Goal: Task Accomplishment & Management: Complete application form

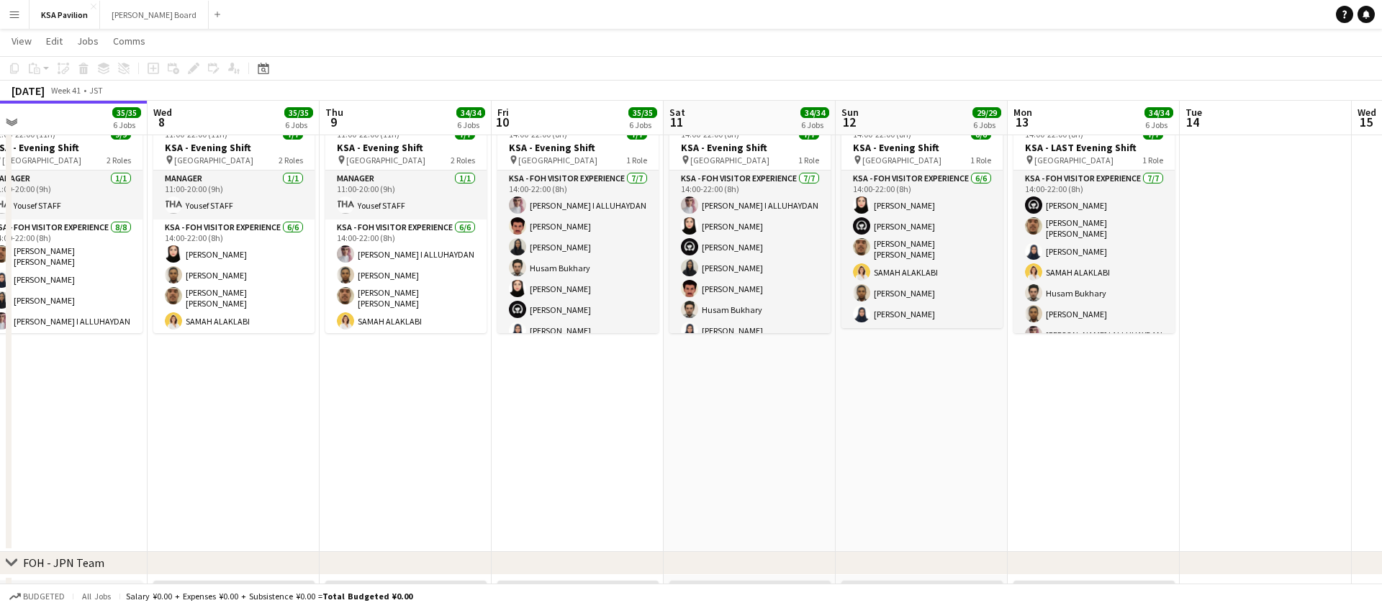
scroll to position [335, 0]
click at [549, 358] on app-date-cell "06:00-16:00 (10h) 8/8 KSA - Morning Shift pin [GEOGRAPHIC_DATA] 2 Roles Manager…" at bounding box center [578, 221] width 172 height 657
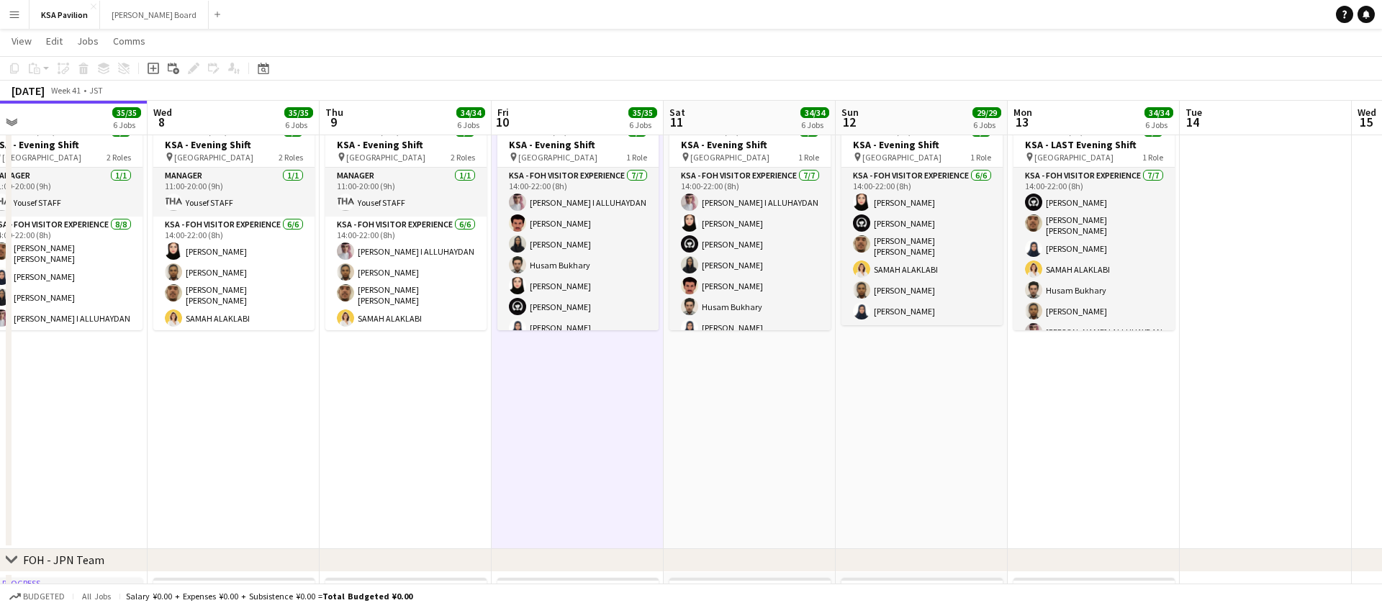
click at [567, 114] on app-board-header-date "Fri 10 35/35 6 Jobs" at bounding box center [578, 118] width 172 height 35
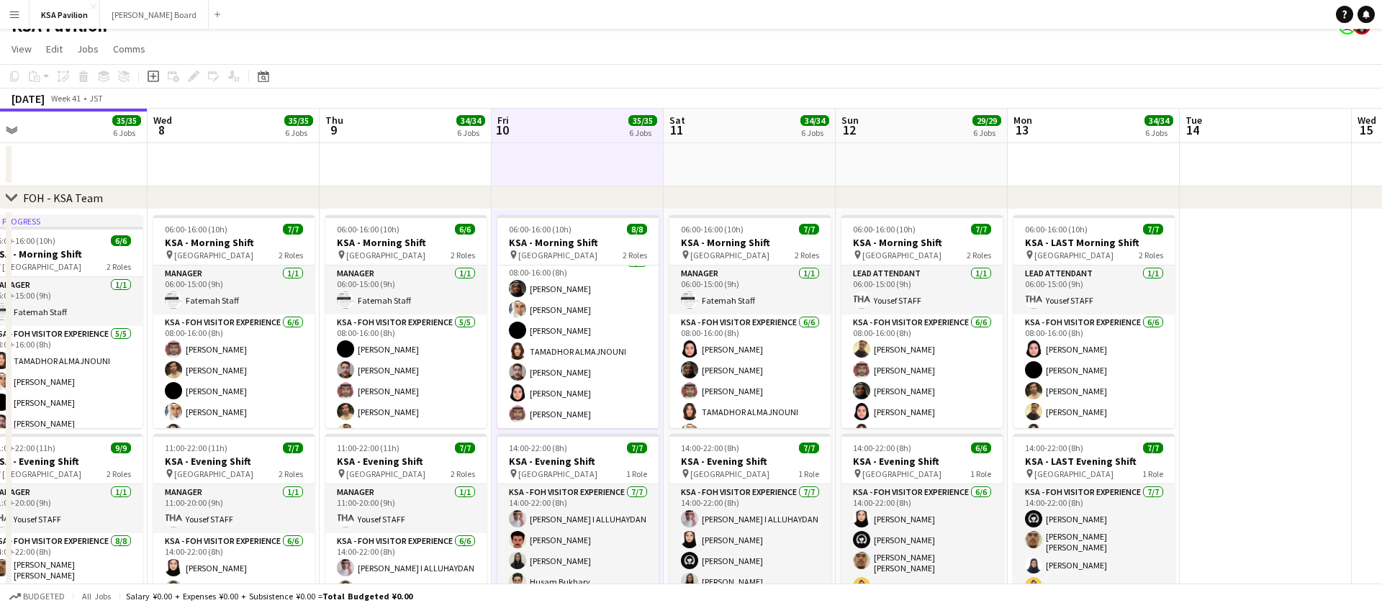
scroll to position [0, 0]
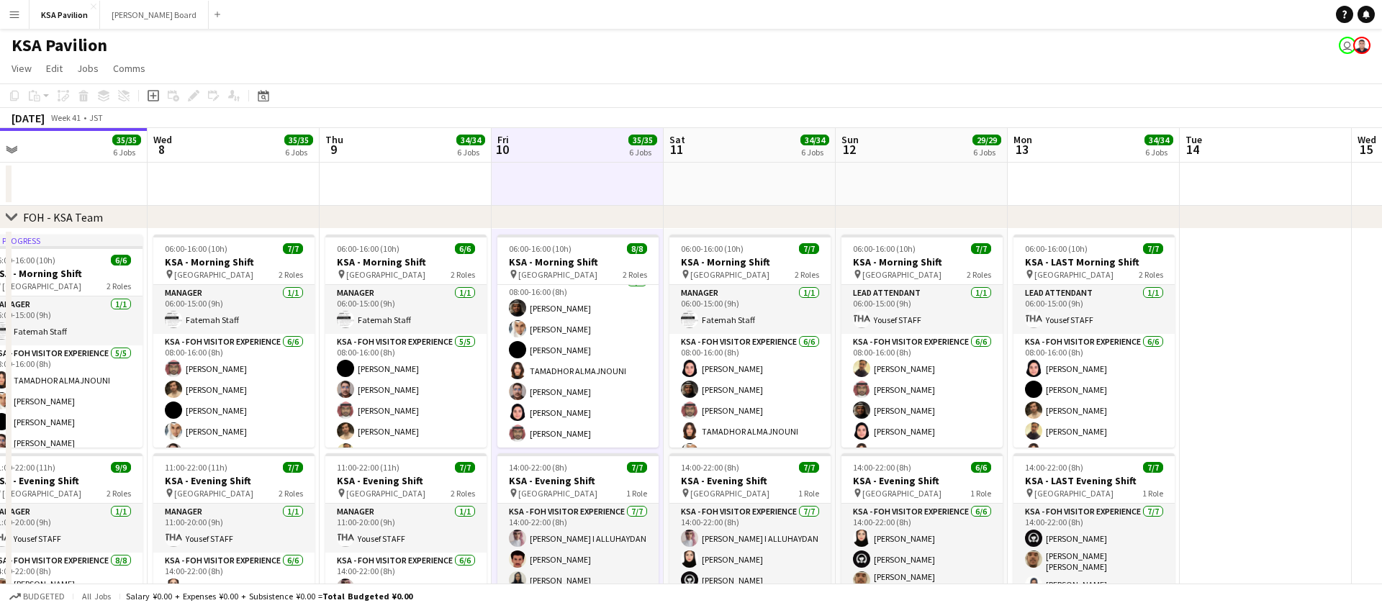
click at [557, 210] on div "chevron-right FOH - KSA Team" at bounding box center [691, 217] width 1382 height 23
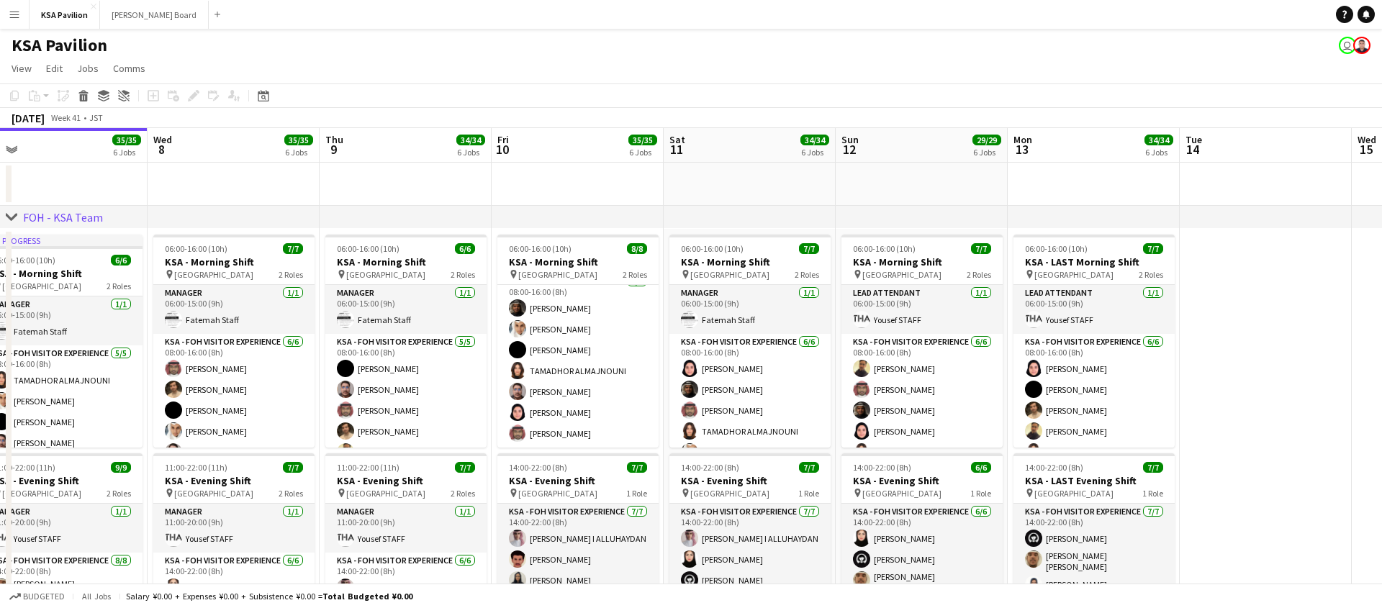
click at [553, 217] on div "chevron-right FOH - KSA Team" at bounding box center [691, 217] width 1382 height 23
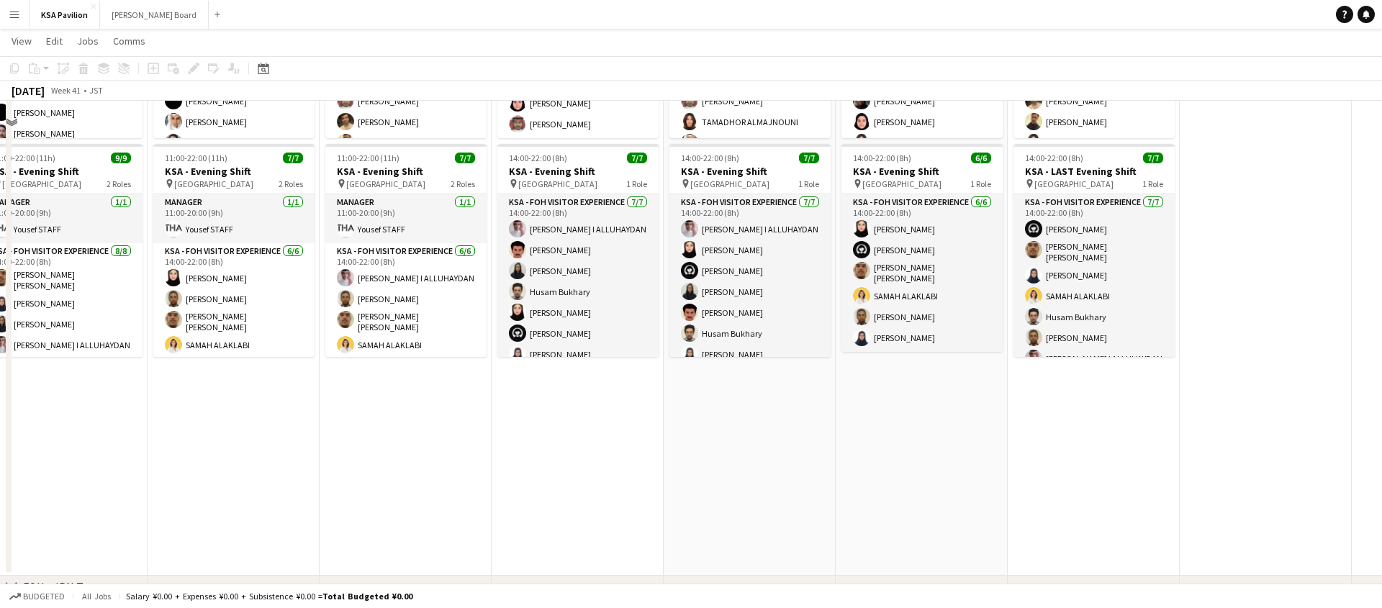
scroll to position [421, 0]
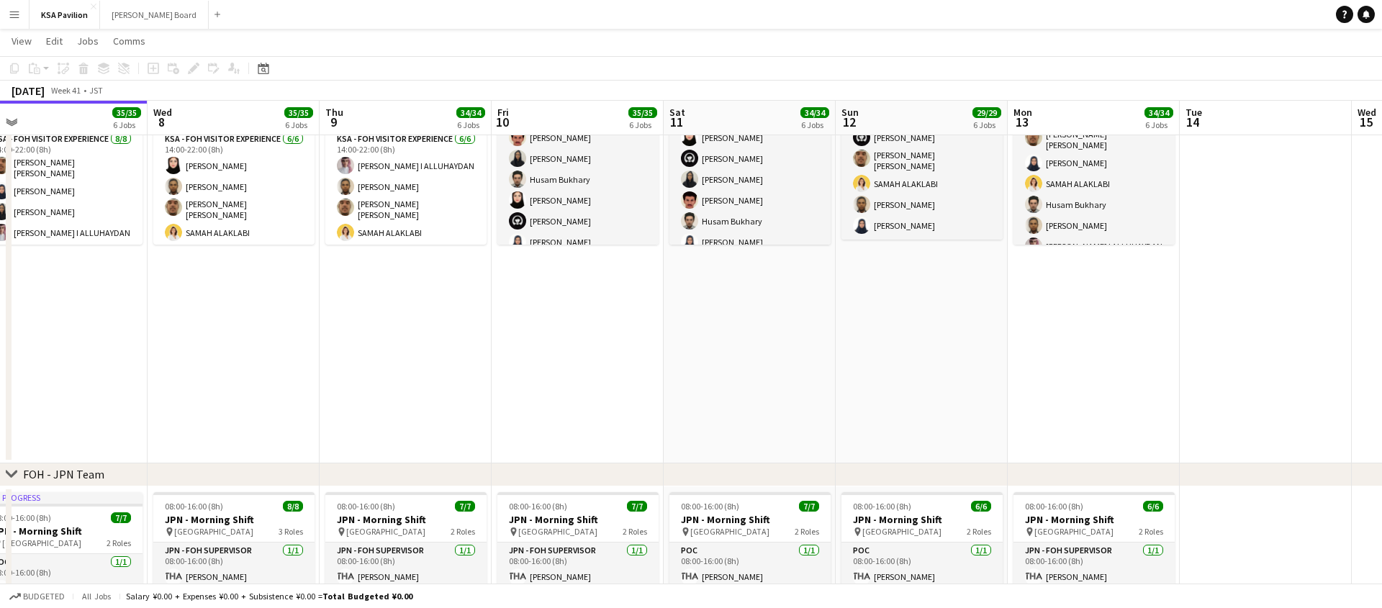
click at [591, 328] on app-date-cell "06:00-16:00 (10h) 8/8 KSA - Morning Shift pin [GEOGRAPHIC_DATA] 2 Roles Manager…" at bounding box center [578, 135] width 172 height 657
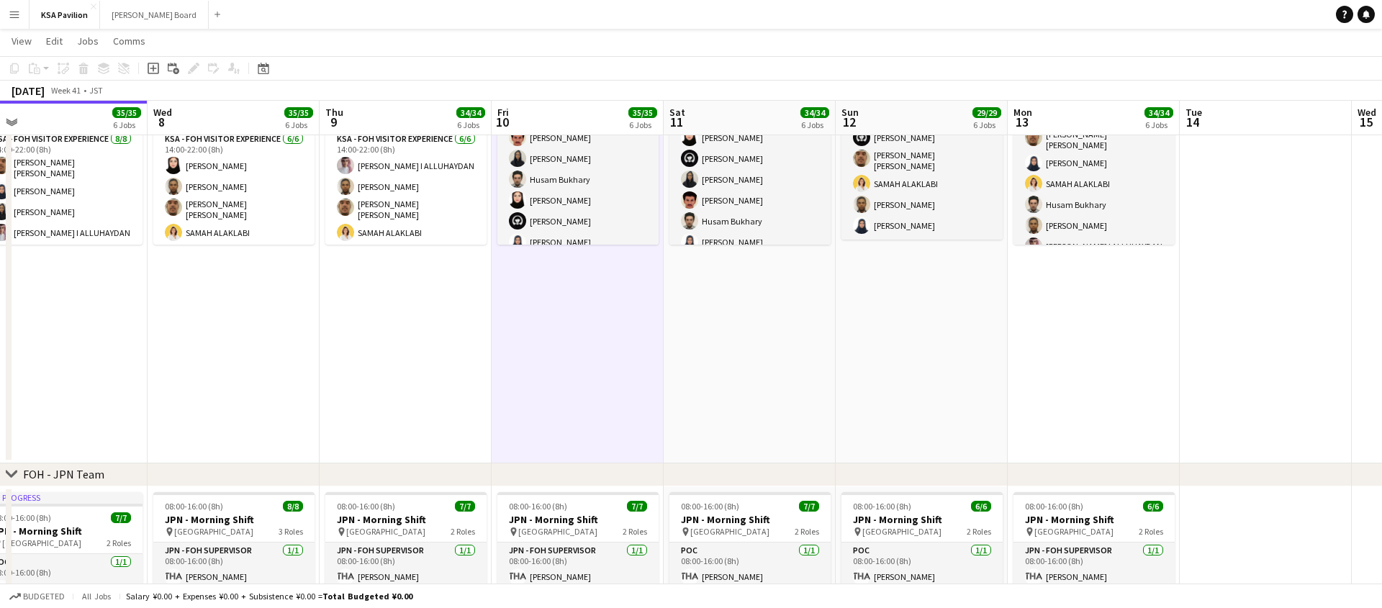
click at [506, 335] on app-date-cell "06:00-16:00 (10h) 8/8 KSA - Morning Shift pin [GEOGRAPHIC_DATA] 2 Roles Manager…" at bounding box center [578, 135] width 172 height 657
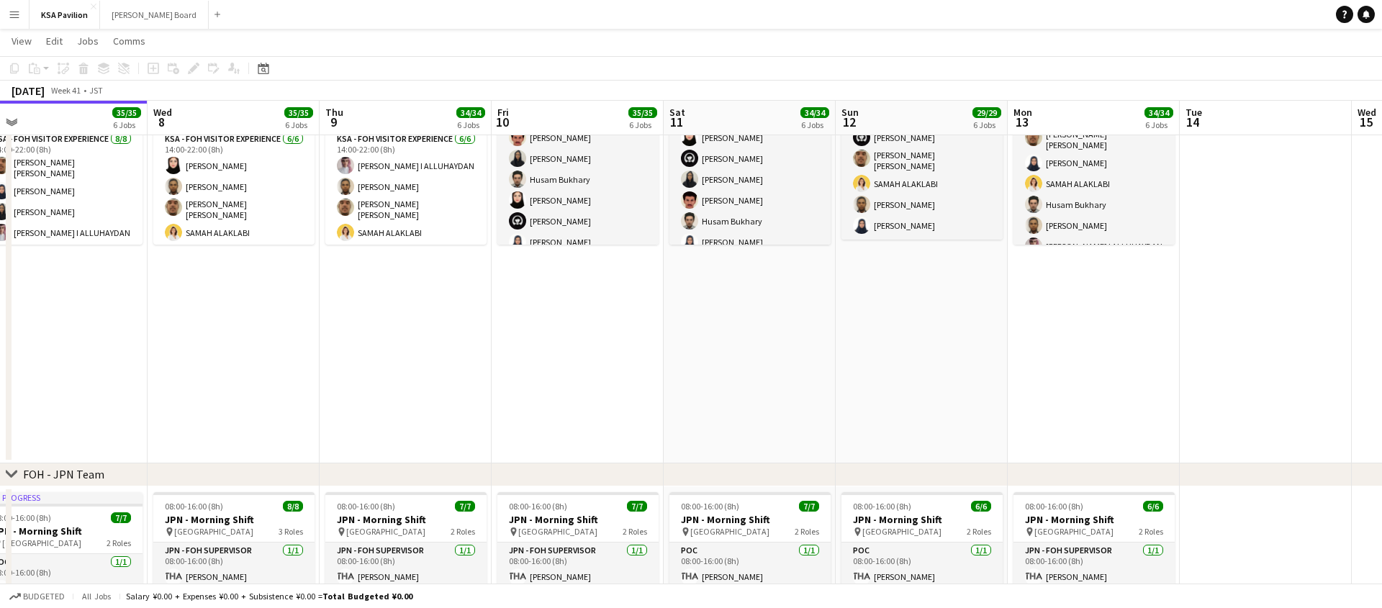
click at [506, 335] on app-date-cell "06:00-16:00 (10h) 8/8 KSA - Morning Shift pin [GEOGRAPHIC_DATA] 2 Roles Manager…" at bounding box center [578, 135] width 172 height 657
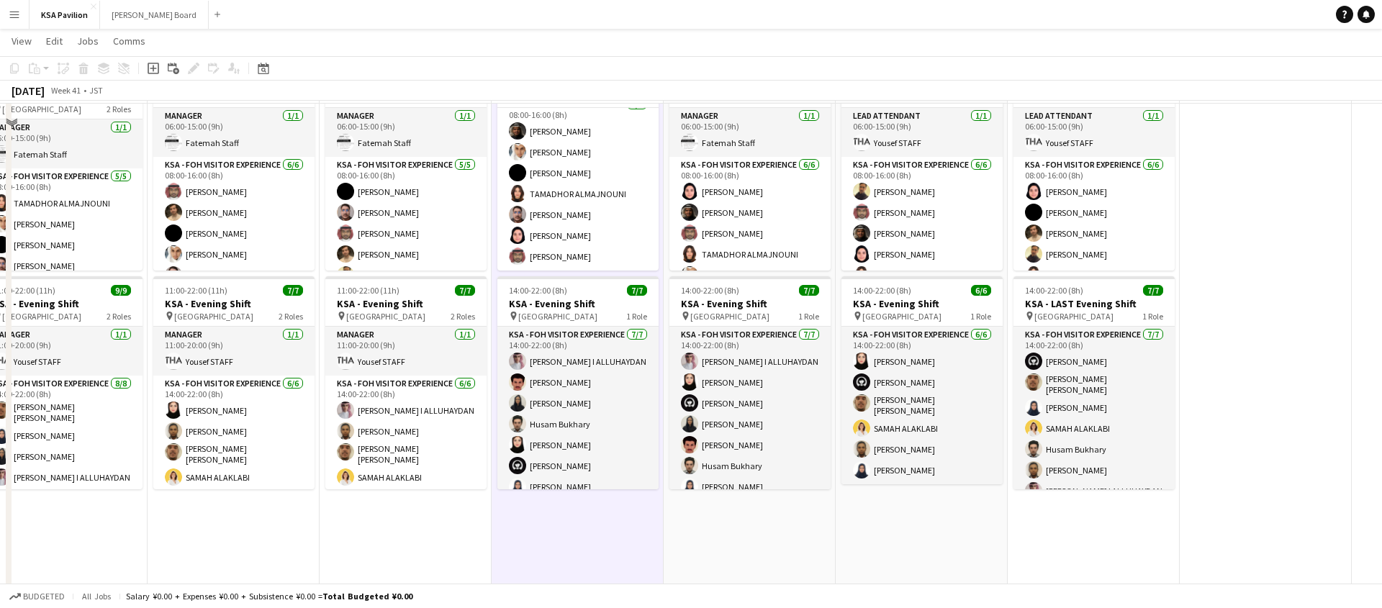
scroll to position [0, 0]
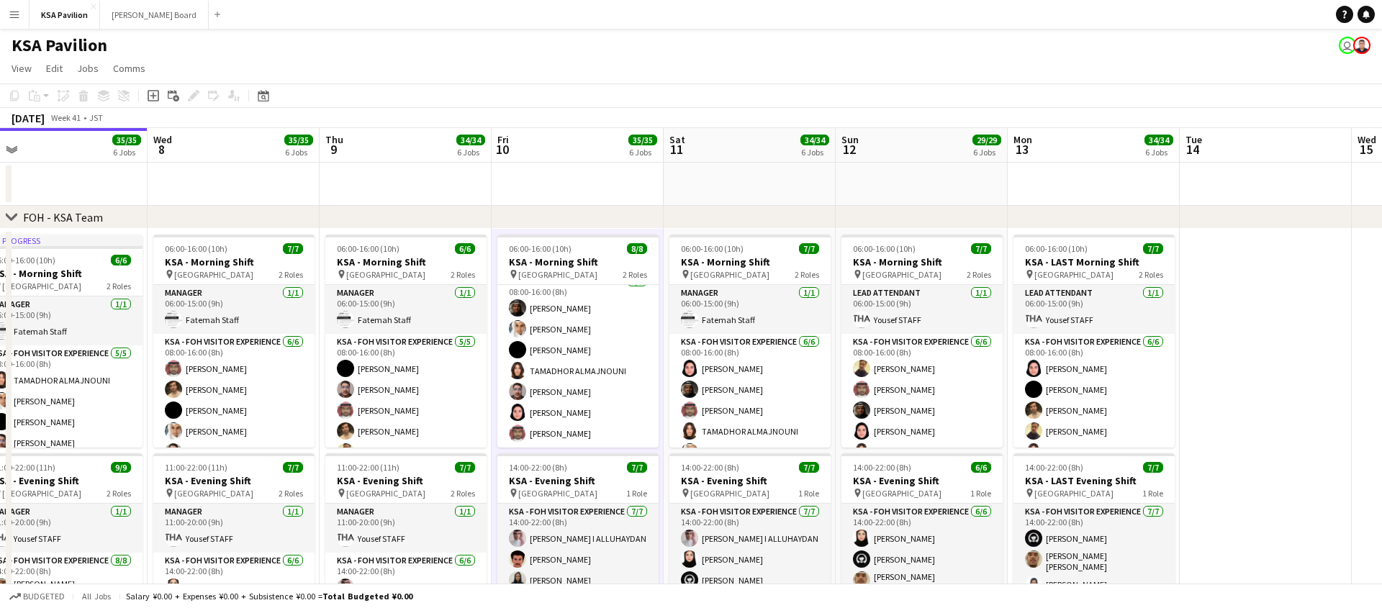
click at [548, 217] on div "chevron-right FOH - KSA Team" at bounding box center [691, 217] width 1382 height 23
click at [543, 233] on app-date-cell "06:00-16:00 (10h) 8/8 KSA - Morning Shift pin [GEOGRAPHIC_DATA] 2 Roles Manager…" at bounding box center [578, 557] width 172 height 657
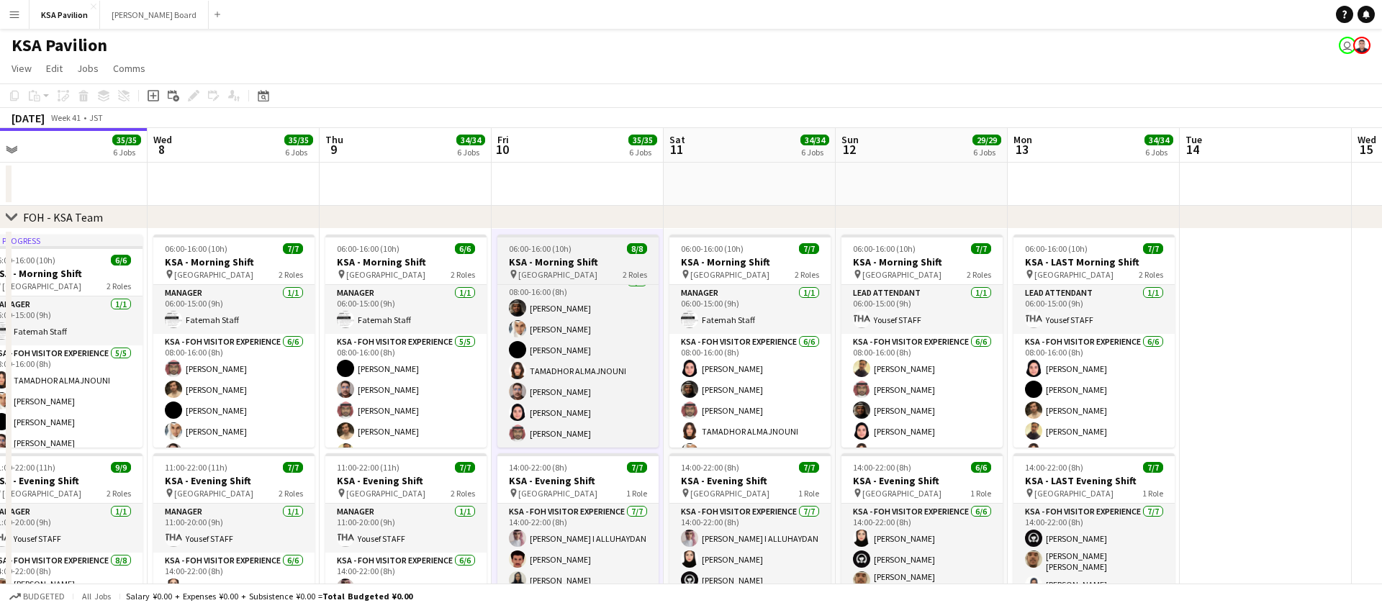
click at [541, 259] on h3 "KSA - Morning Shift" at bounding box center [578, 262] width 161 height 13
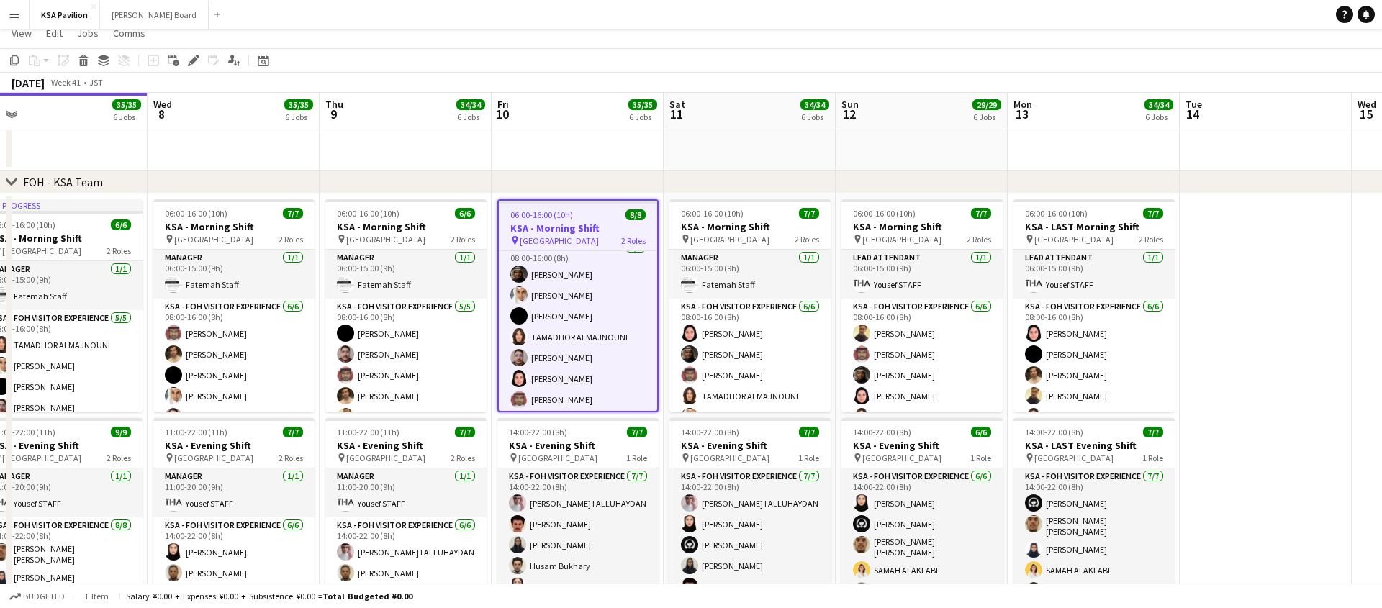
scroll to position [37, 0]
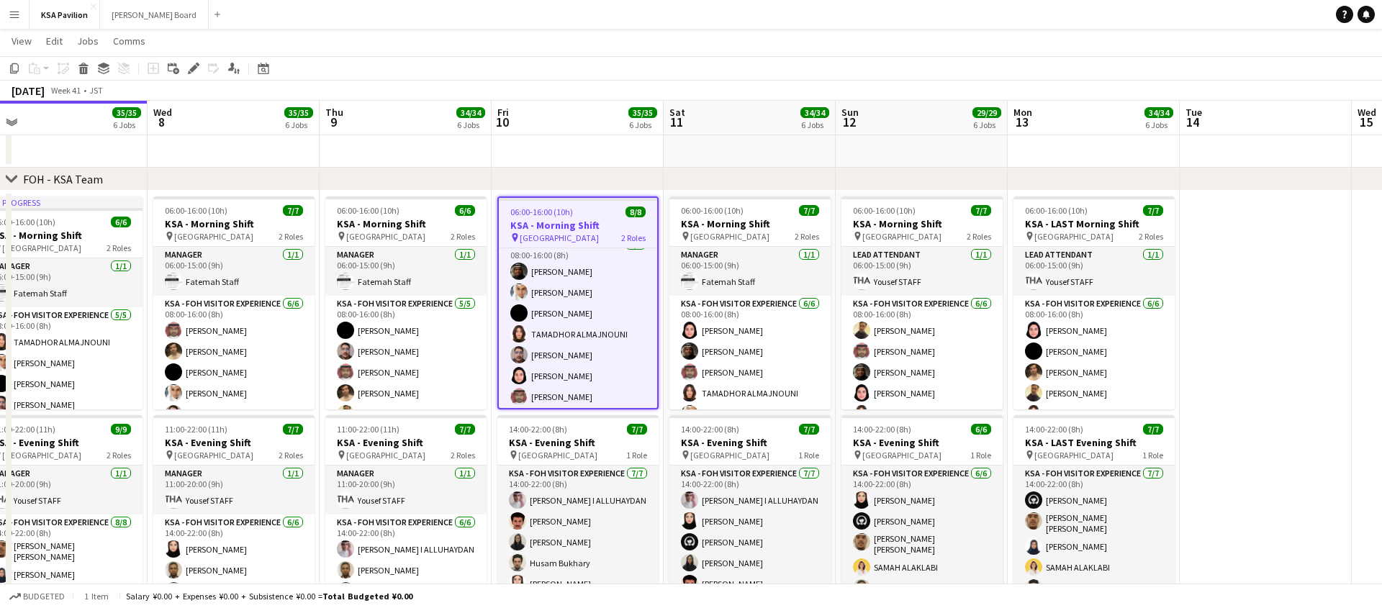
click at [598, 210] on div "06:00-16:00 (10h) 8/8" at bounding box center [578, 212] width 158 height 11
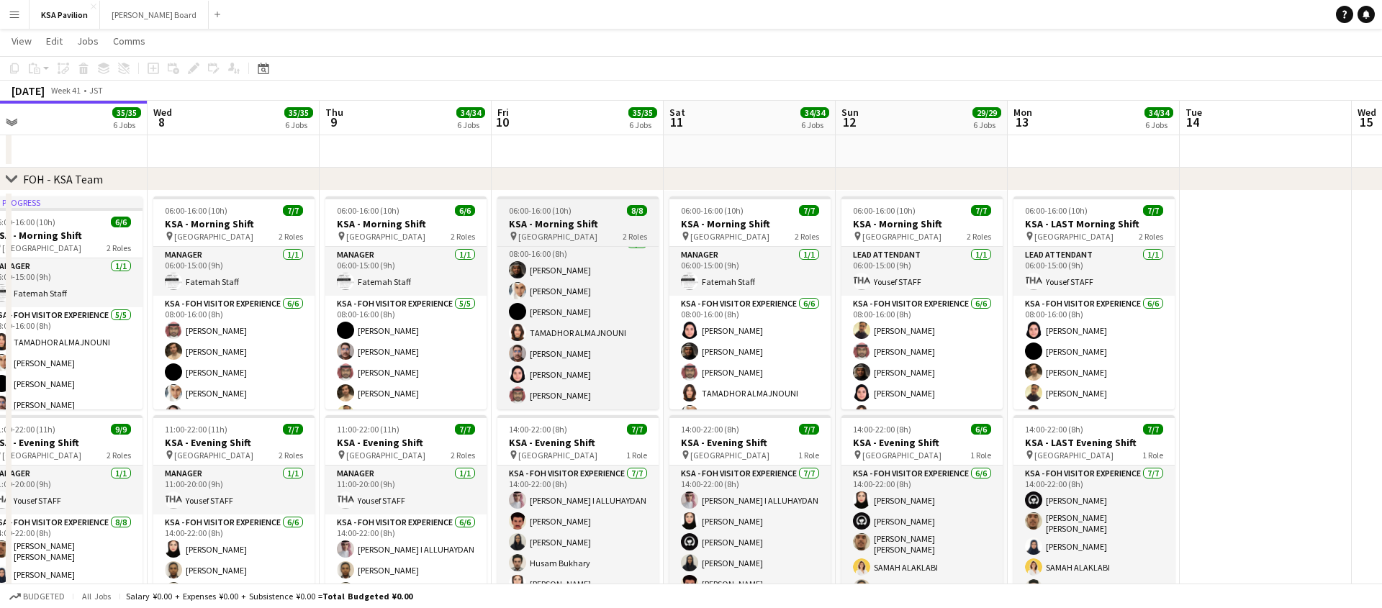
click at [598, 210] on div "06:00-16:00 (10h) 8/8" at bounding box center [578, 210] width 161 height 11
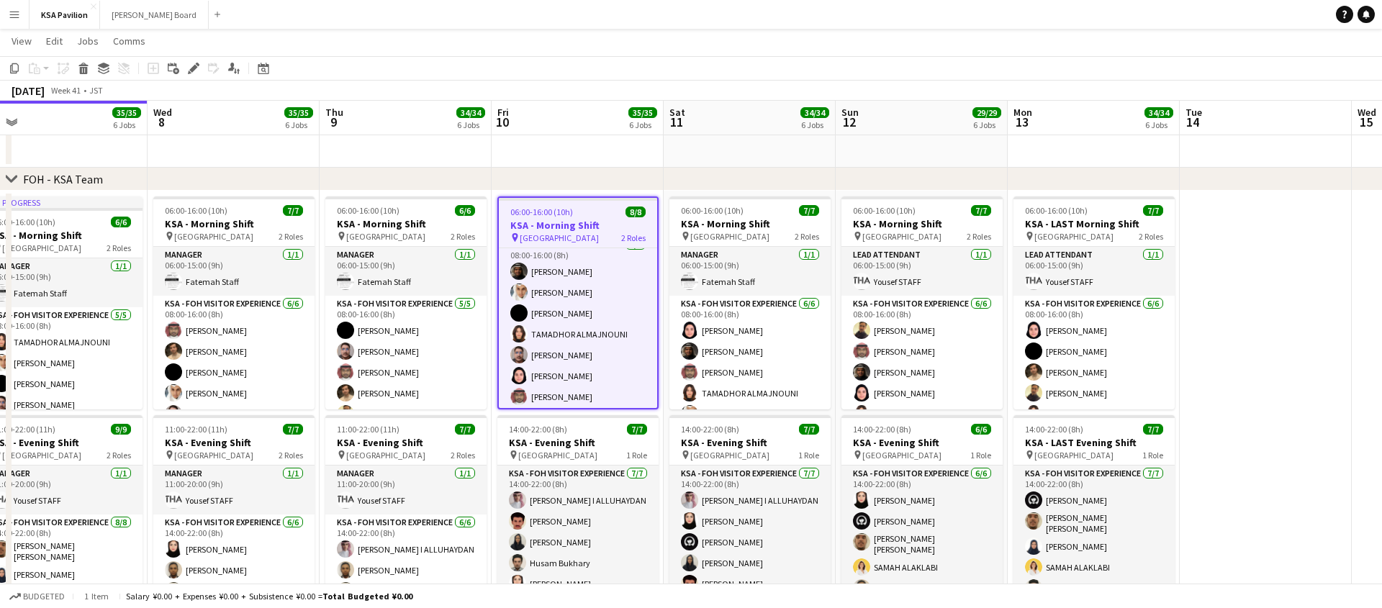
click at [598, 210] on div "06:00-16:00 (10h) 8/8" at bounding box center [578, 212] width 158 height 11
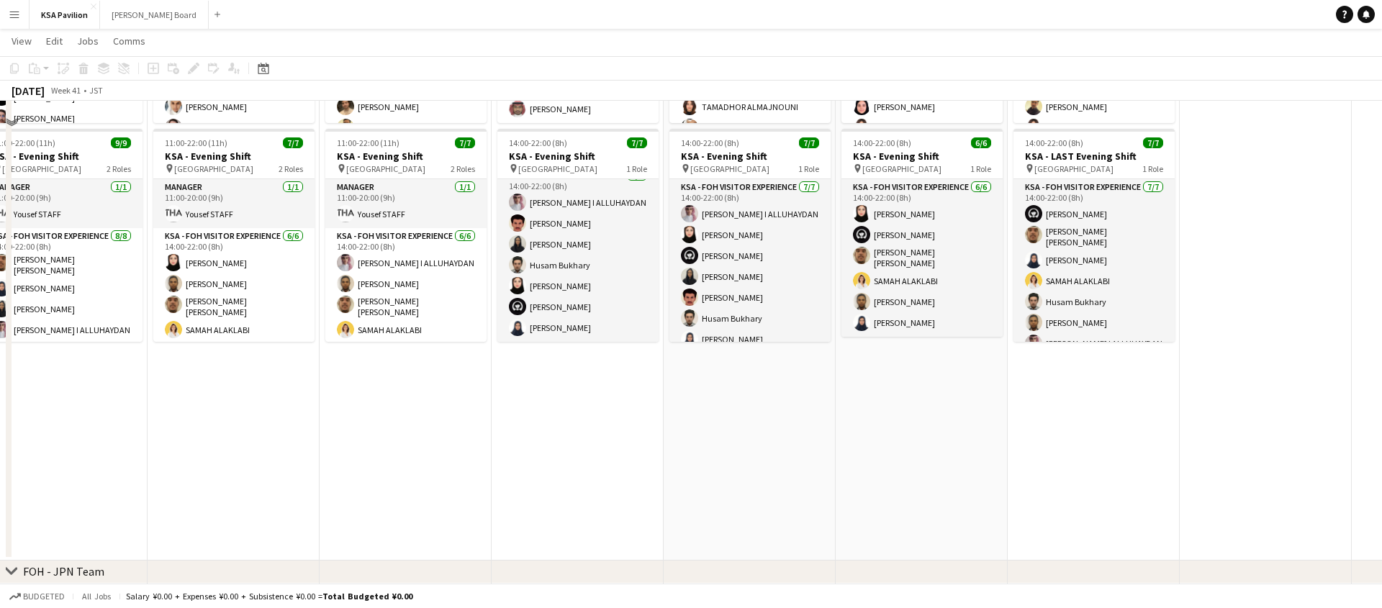
scroll to position [369, 0]
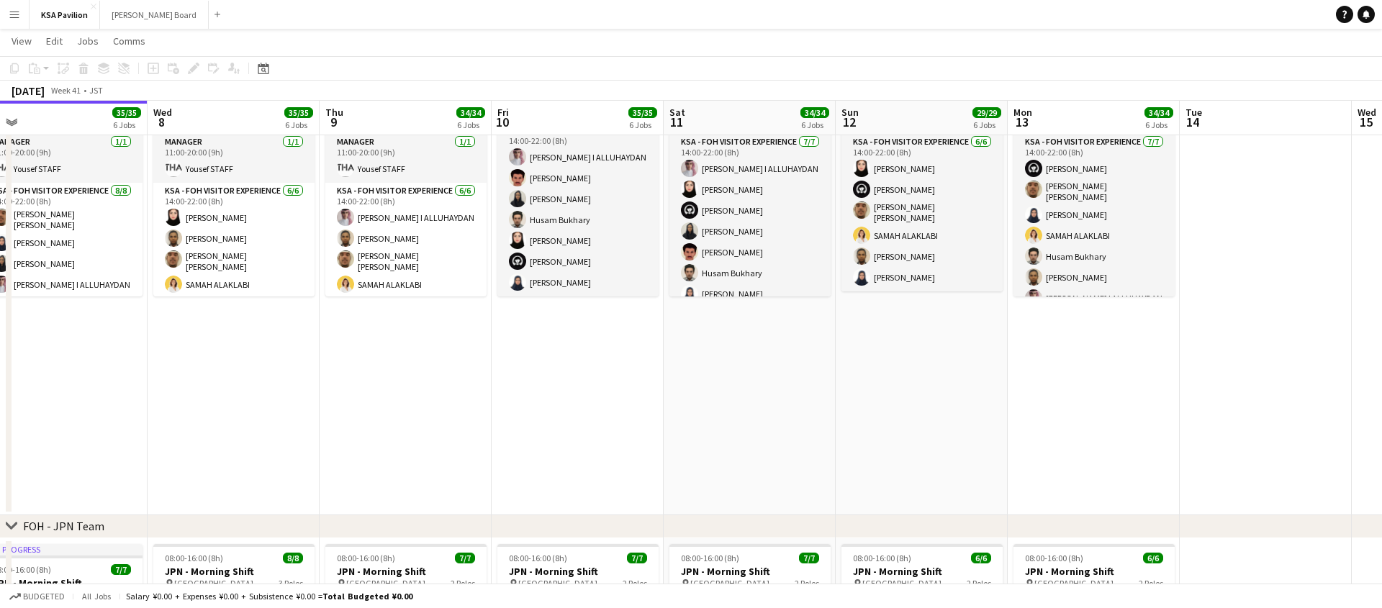
click at [592, 428] on app-date-cell "06:00-16:00 (10h) 8/8 KSA - Morning Shift pin [GEOGRAPHIC_DATA] 2 Roles Manager…" at bounding box center [578, 187] width 172 height 657
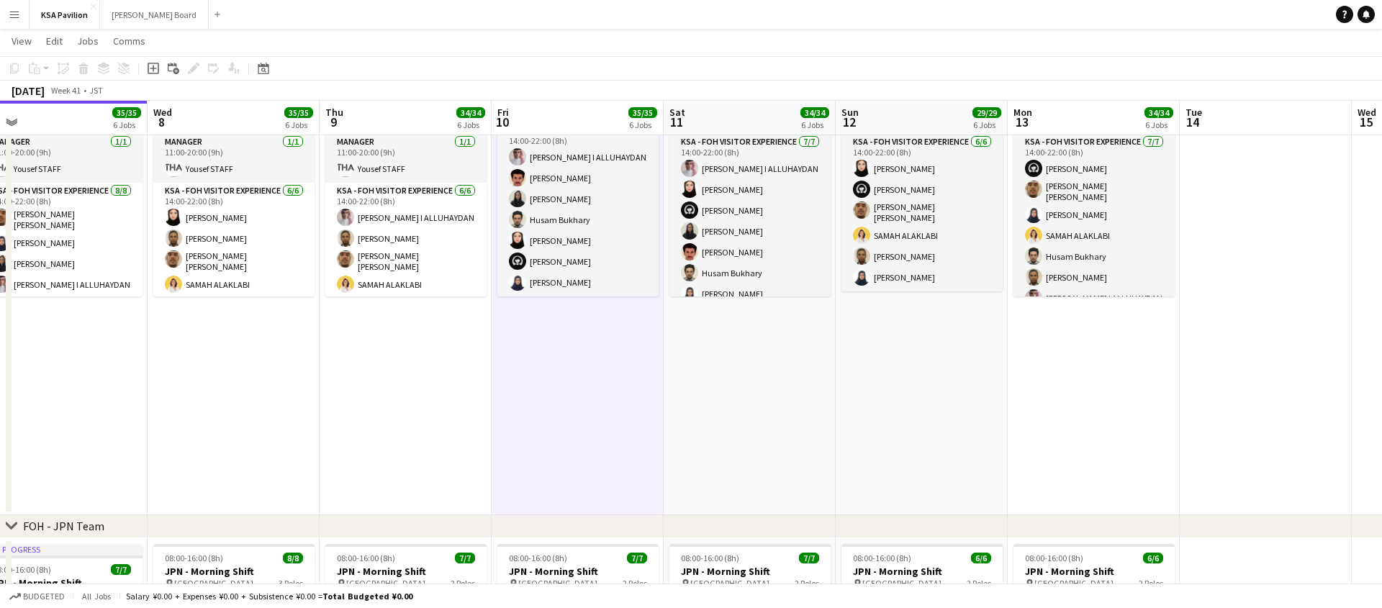
click at [592, 428] on app-date-cell "06:00-16:00 (10h) 8/8 KSA - Morning Shift pin [GEOGRAPHIC_DATA] 2 Roles Manager…" at bounding box center [578, 187] width 172 height 657
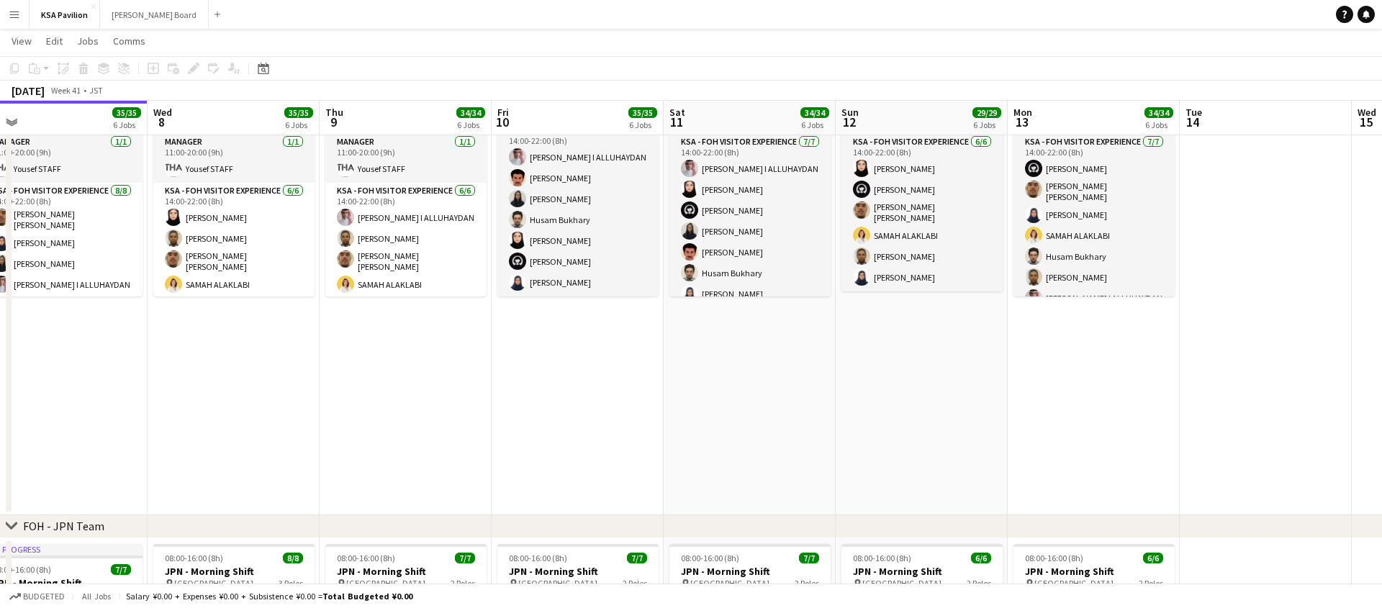
click at [592, 428] on app-date-cell "06:00-16:00 (10h) 8/8 KSA - Morning Shift pin [GEOGRAPHIC_DATA] 2 Roles Manager…" at bounding box center [578, 187] width 172 height 657
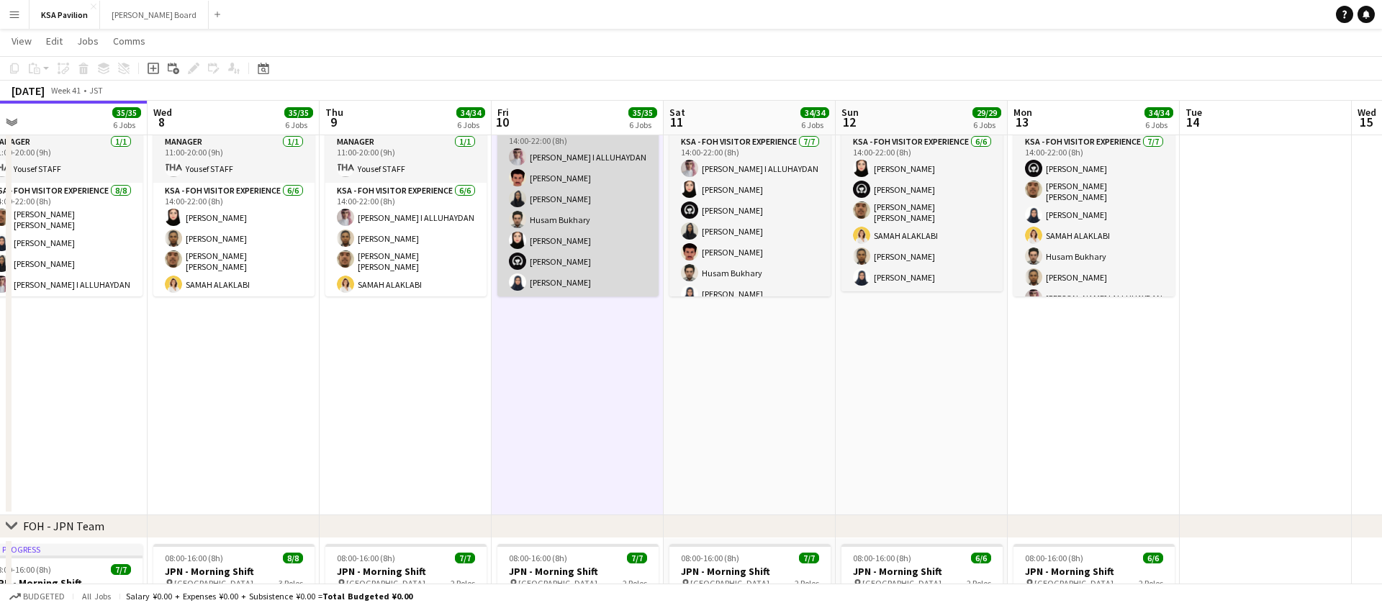
scroll to position [0, 0]
drag, startPoint x: 580, startPoint y: 258, endPoint x: 567, endPoint y: 214, distance: 46.5
click at [567, 214] on app-card-role "KSA - FOH Visitor Experience [DATE] 14:00-22:00 (8h) [PERSON_NAME] I [PERSON_NA…" at bounding box center [578, 221] width 161 height 174
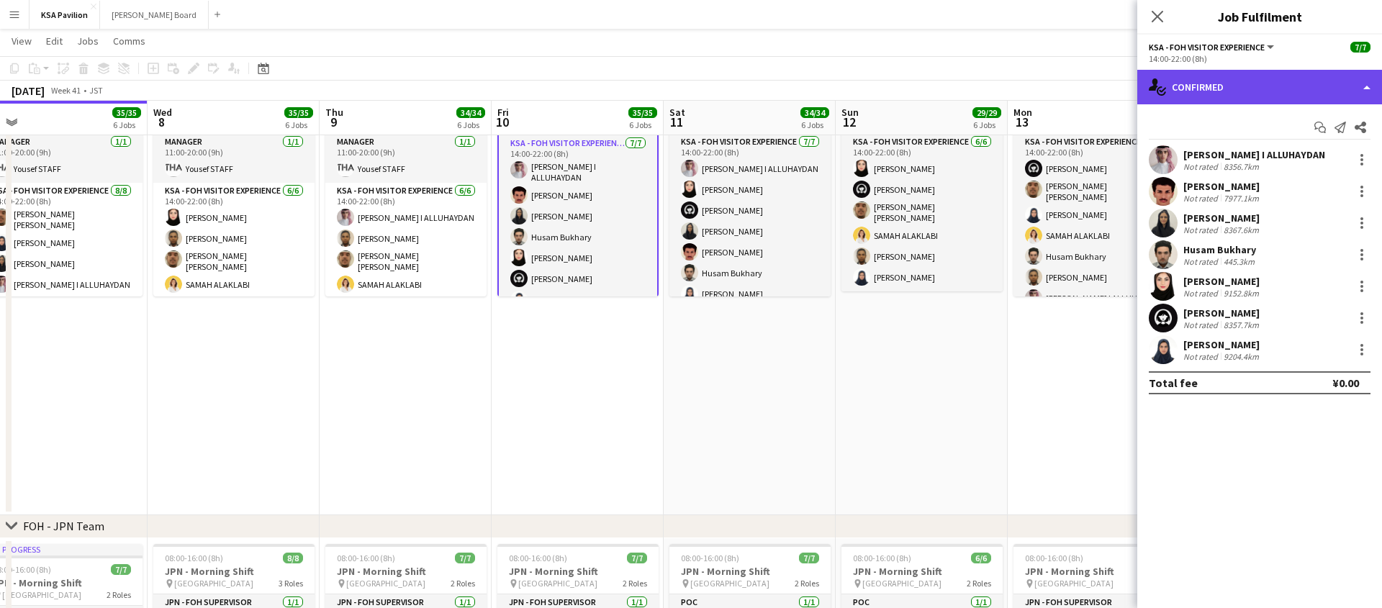
click at [1365, 81] on div "single-neutral-actions-check-2 Confirmed" at bounding box center [1260, 87] width 245 height 35
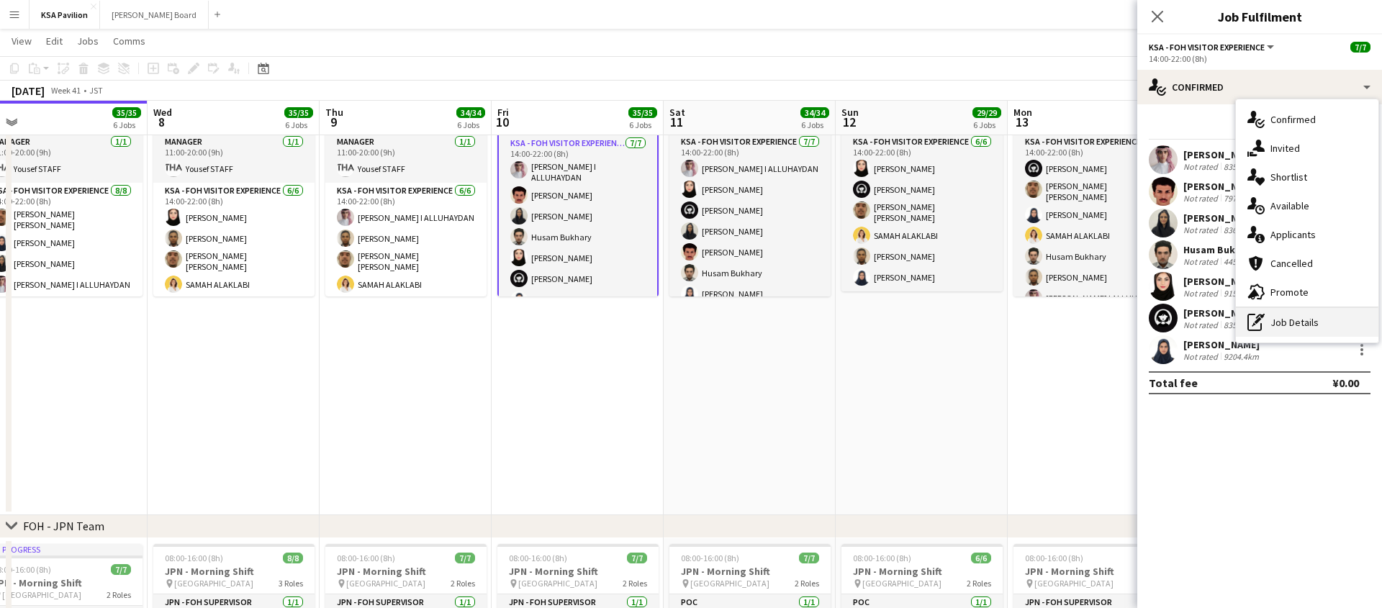
click at [1297, 332] on div "pen-write Job Details" at bounding box center [1307, 322] width 143 height 29
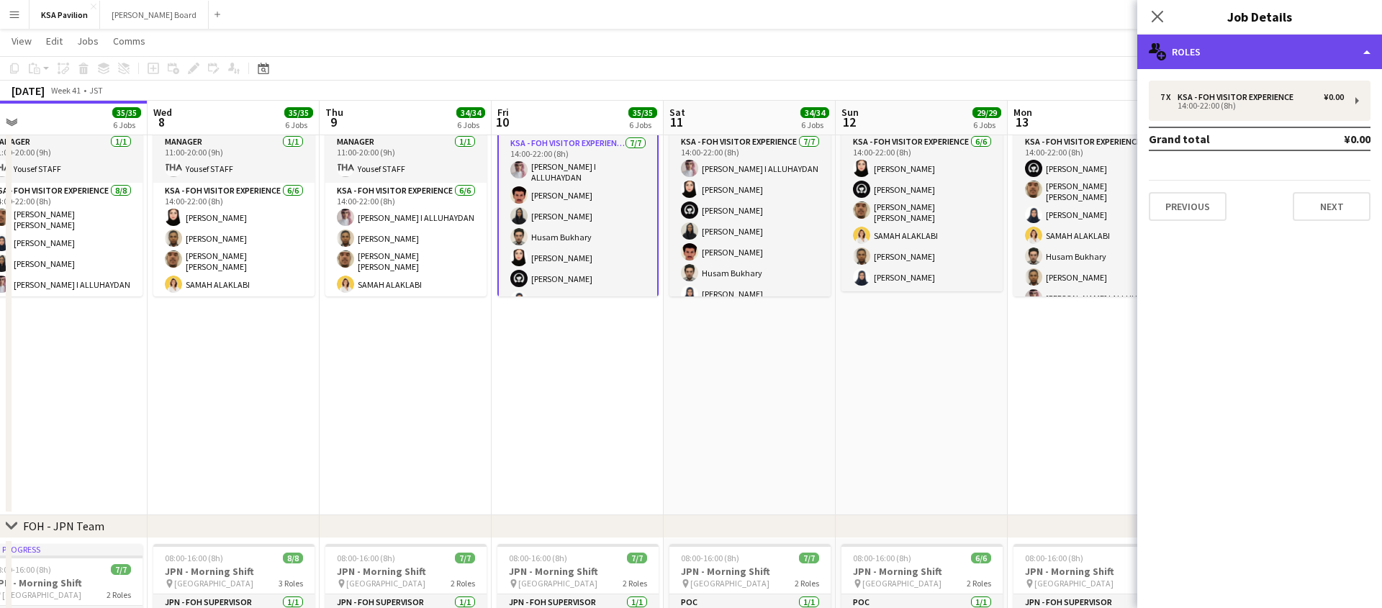
click at [1282, 49] on div "multiple-users-add Roles" at bounding box center [1260, 52] width 245 height 35
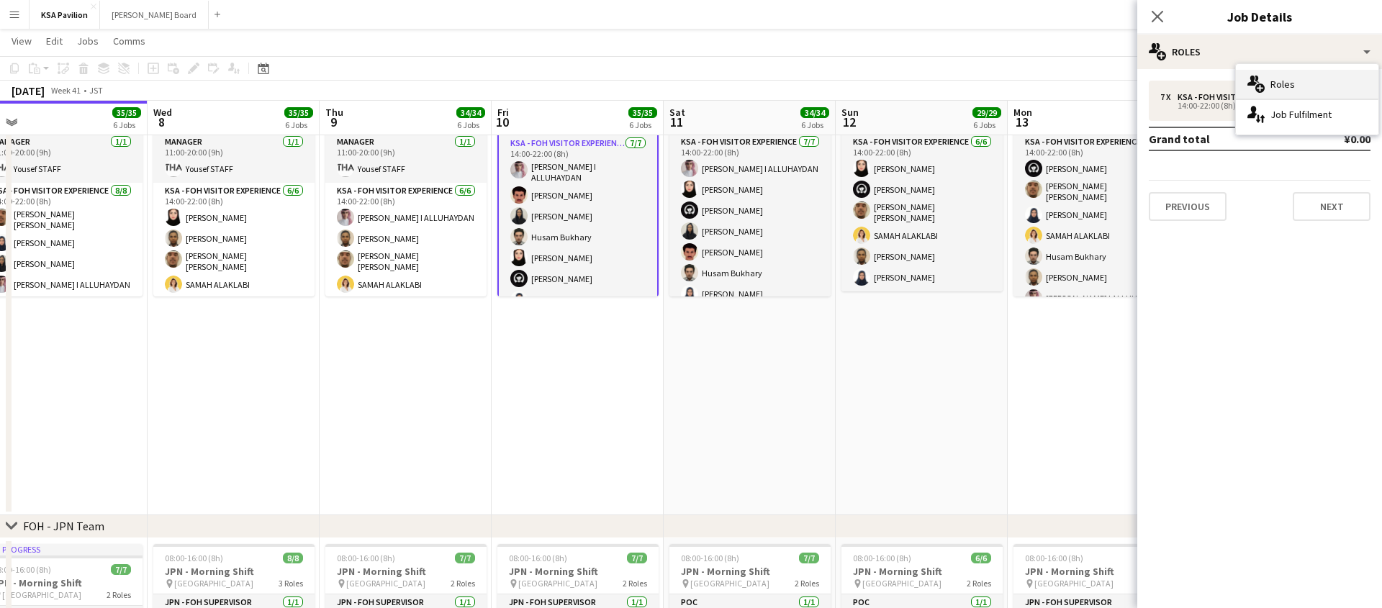
click at [1276, 89] on span "Roles" at bounding box center [1283, 84] width 24 height 13
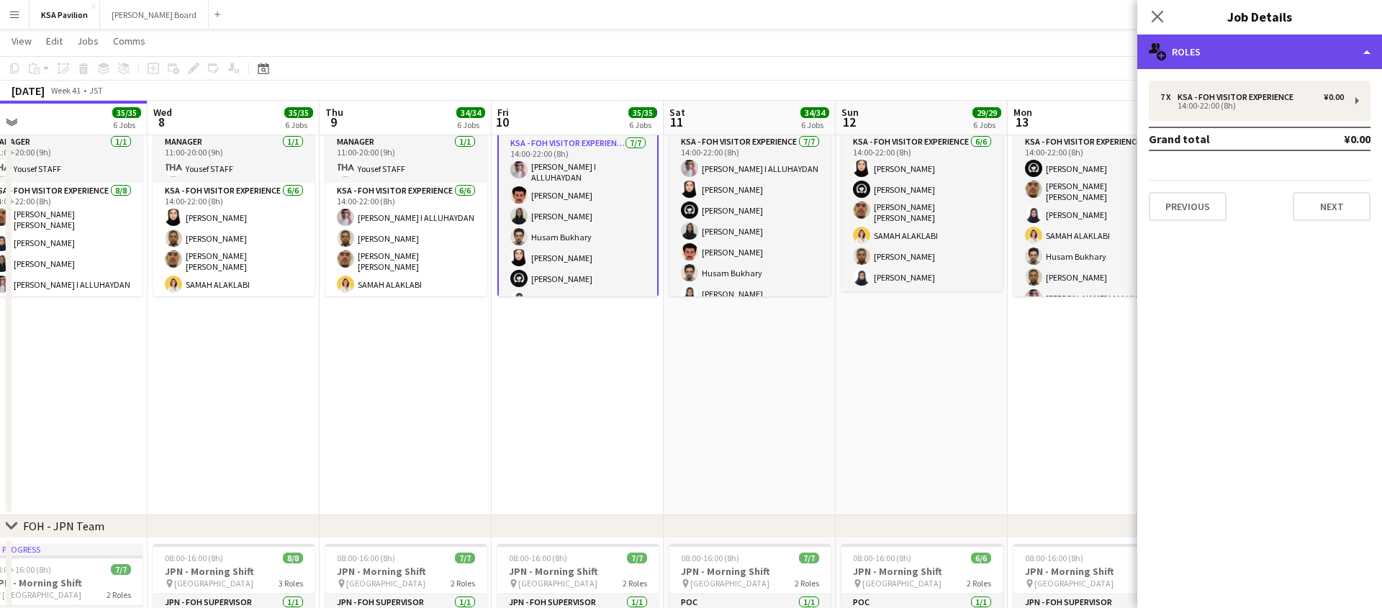
click at [1272, 59] on div "multiple-users-add Roles" at bounding box center [1260, 52] width 245 height 35
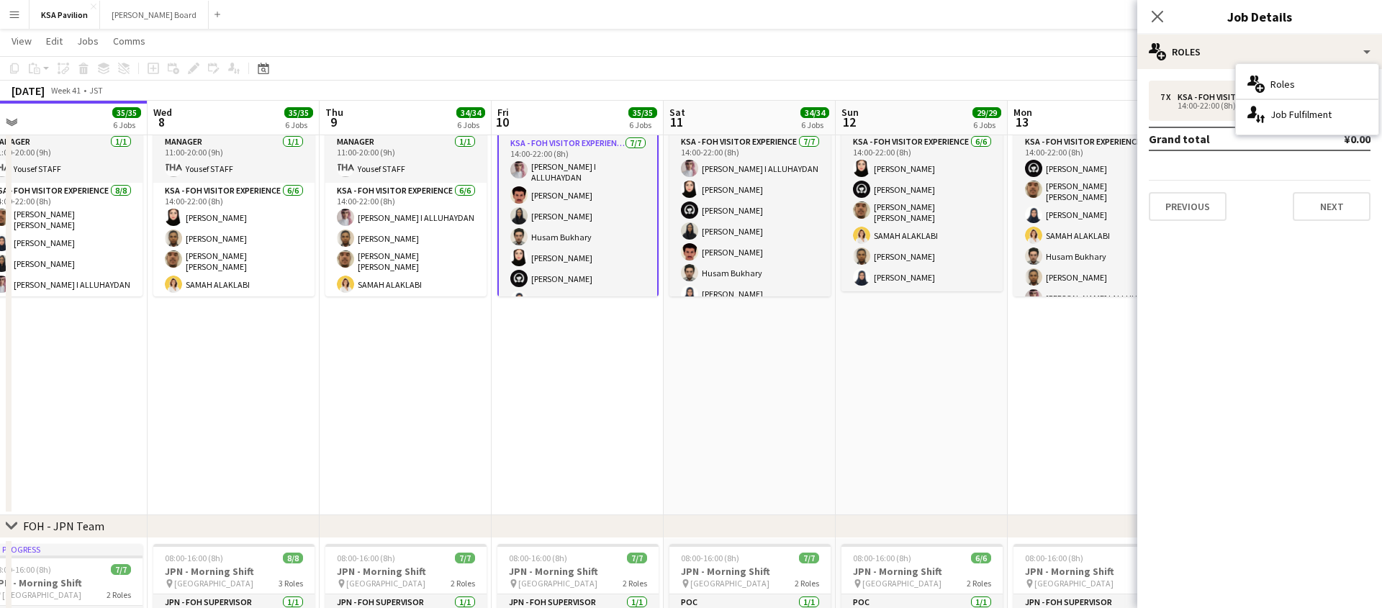
click at [641, 387] on app-date-cell "06:00-16:00 (10h) 8/8 KSA - Morning Shift pin [GEOGRAPHIC_DATA] 2 Roles Manager…" at bounding box center [578, 187] width 172 height 657
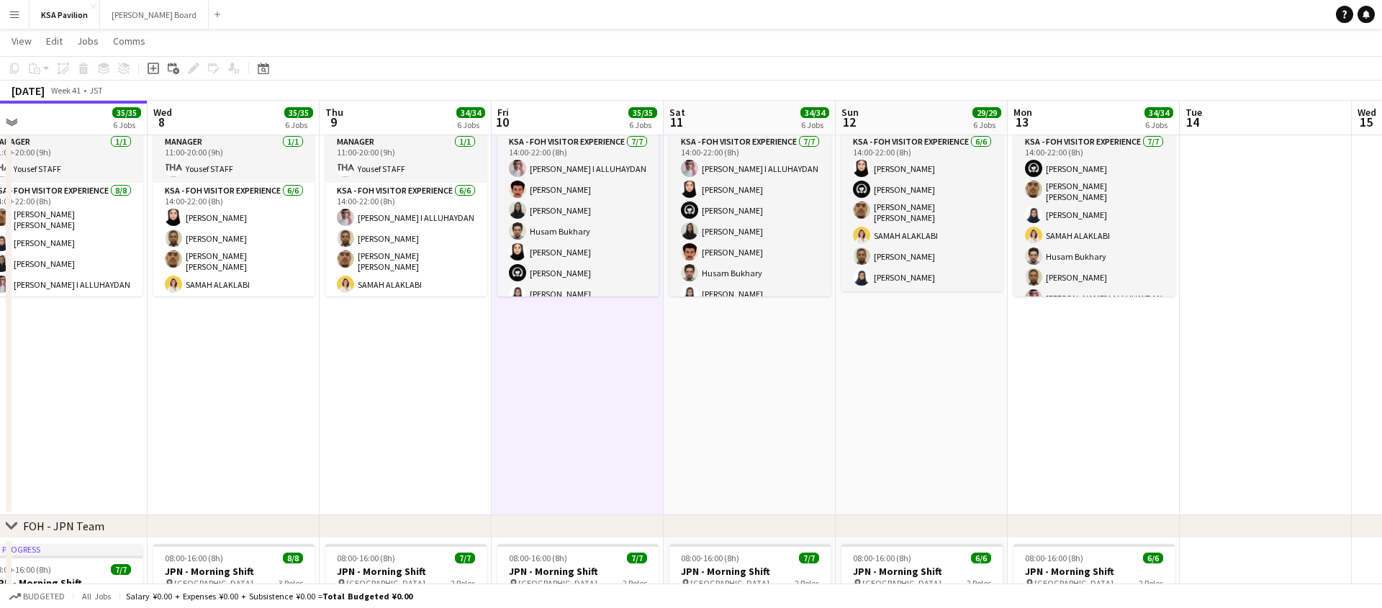
click at [617, 385] on app-date-cell "06:00-16:00 (10h) 8/8 KSA - Morning Shift pin [GEOGRAPHIC_DATA] 2 Roles Manager…" at bounding box center [578, 187] width 172 height 657
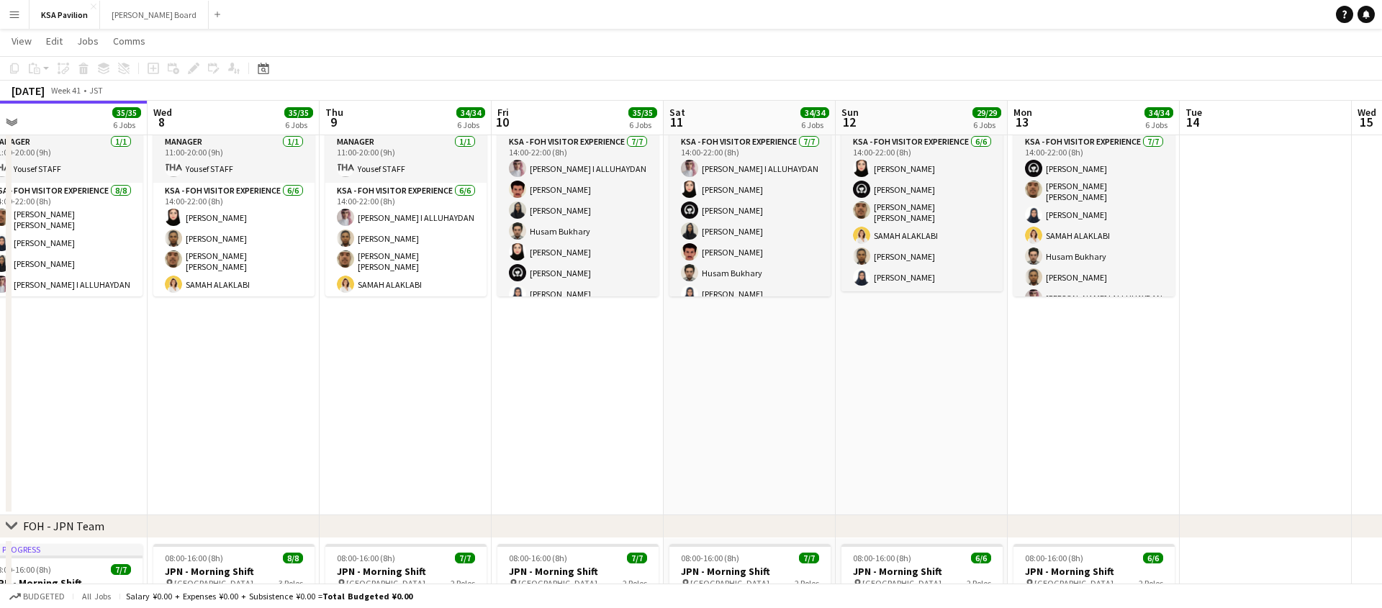
click at [617, 385] on app-date-cell "06:00-16:00 (10h) 8/8 KSA - Morning Shift pin [GEOGRAPHIC_DATA] 2 Roles Manager…" at bounding box center [578, 187] width 172 height 657
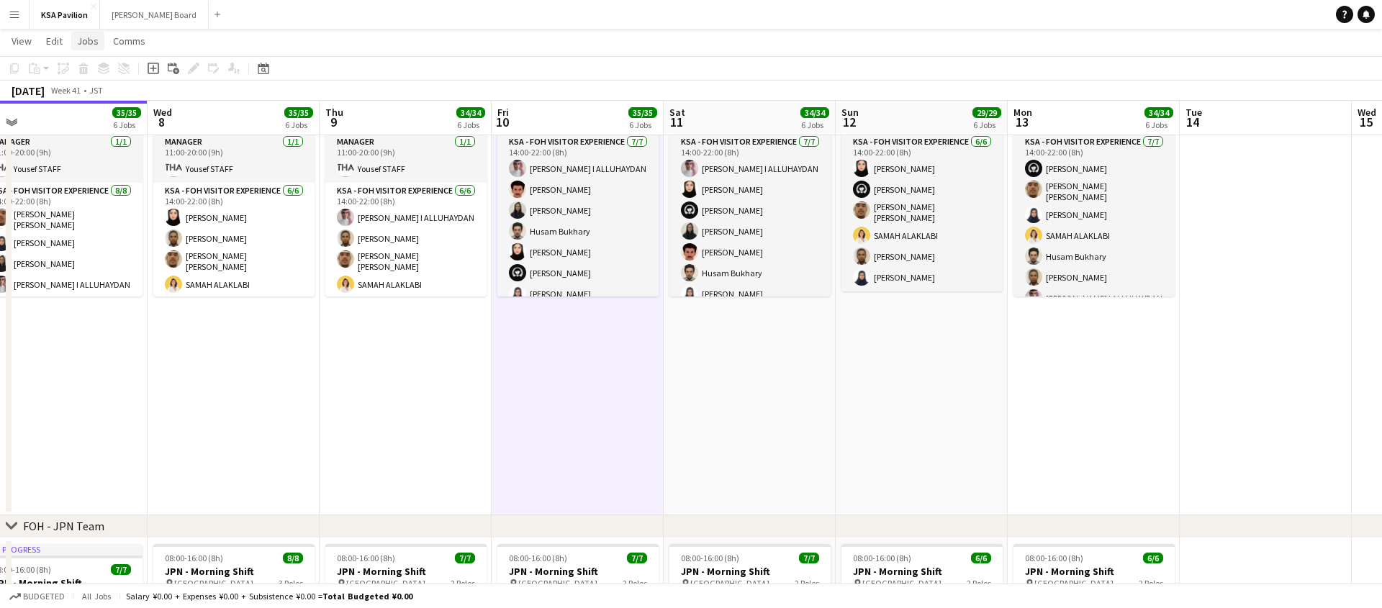
click at [84, 37] on span "Jobs" at bounding box center [88, 41] width 22 height 13
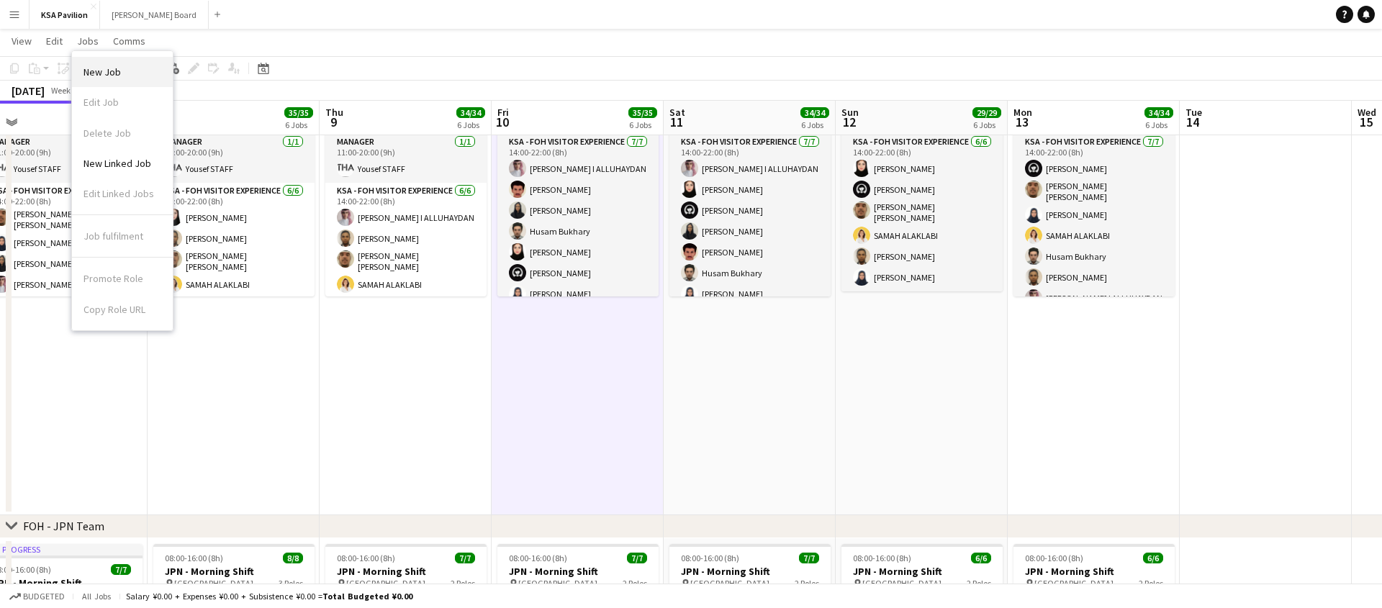
click at [96, 63] on link "New Job" at bounding box center [122, 72] width 101 height 30
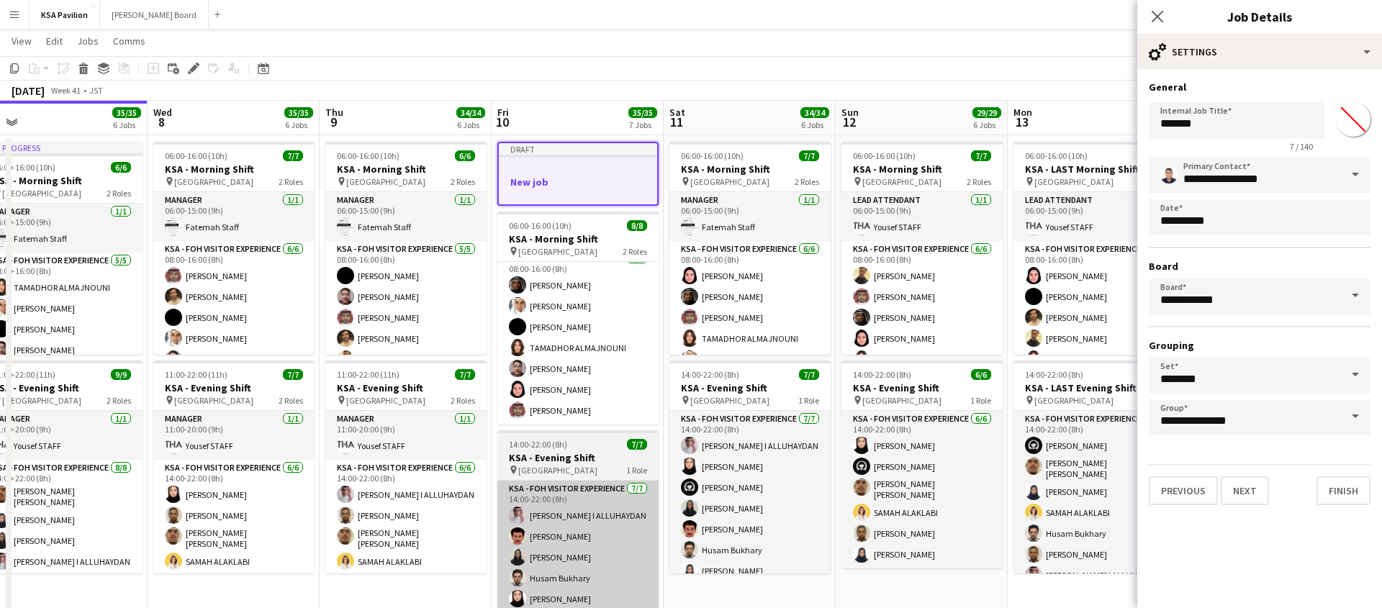
scroll to position [97, 0]
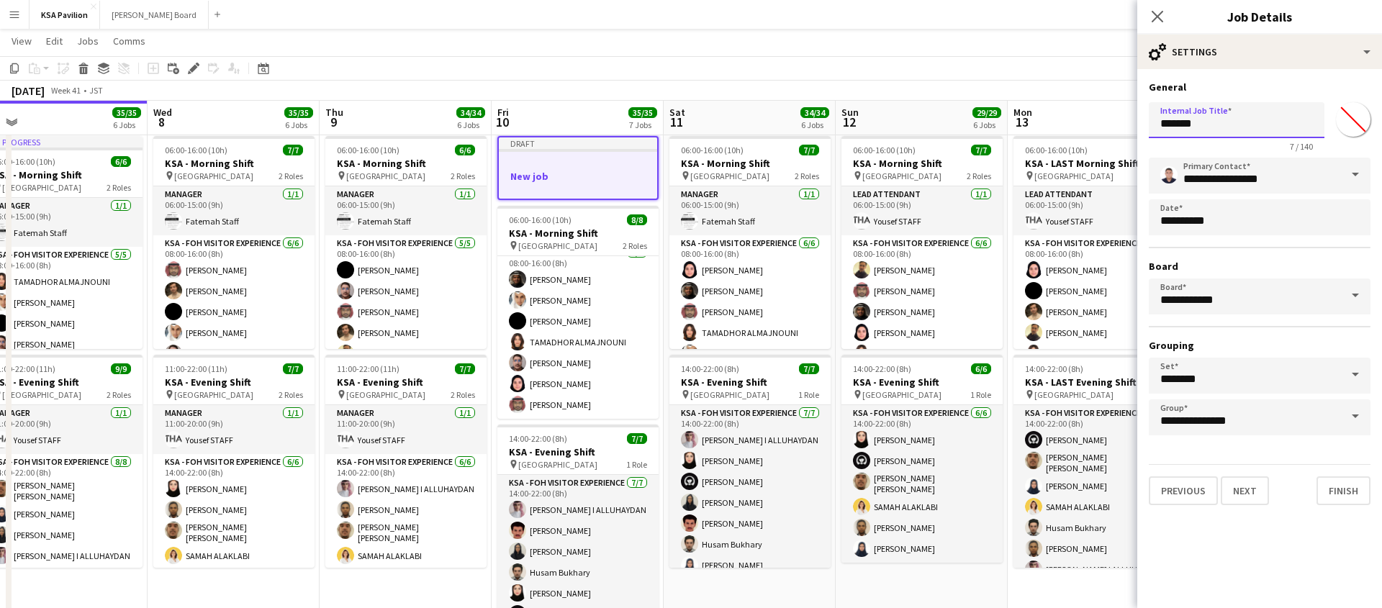
click at [1203, 123] on input "*******" at bounding box center [1237, 120] width 176 height 36
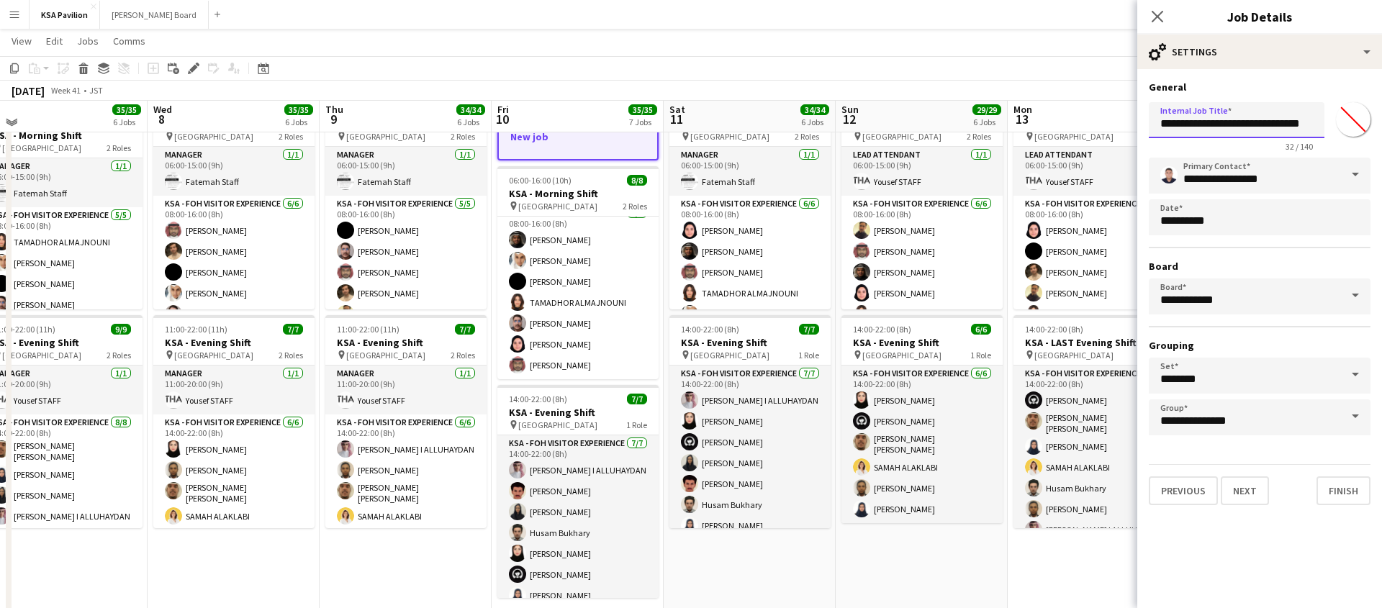
scroll to position [143, 0]
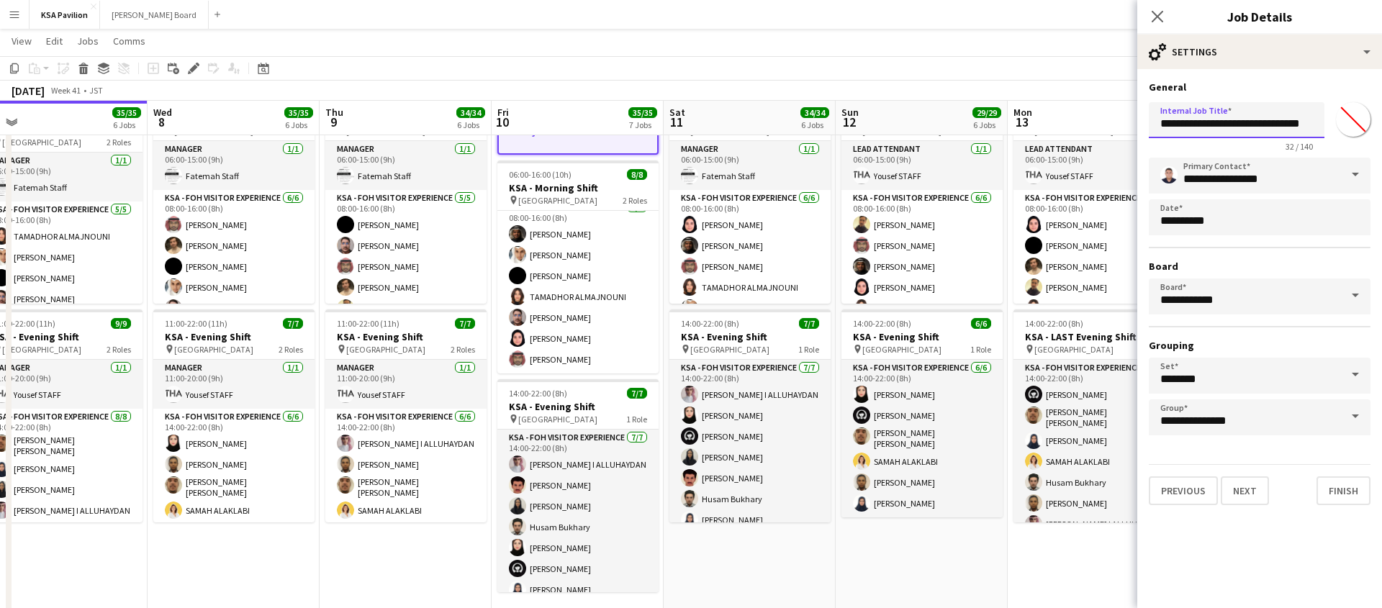
type input "**********"
click at [1218, 369] on input "********" at bounding box center [1260, 376] width 222 height 36
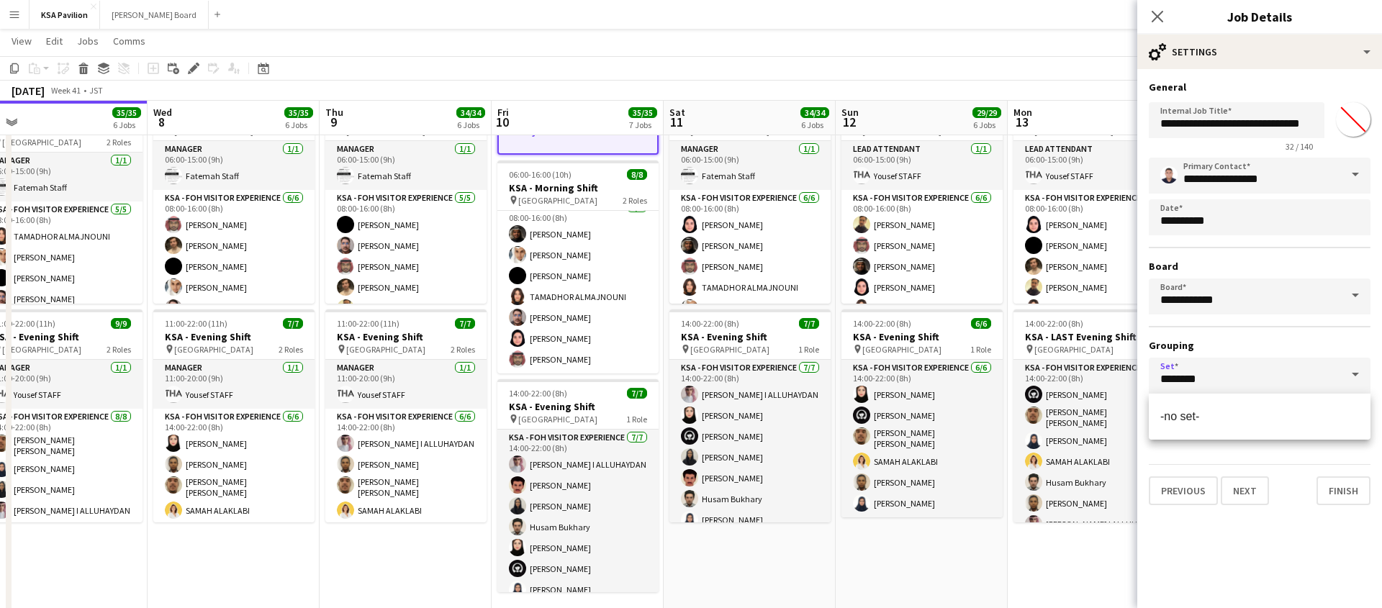
click at [1228, 330] on div "**********" at bounding box center [1260, 297] width 222 height 278
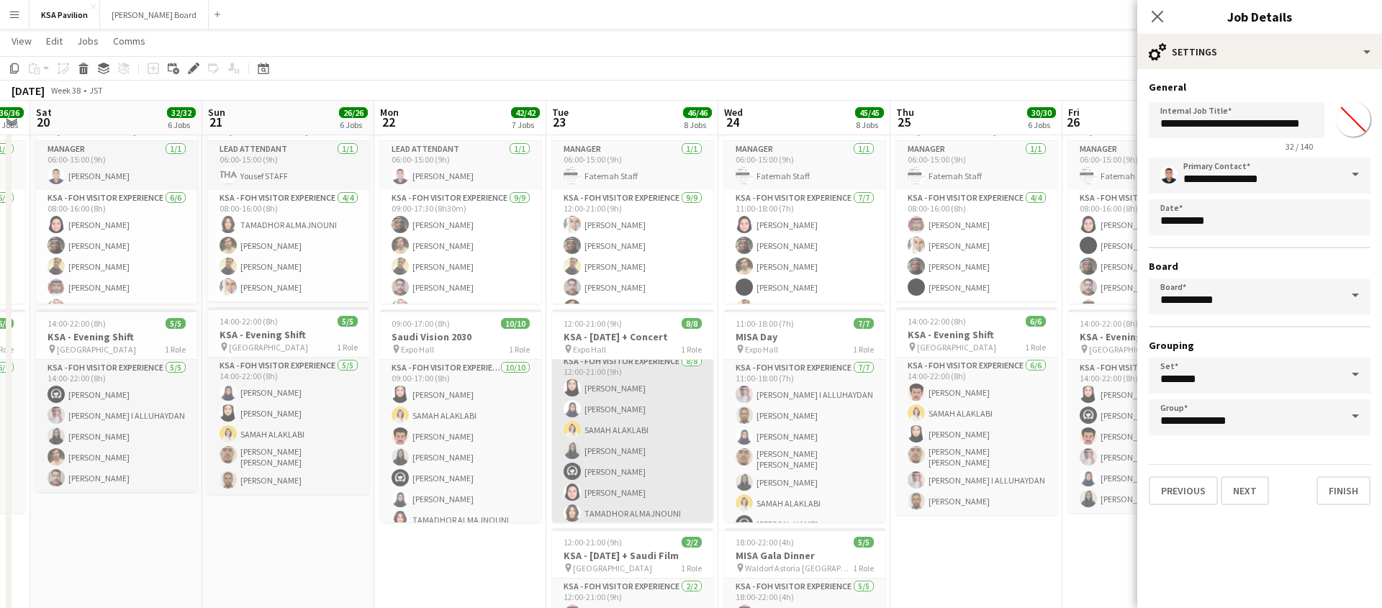
scroll to position [0, 0]
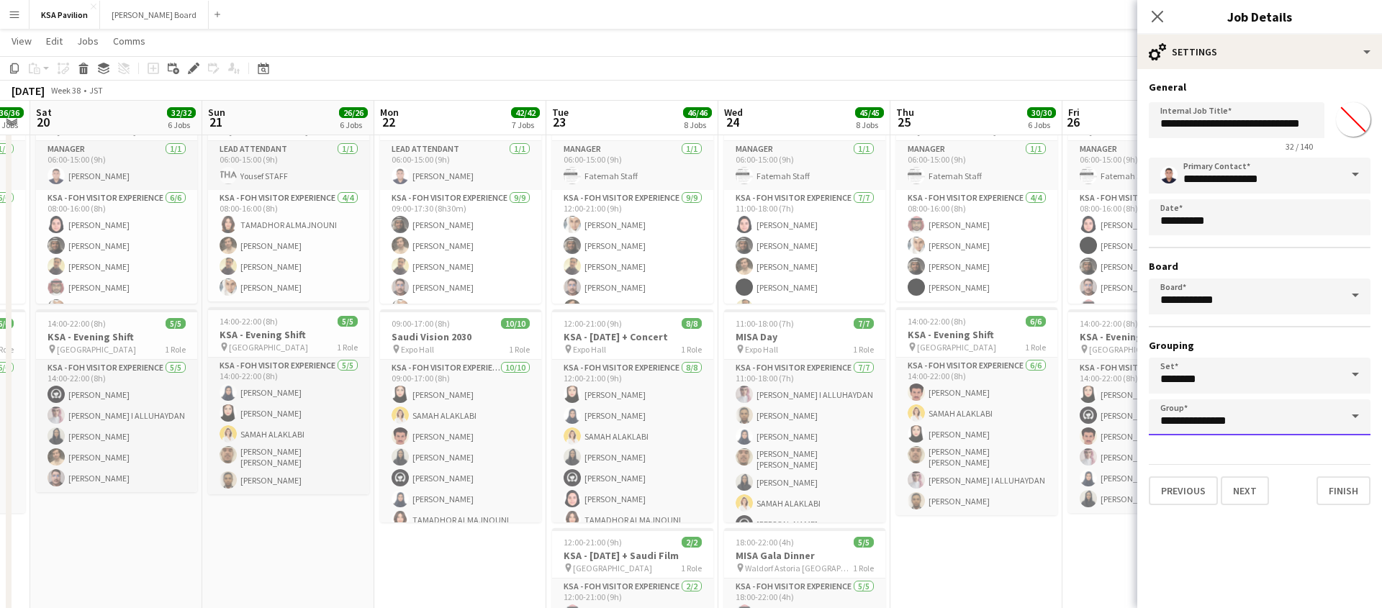
click at [1273, 423] on input "**********" at bounding box center [1260, 418] width 222 height 36
click at [1288, 335] on div "**********" at bounding box center [1260, 297] width 222 height 278
click at [1236, 486] on button "Next" at bounding box center [1245, 491] width 48 height 29
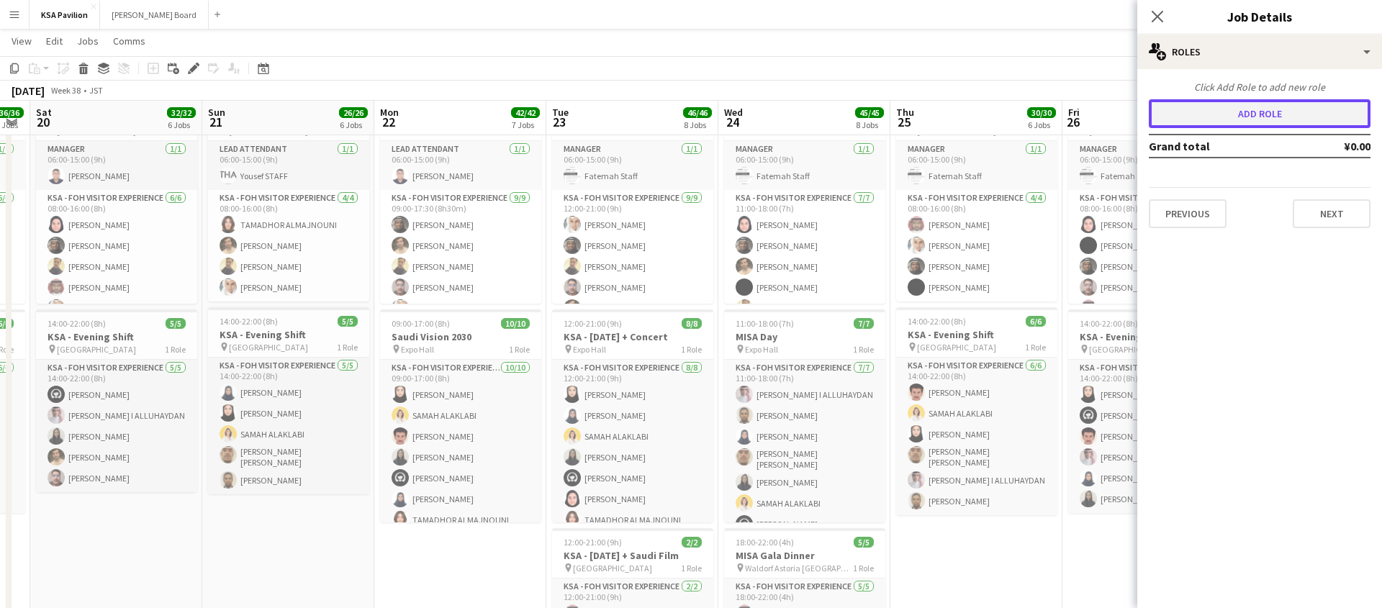
click at [1263, 116] on button "Add role" at bounding box center [1260, 113] width 222 height 29
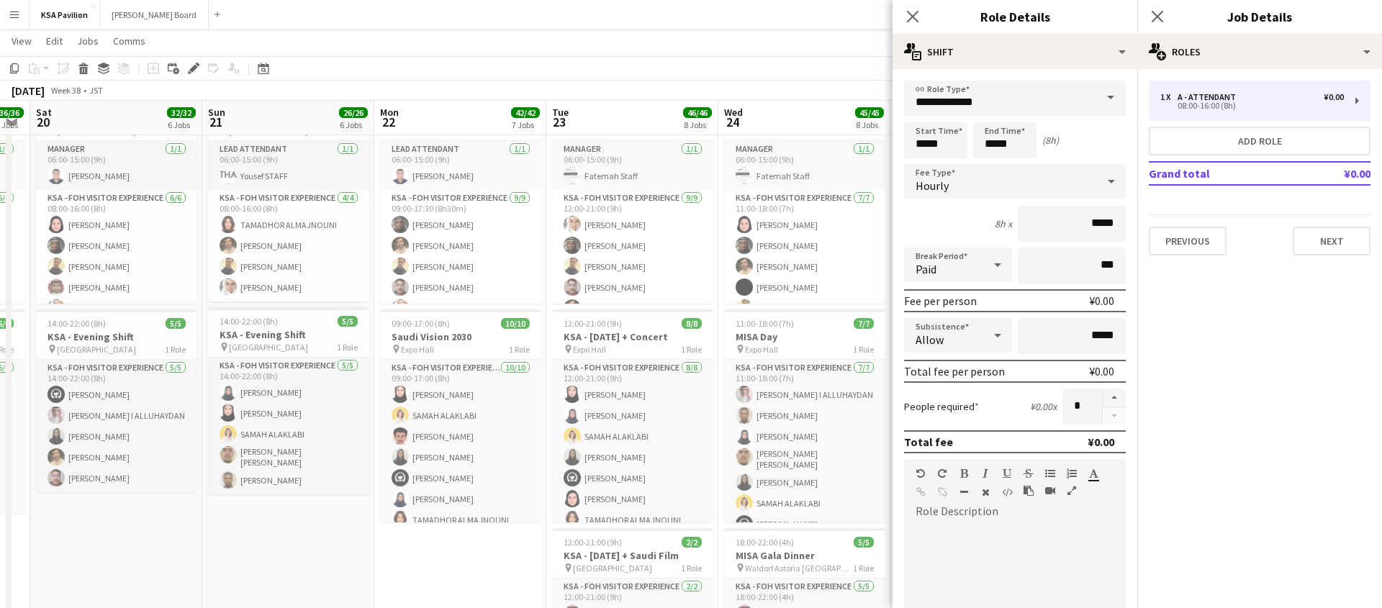
click at [1110, 98] on span at bounding box center [1111, 98] width 30 height 35
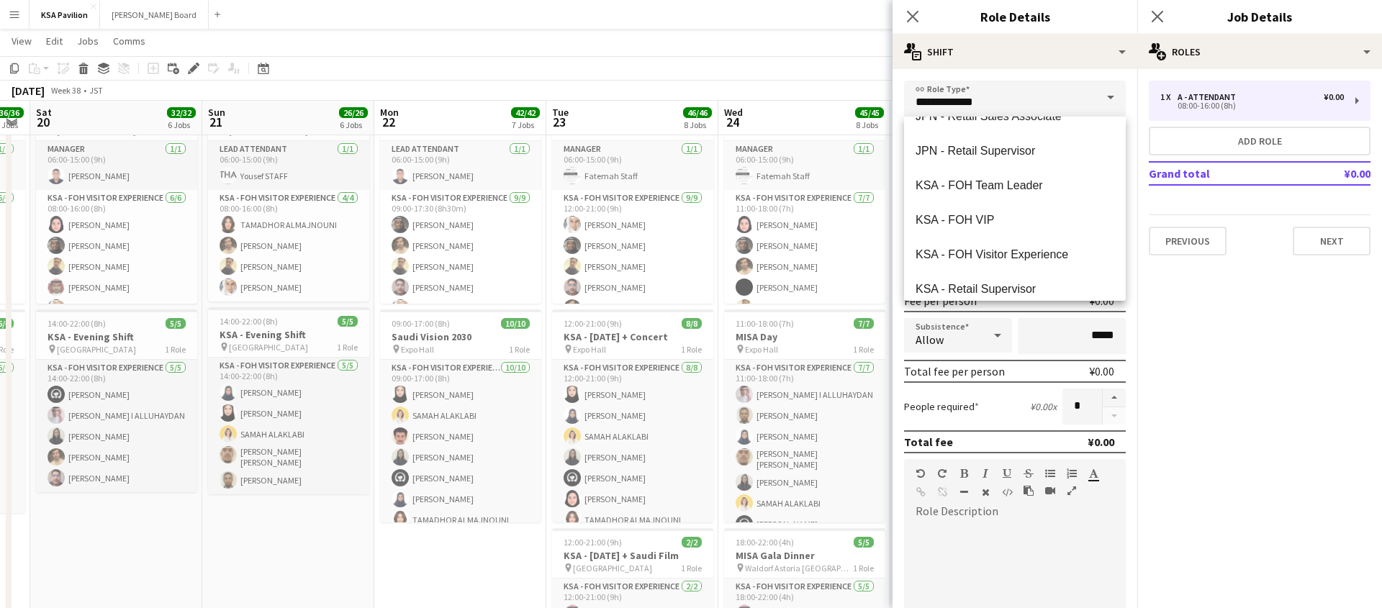
scroll to position [441, 0]
click at [1050, 256] on span "KSA - FOH Visitor Experience" at bounding box center [1015, 252] width 199 height 14
type input "**********"
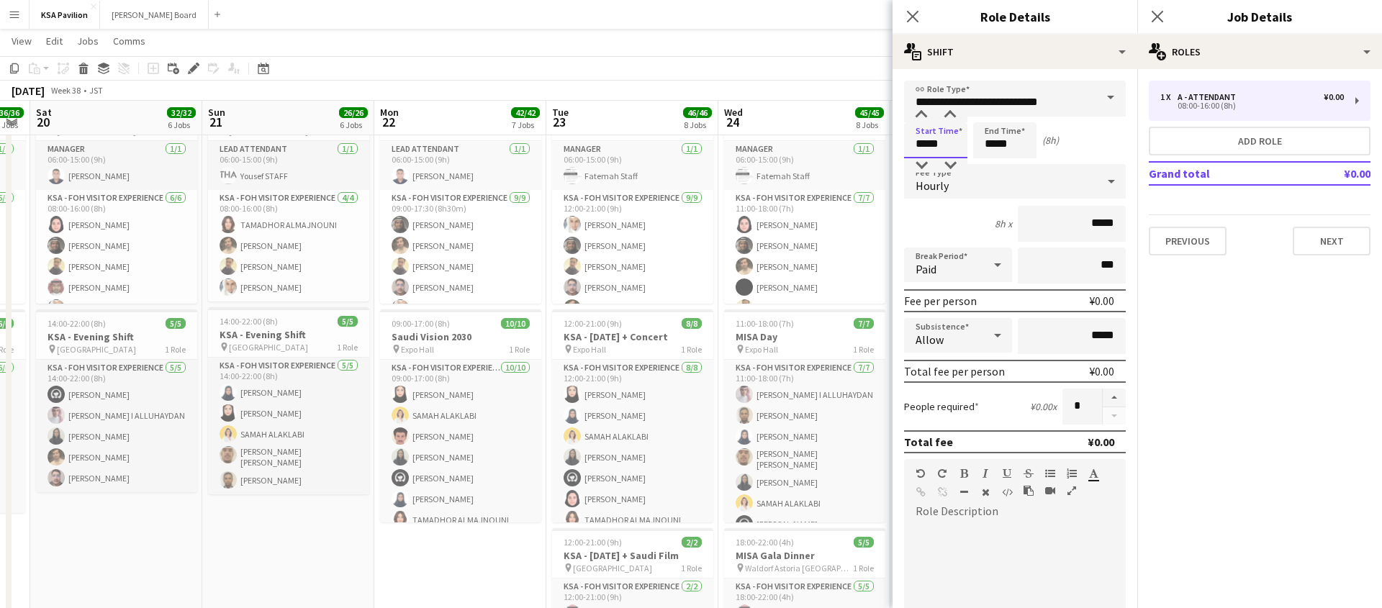
click at [927, 139] on input "*****" at bounding box center [935, 140] width 63 height 36
click at [921, 137] on input "*****" at bounding box center [935, 140] width 63 height 36
type input "*****"
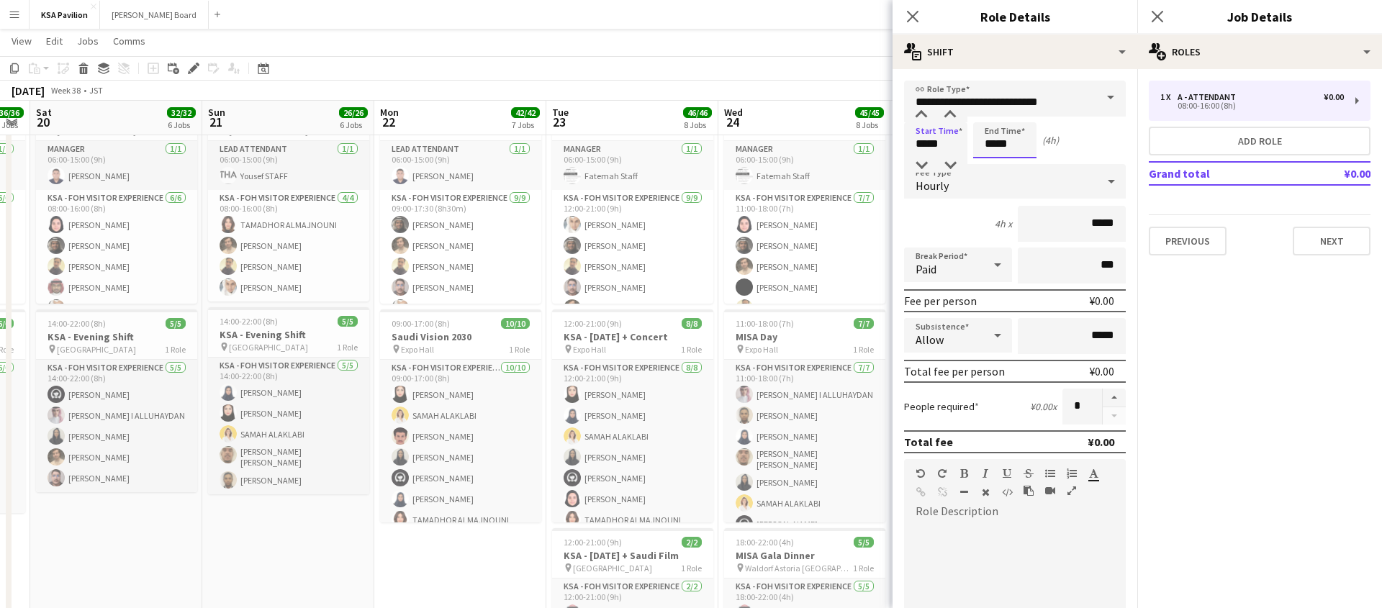
click at [994, 149] on input "*****" at bounding box center [1004, 140] width 63 height 36
click at [991, 145] on input "*****" at bounding box center [1004, 140] width 63 height 36
type input "*****"
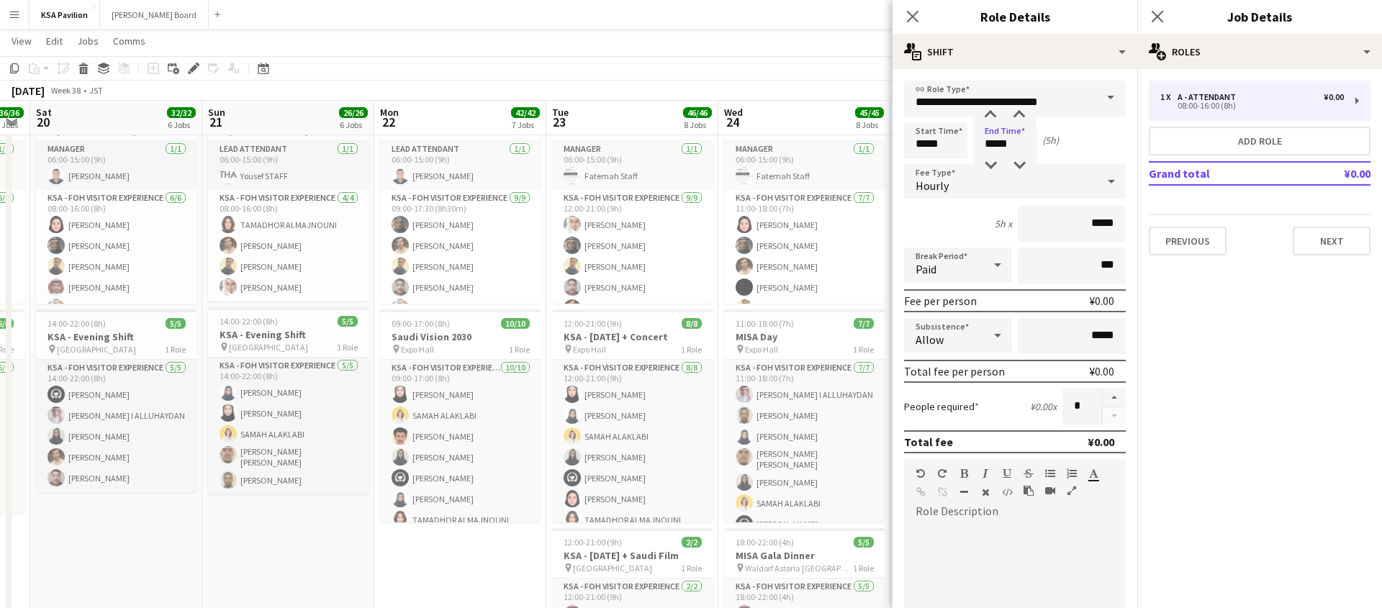
click at [1095, 138] on div "Start Time ***** End Time ***** (5h)" at bounding box center [1015, 140] width 222 height 36
click at [1119, 393] on button "button" at bounding box center [1114, 398] width 23 height 19
type input "*"
click at [994, 270] on icon at bounding box center [997, 265] width 17 height 29
click at [973, 222] on div at bounding box center [691, 304] width 1382 height 608
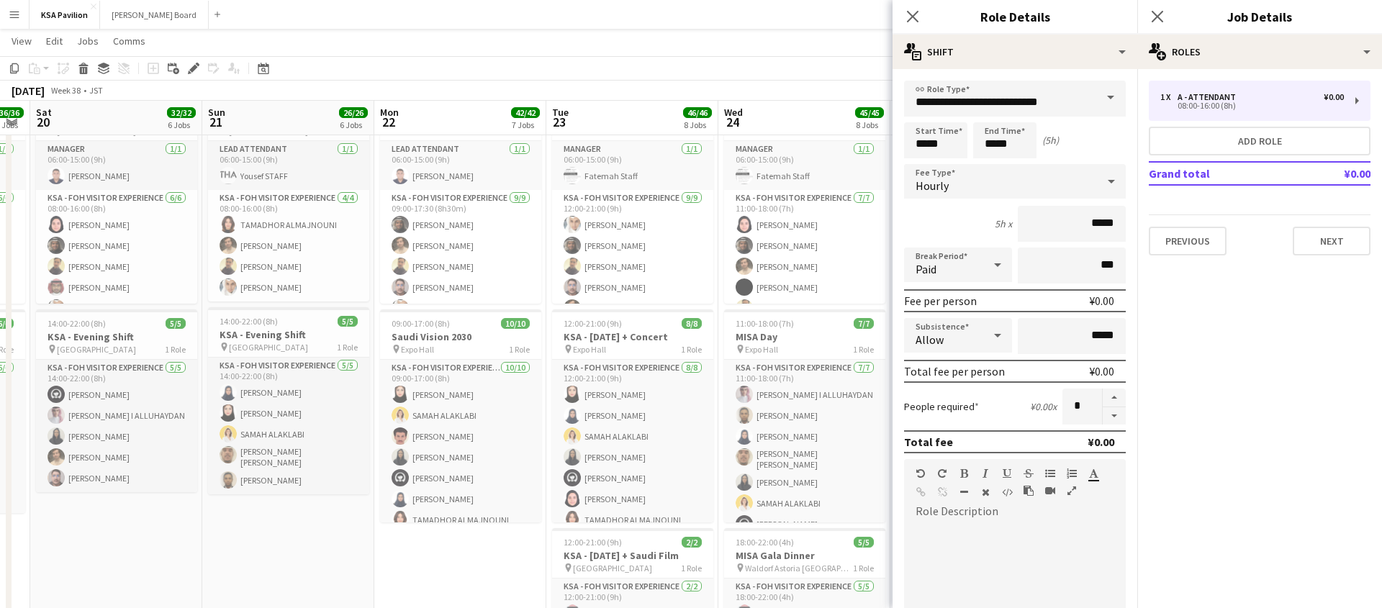
click at [1105, 140] on div "Start Time ***** End Time ***** (5h)" at bounding box center [1015, 140] width 222 height 36
click at [1268, 300] on mat-expansion-panel "pencil3 General details 1 x A - ATTENDANT ¥0.00 08:00-16:00 (8h) Add role Grand…" at bounding box center [1260, 338] width 245 height 539
click at [915, 15] on icon "Close pop-in" at bounding box center [913, 16] width 14 height 14
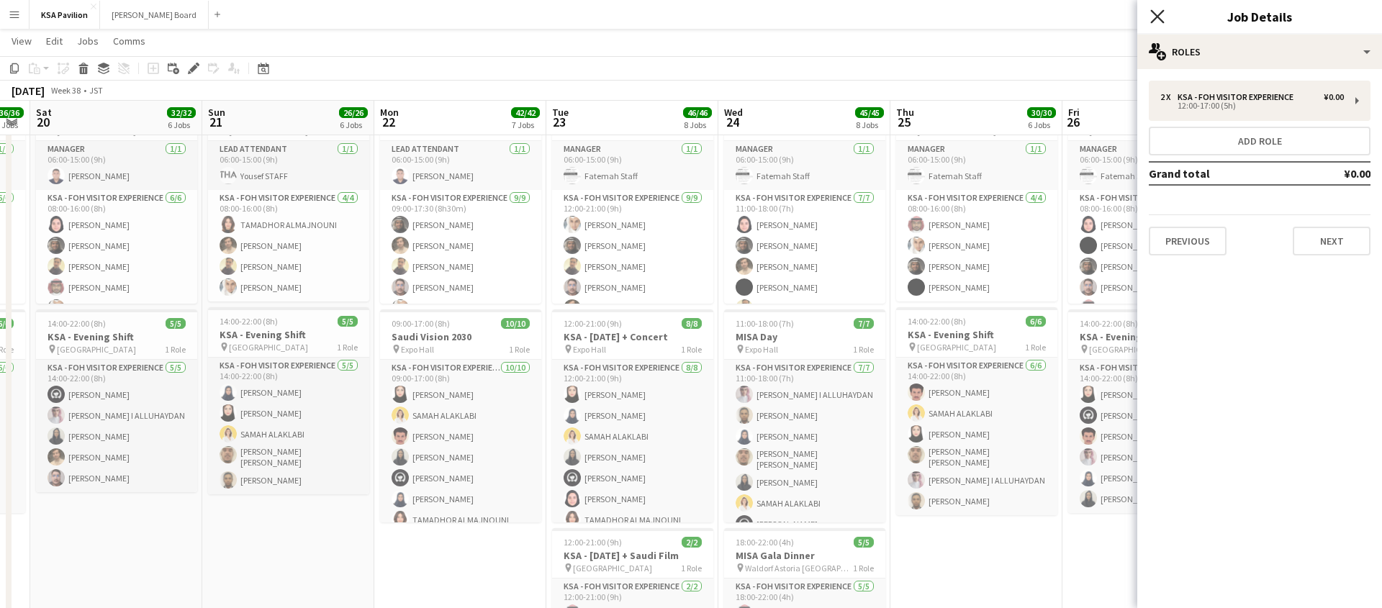
click at [1161, 17] on icon "Close pop-in" at bounding box center [1158, 16] width 14 height 14
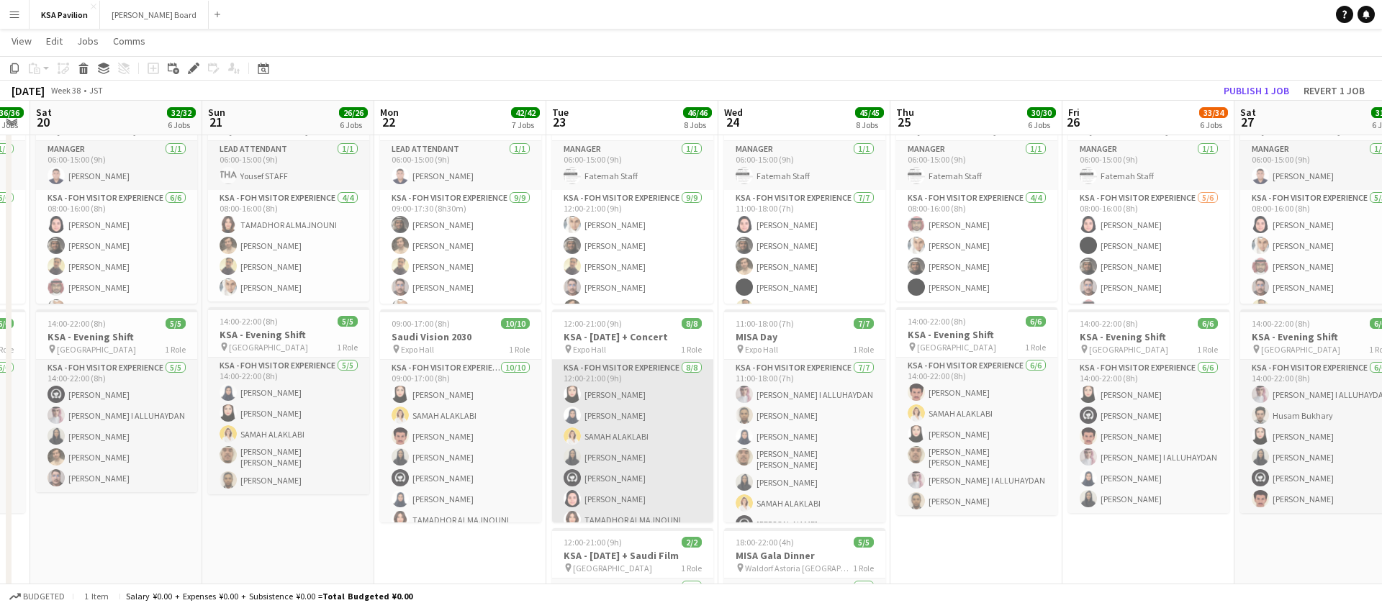
scroll to position [32, 0]
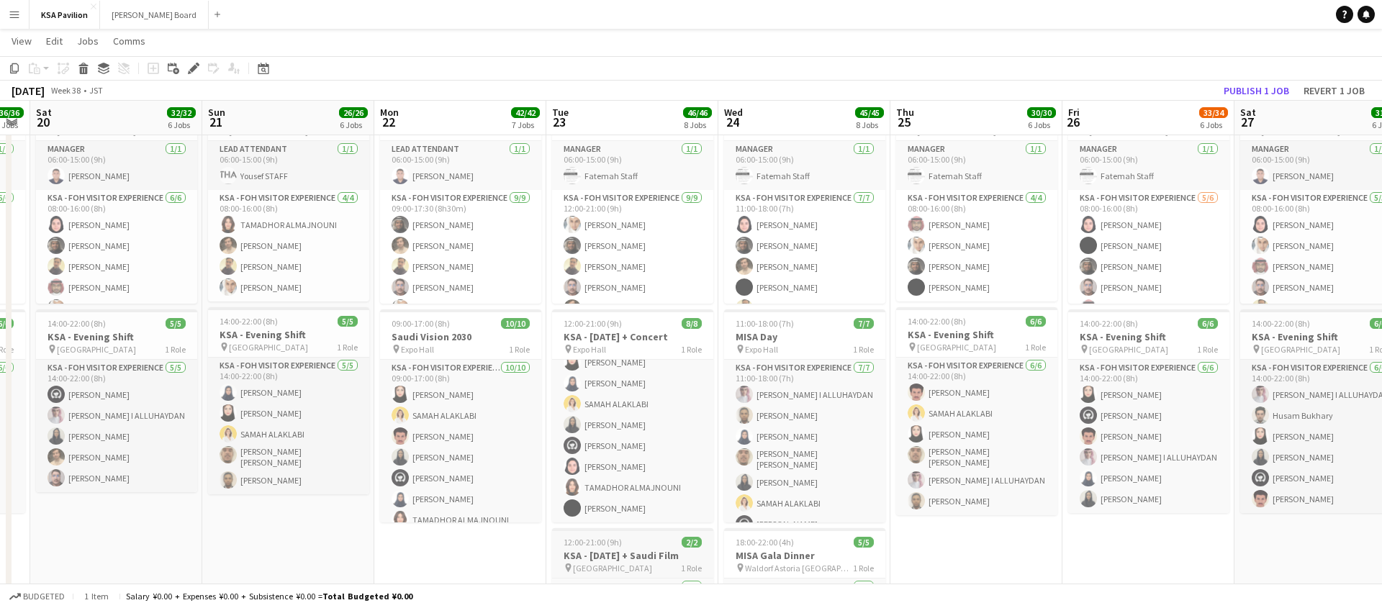
click at [606, 539] on span "12:00-21:00 (9h)" at bounding box center [593, 542] width 58 height 11
click at [191, 68] on icon at bounding box center [193, 69] width 8 height 8
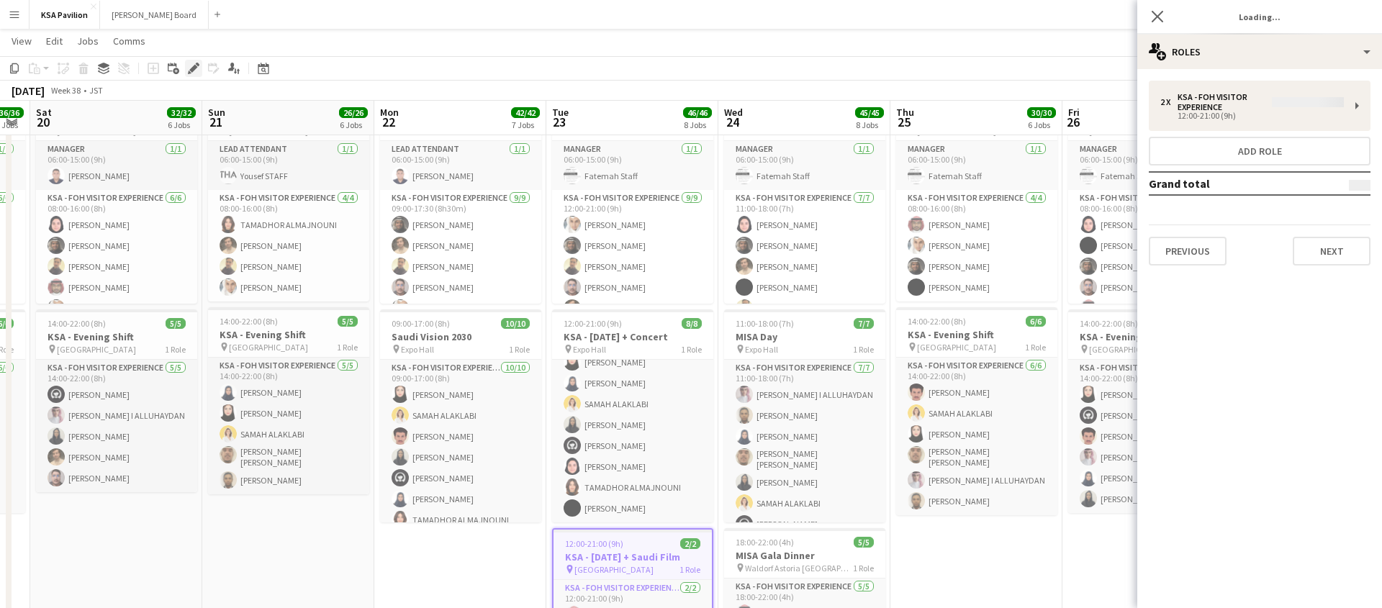
type input "*******"
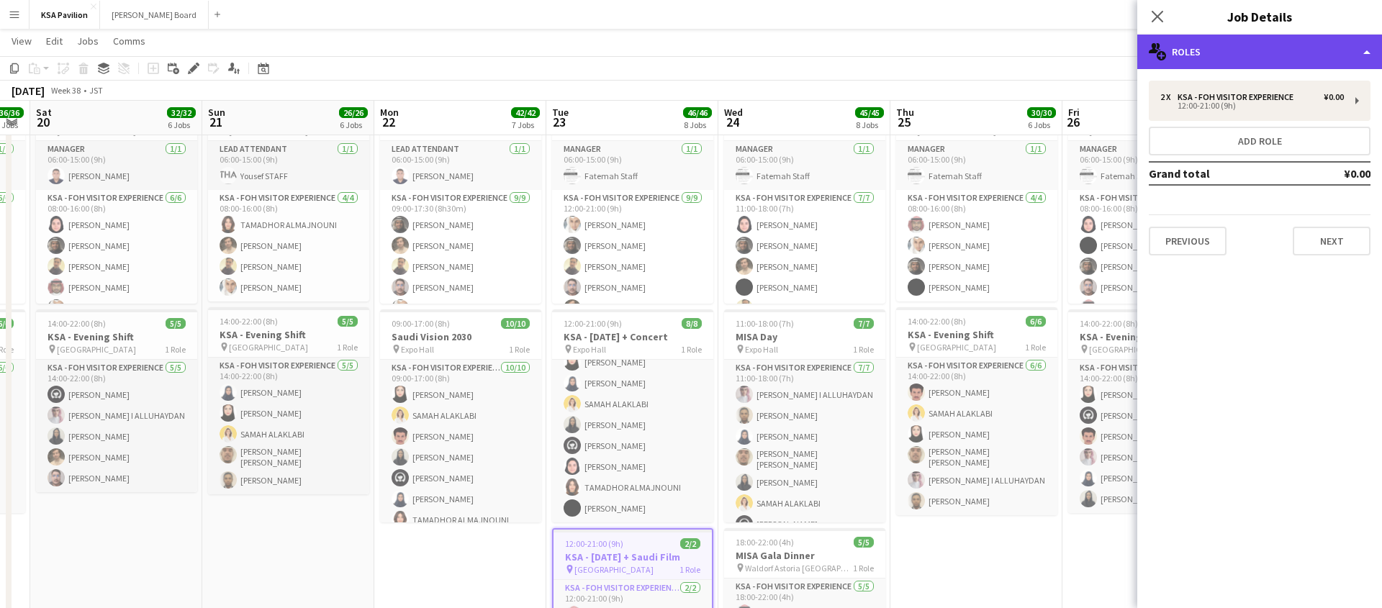
click at [1370, 53] on div "multiple-users-add Roles" at bounding box center [1260, 52] width 245 height 35
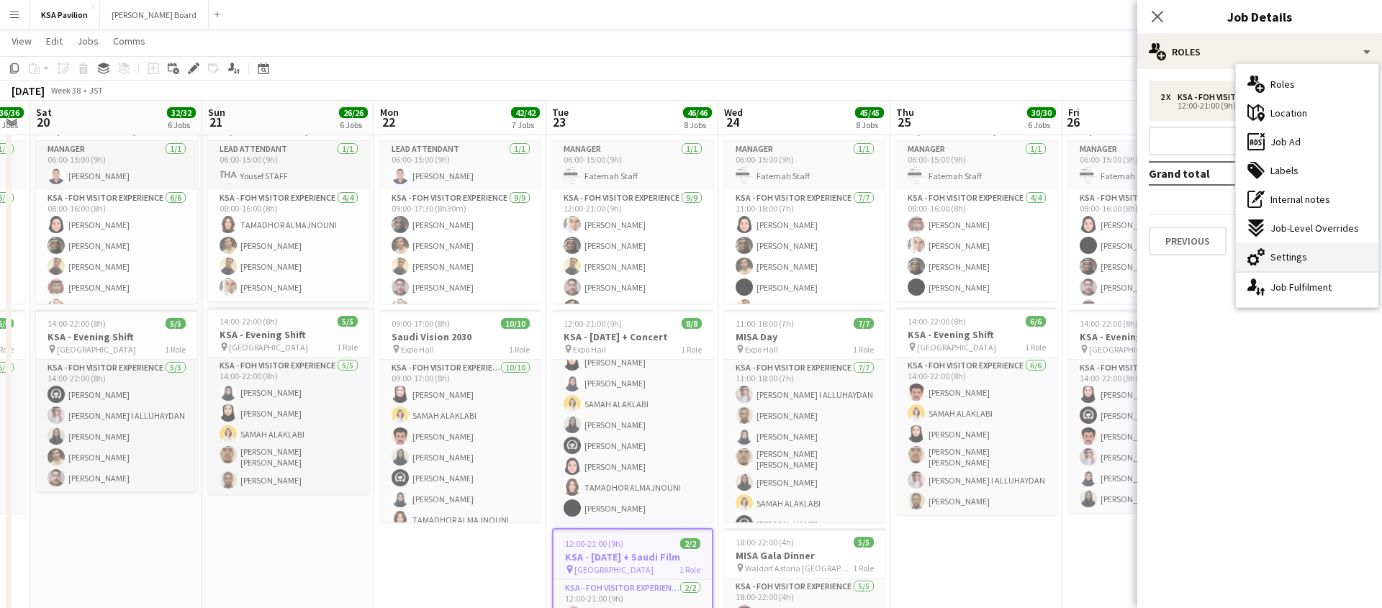
click at [1295, 248] on div "cog-double-3 Settings" at bounding box center [1307, 257] width 143 height 29
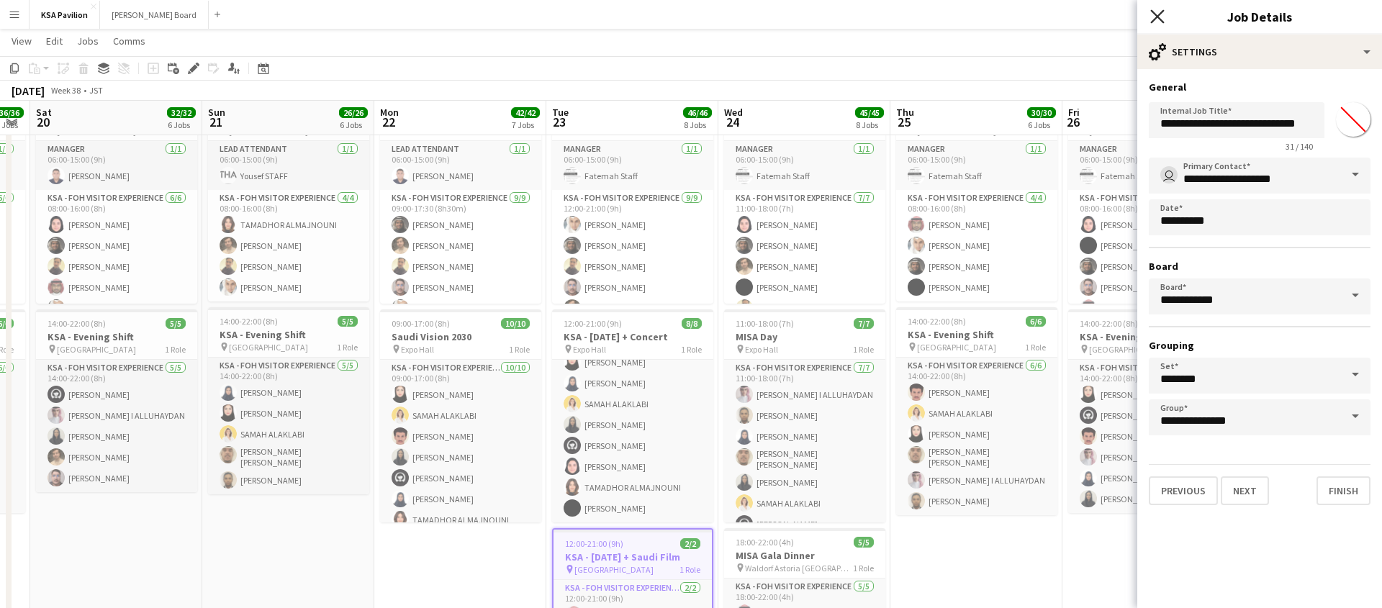
click at [1158, 15] on icon at bounding box center [1158, 16] width 14 height 14
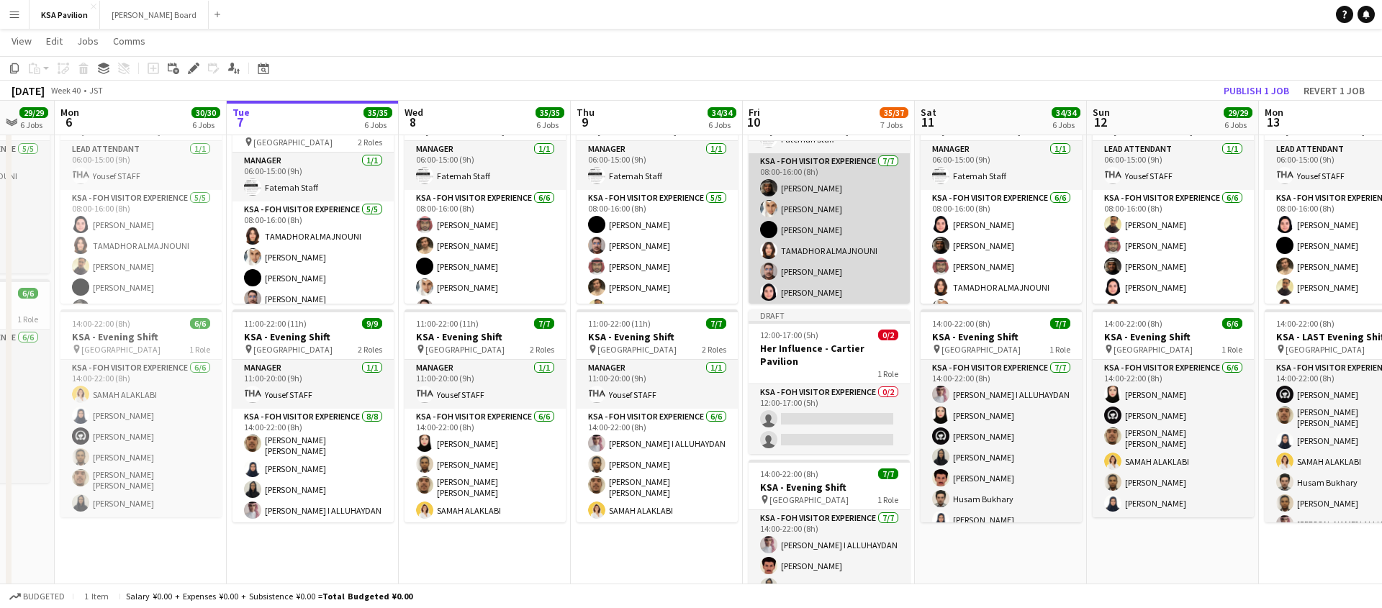
scroll to position [38, 0]
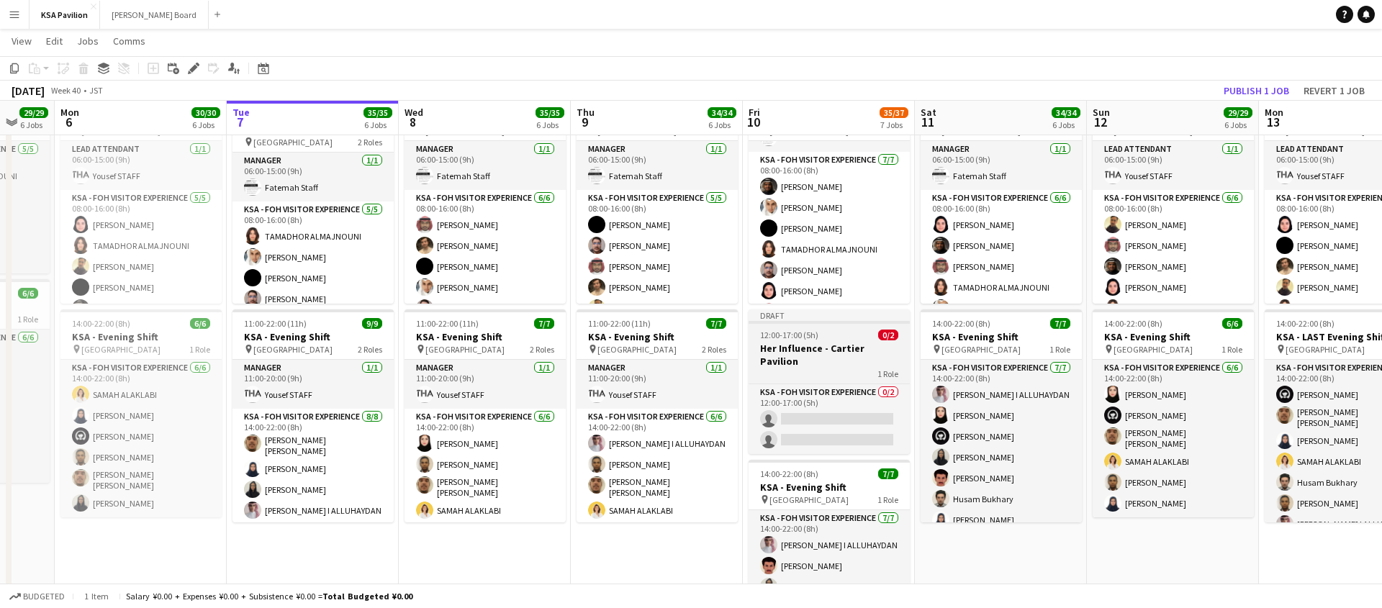
click at [829, 343] on h3 "Her Influence - Cartier Pavilion" at bounding box center [829, 355] width 161 height 26
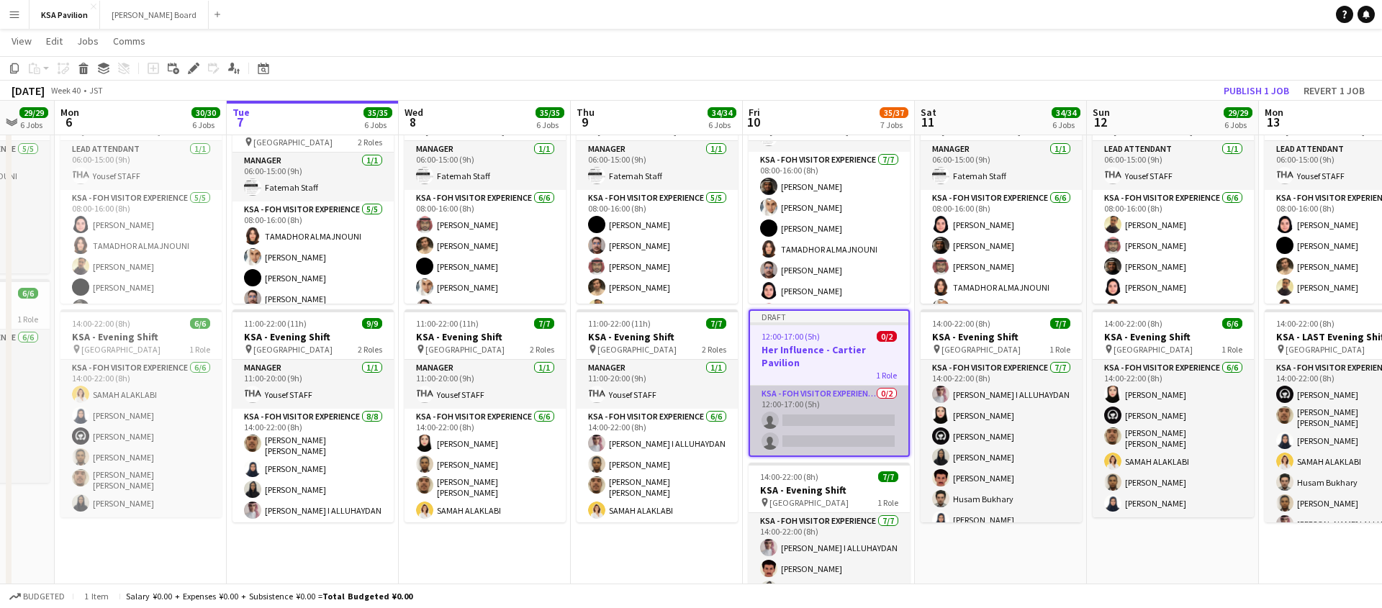
click at [820, 410] on app-card-role "KSA - FOH Visitor Experience 0/2 12:00-17:00 (5h) single-neutral-actions single…" at bounding box center [829, 421] width 158 height 70
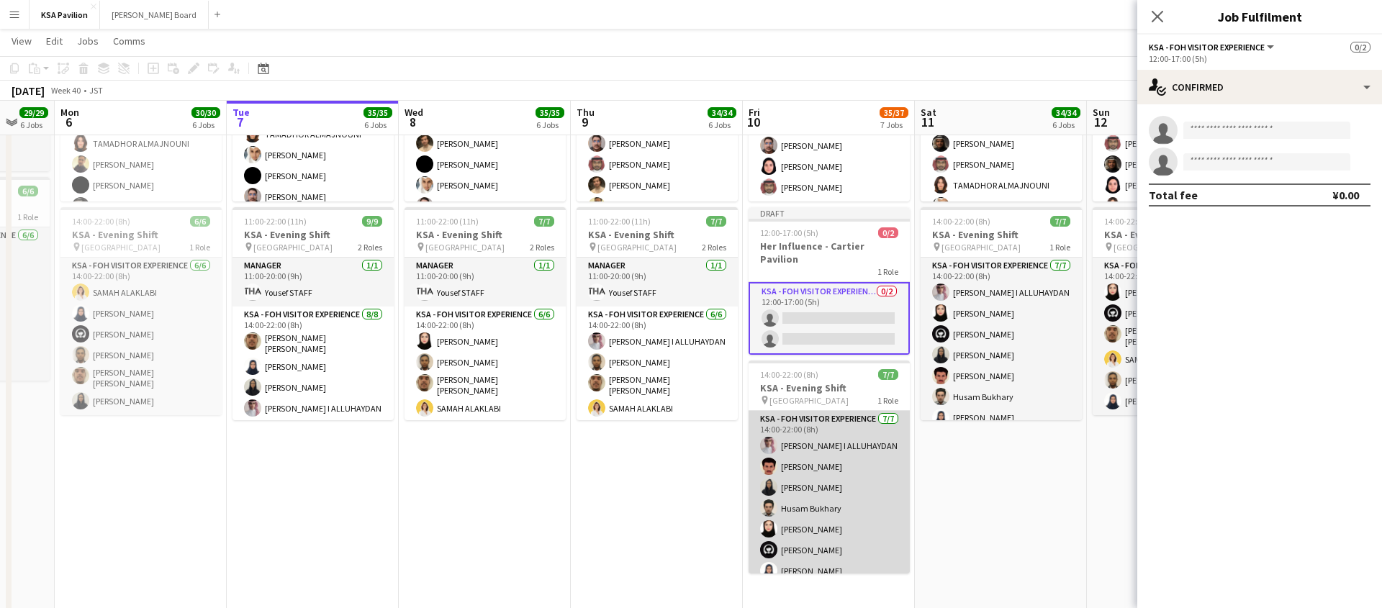
scroll to position [12, 0]
click at [822, 498] on app-card-role "KSA - FOH Visitor Experience [DATE] 14:00-22:00 (8h) [PERSON_NAME] I [PERSON_NA…" at bounding box center [829, 487] width 161 height 174
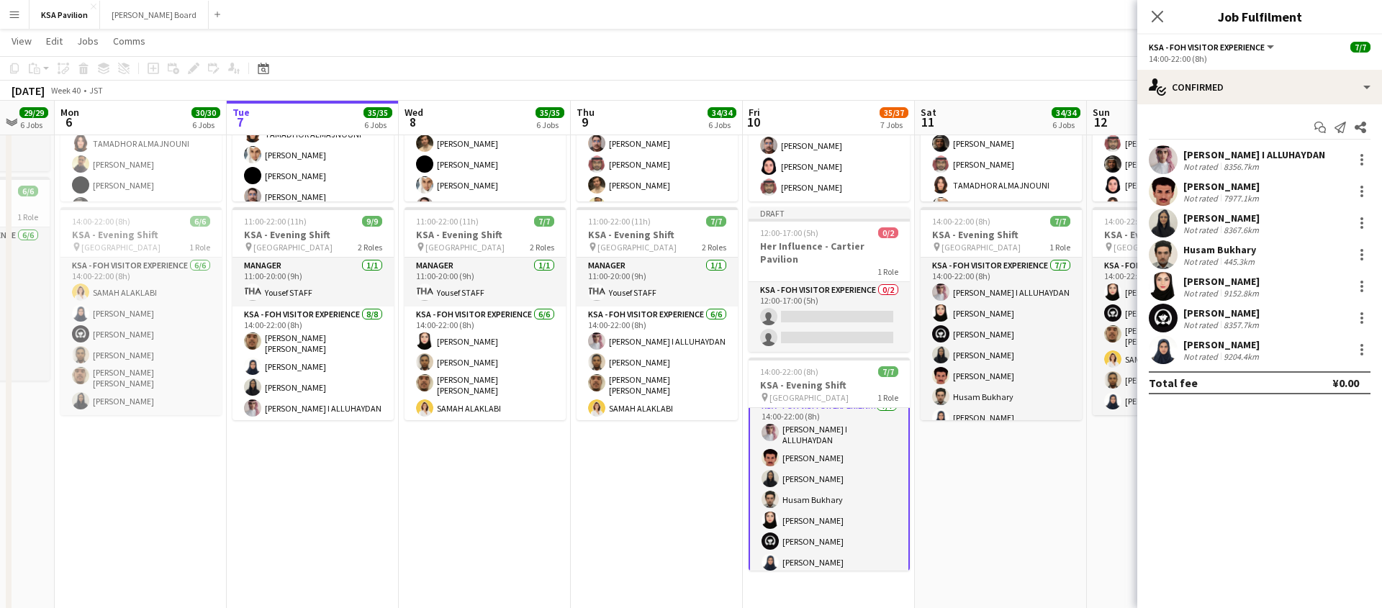
scroll to position [13, 0]
click at [1361, 287] on div at bounding box center [1362, 286] width 3 height 3
click at [1339, 462] on button "Remove" at bounding box center [1315, 451] width 112 height 35
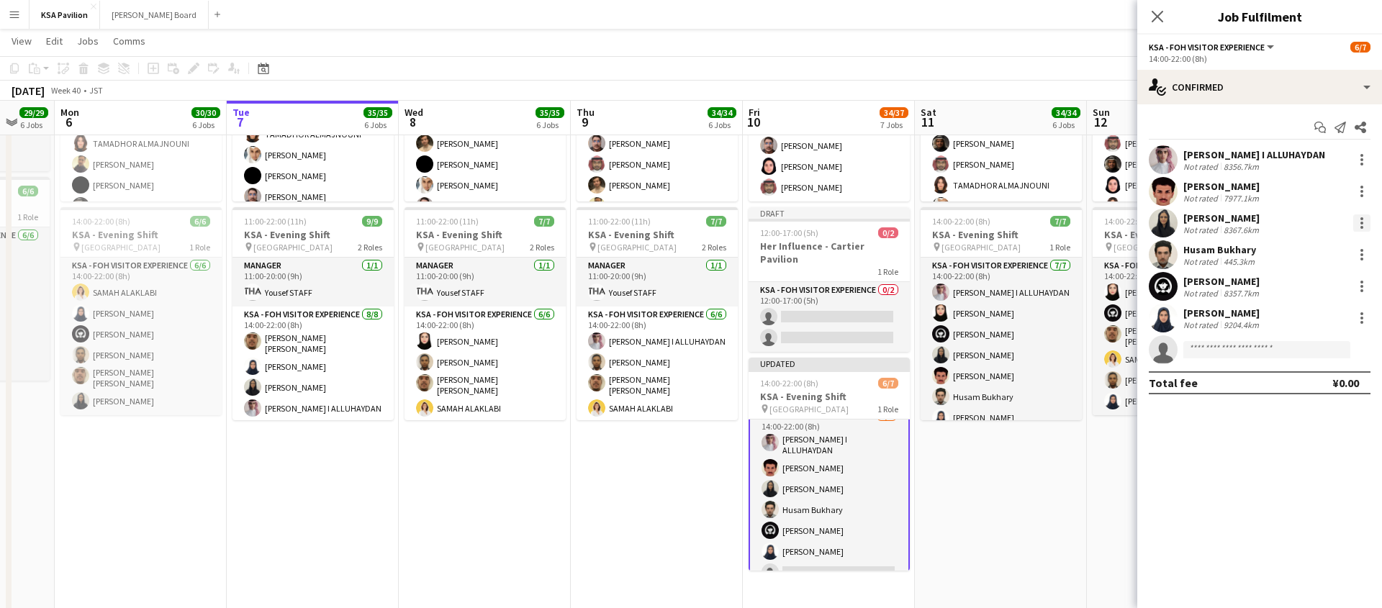
click at [1361, 227] on div at bounding box center [1362, 227] width 3 height 3
click at [1304, 384] on span "Remove" at bounding box center [1291, 388] width 43 height 12
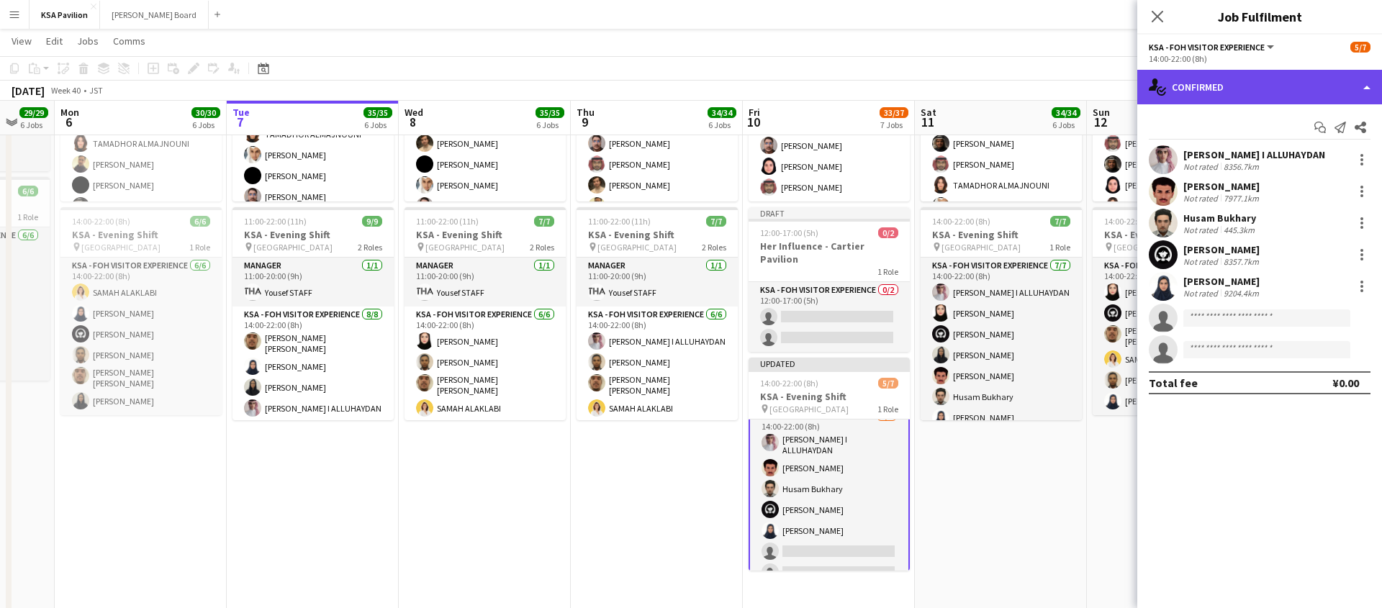
click at [1375, 84] on div "single-neutral-actions-check-2 Confirmed" at bounding box center [1260, 87] width 245 height 35
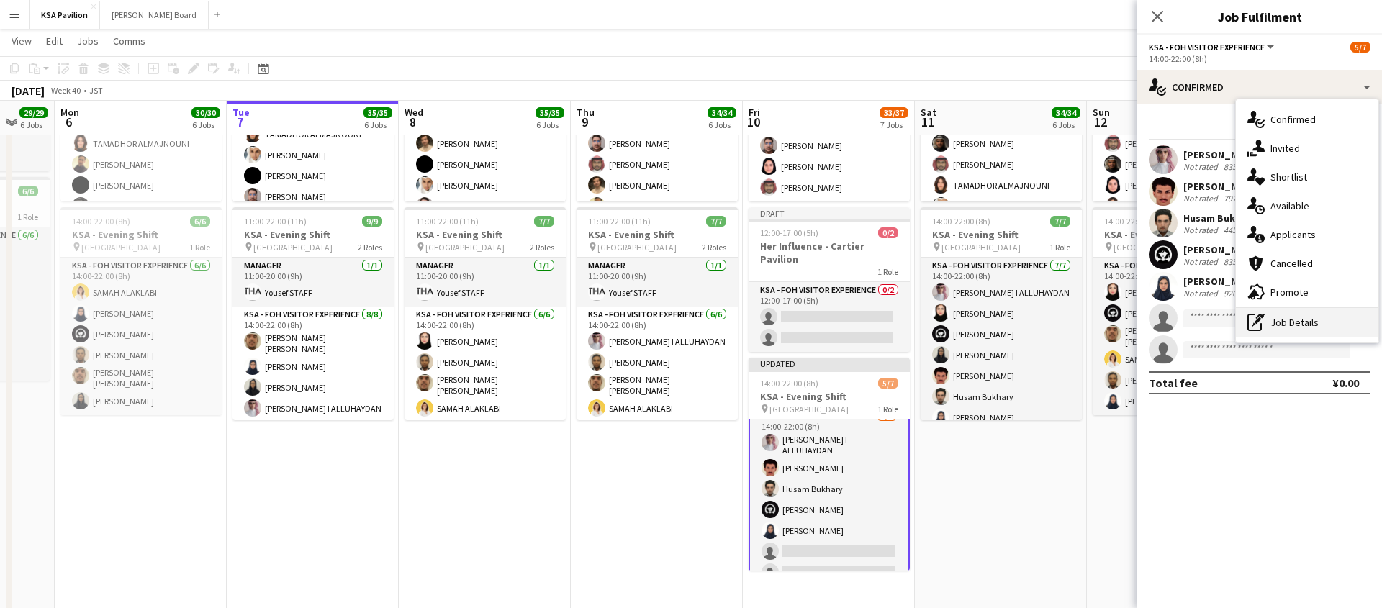
click at [1295, 318] on div "pen-write Job Details" at bounding box center [1307, 322] width 143 height 29
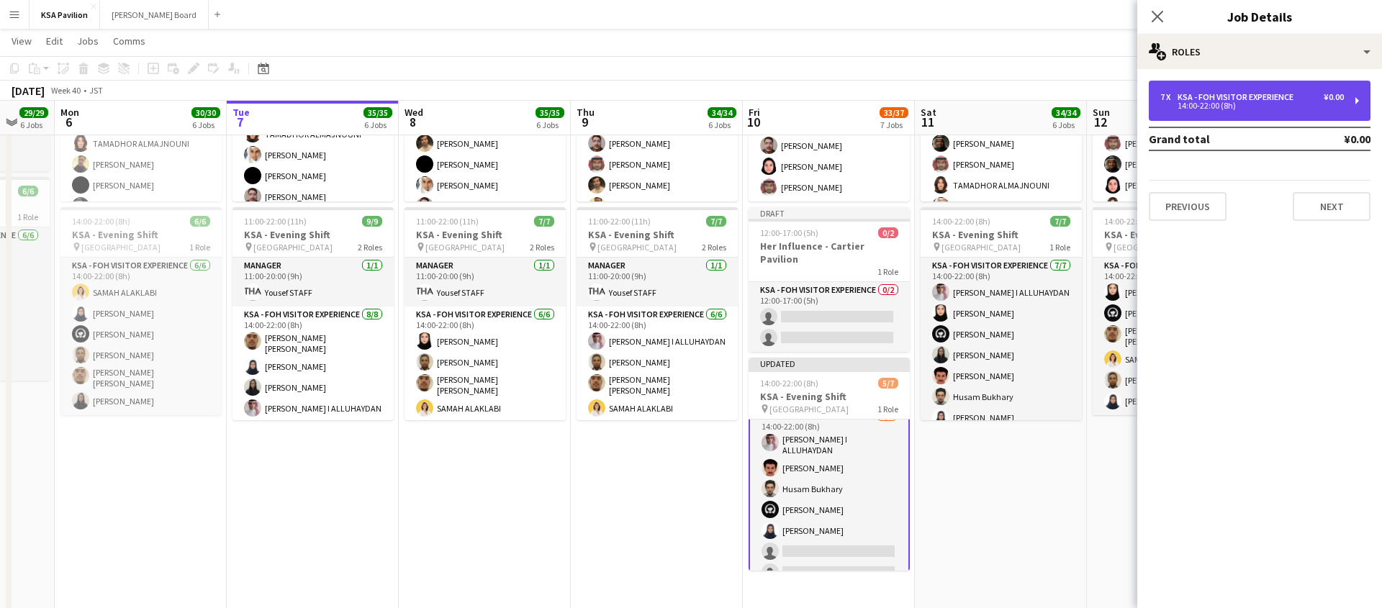
click at [1359, 96] on div "7 x KSA - FOH Visitor Experience ¥0.00 14:00-22:00 (8h)" at bounding box center [1260, 101] width 222 height 40
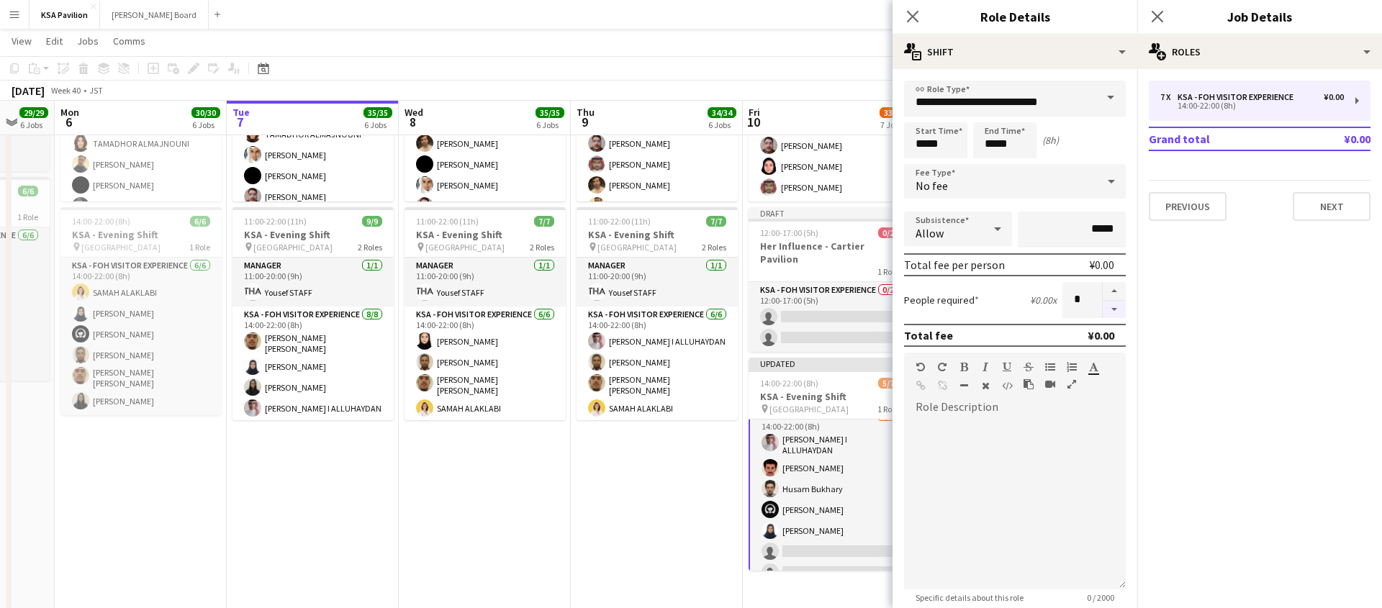
click at [1113, 306] on button "button" at bounding box center [1114, 310] width 23 height 18
type input "*"
click at [919, 18] on app-icon "Close pop-in" at bounding box center [913, 16] width 21 height 21
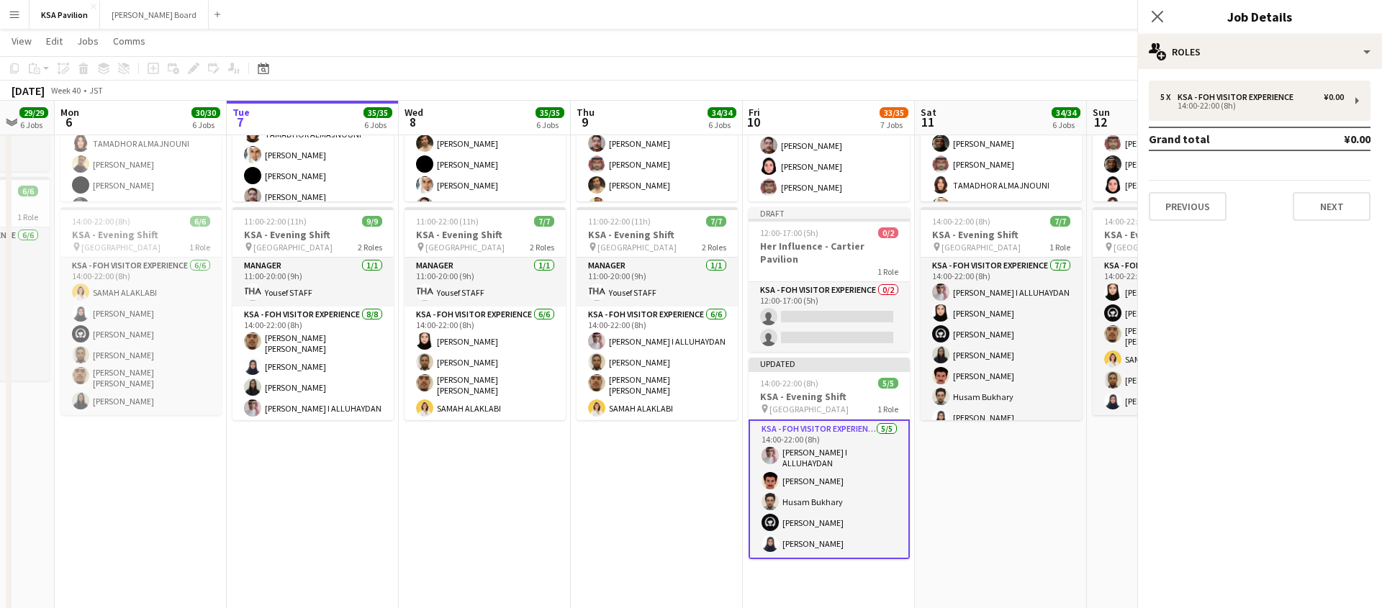
scroll to position [0, 0]
click at [1156, 12] on icon "Close pop-in" at bounding box center [1158, 16] width 14 height 14
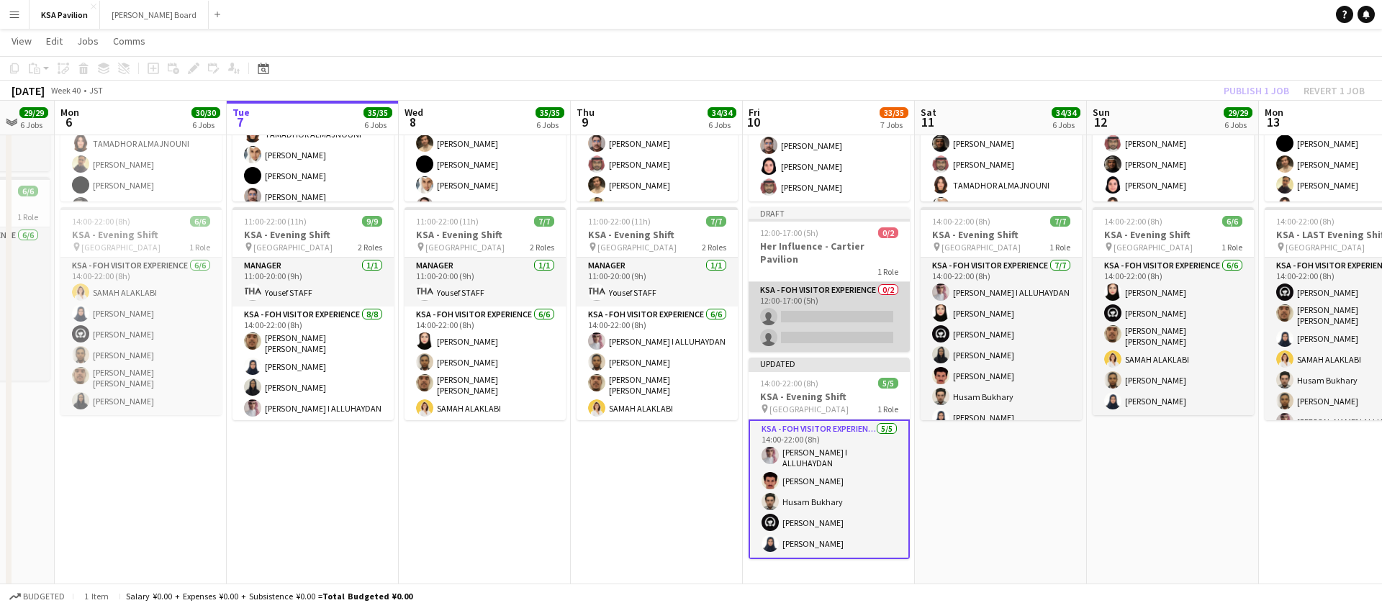
click at [828, 303] on app-card-role "KSA - FOH Visitor Experience 0/2 12:00-17:00 (5h) single-neutral-actions single…" at bounding box center [829, 317] width 161 height 70
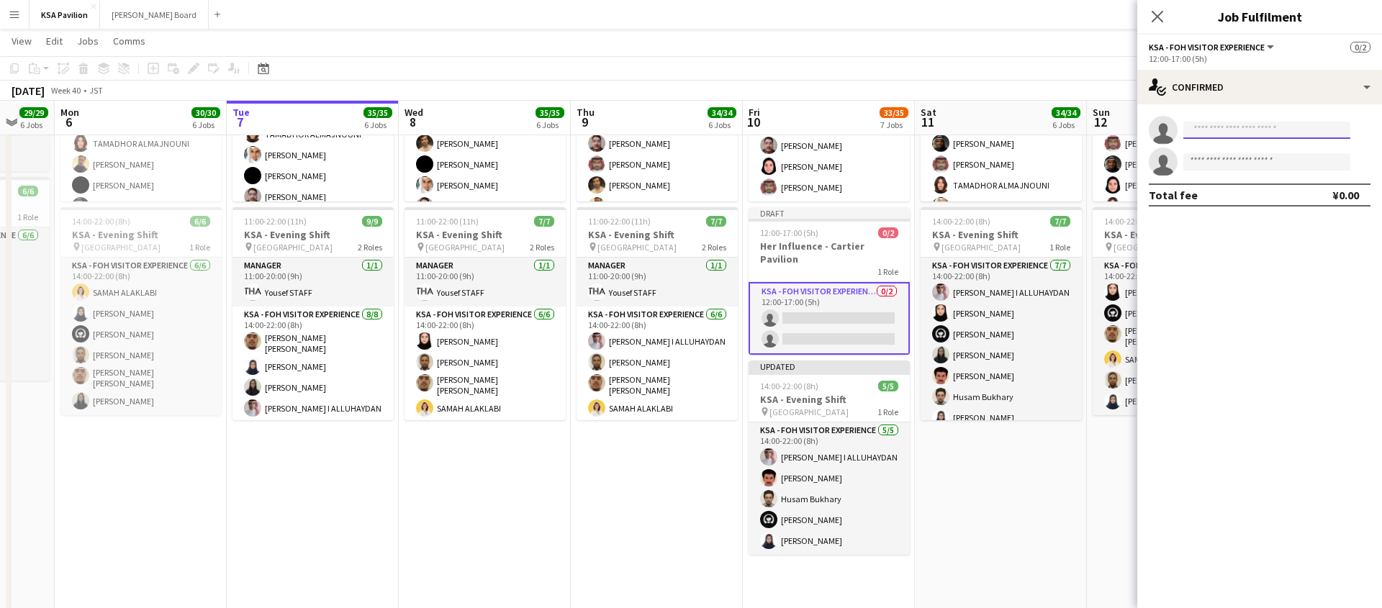
click at [1231, 129] on input at bounding box center [1267, 130] width 167 height 17
type input "*"
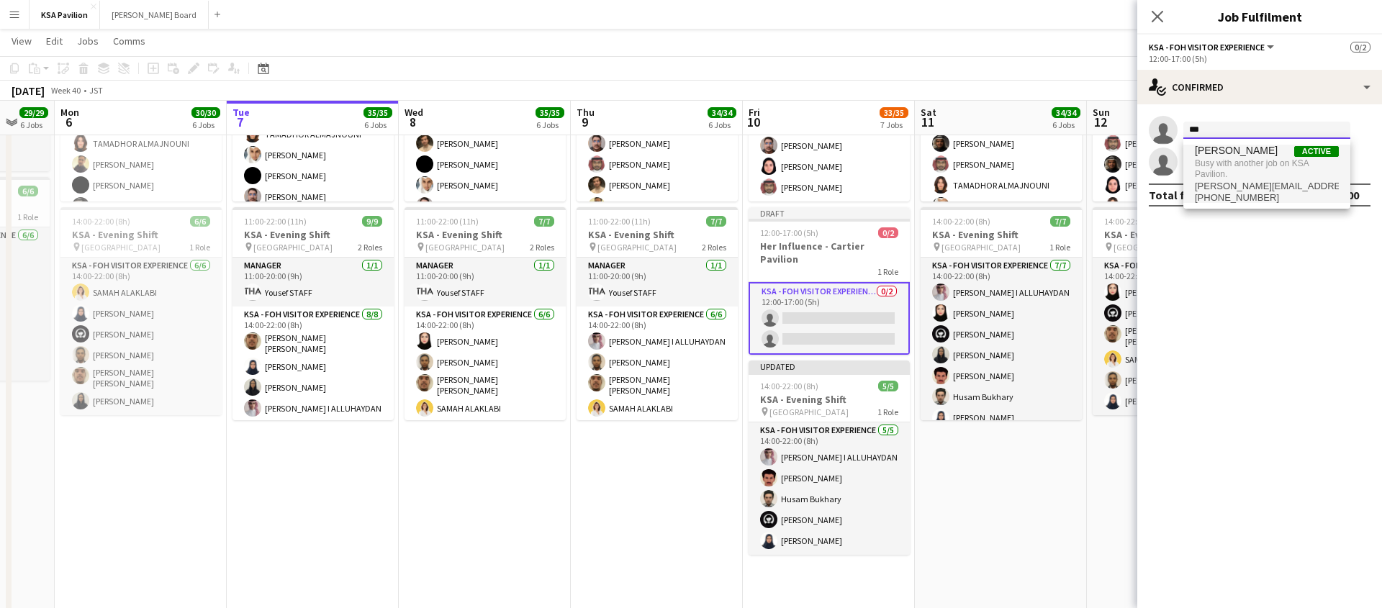
type input "***"
click at [1241, 165] on span "Busy with another job on KSA Pavilion." at bounding box center [1267, 169] width 144 height 24
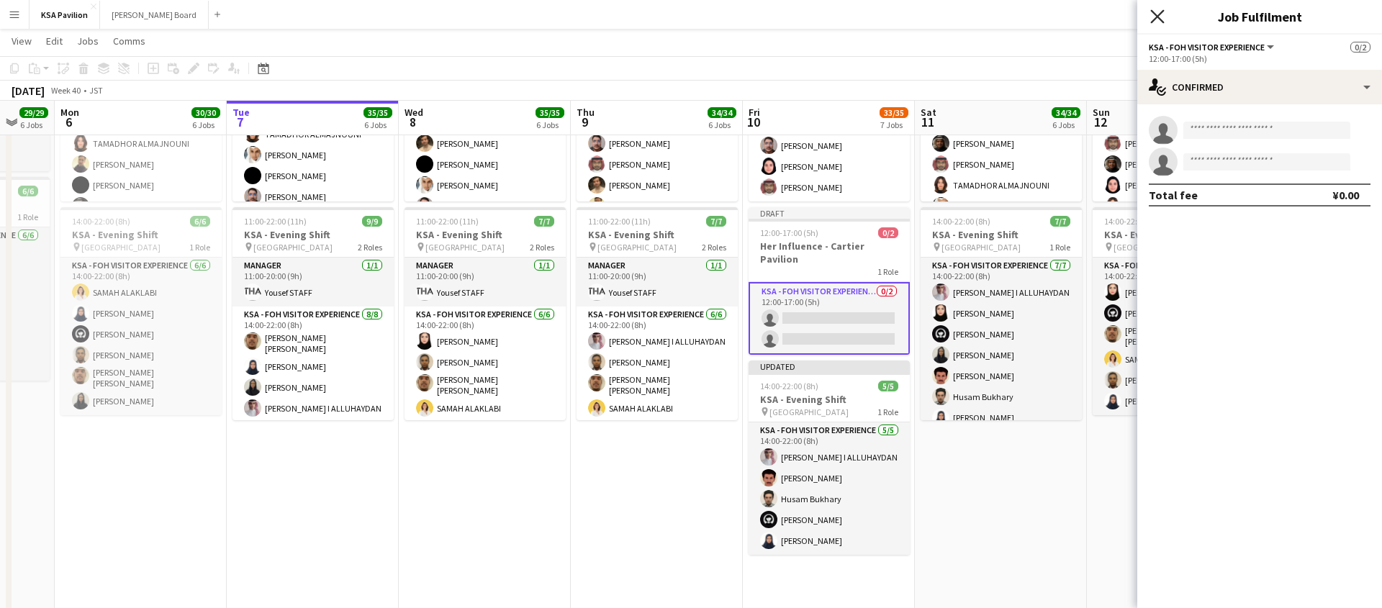
click at [1155, 12] on icon at bounding box center [1158, 16] width 14 height 14
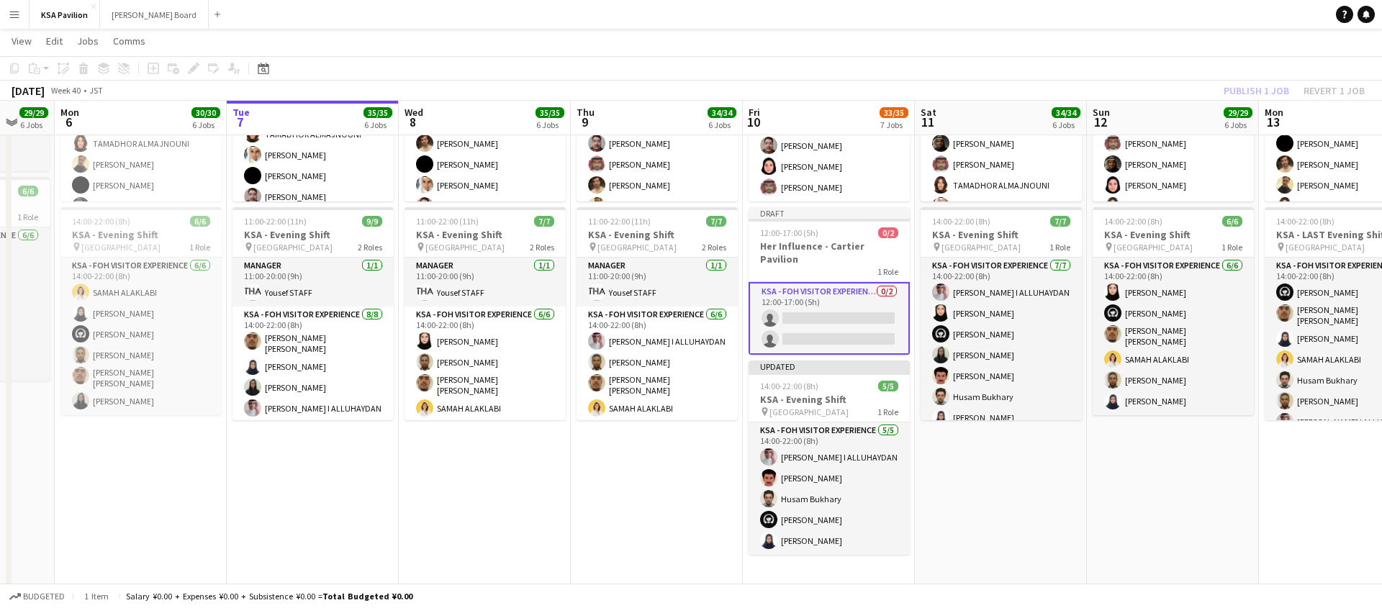
click at [1027, 70] on app-toolbar "Copy Paste Paste Command V Paste with crew Command Shift V Paste linked Job [GE…" at bounding box center [691, 68] width 1382 height 24
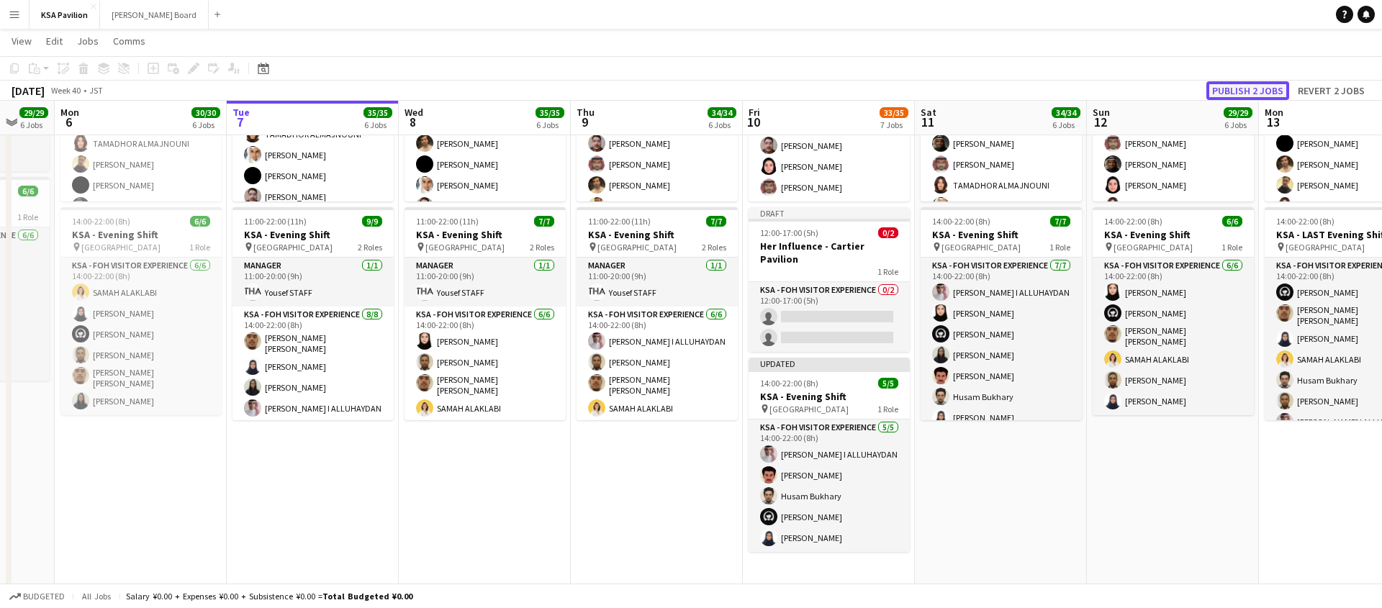
click at [1255, 84] on button "Publish 2 jobs" at bounding box center [1248, 90] width 83 height 19
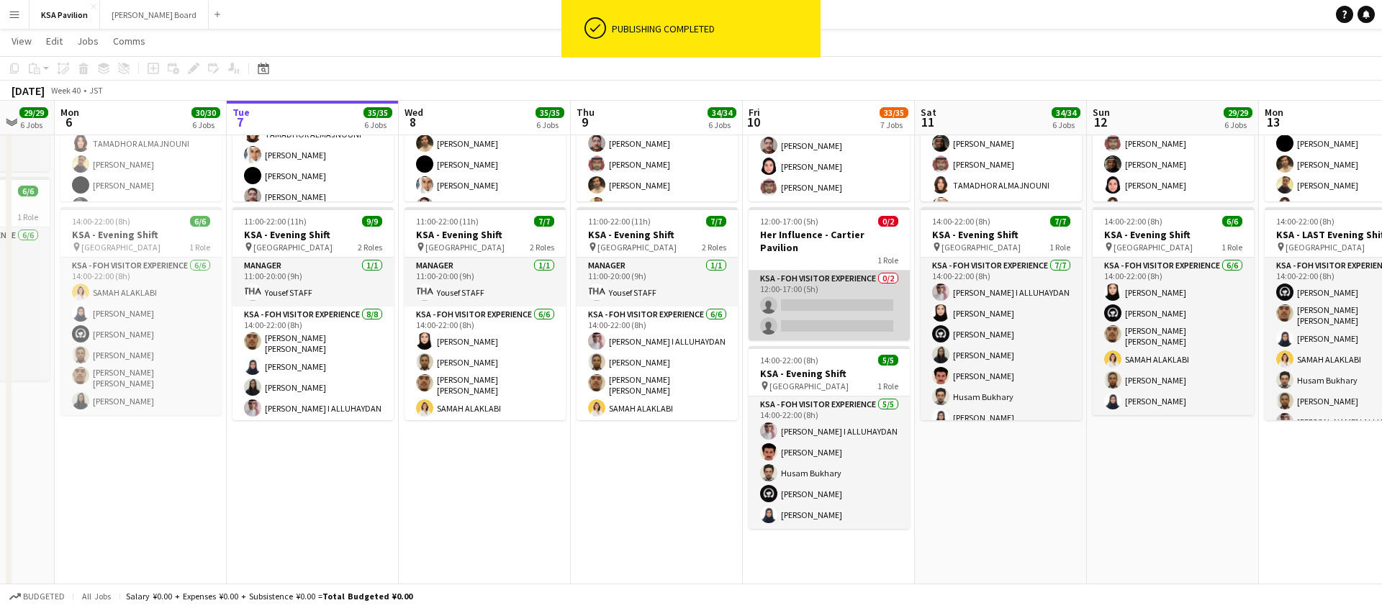
click at [847, 290] on app-card-role "KSA - FOH Visitor Experience 0/2 12:00-17:00 (5h) single-neutral-actions single…" at bounding box center [829, 306] width 161 height 70
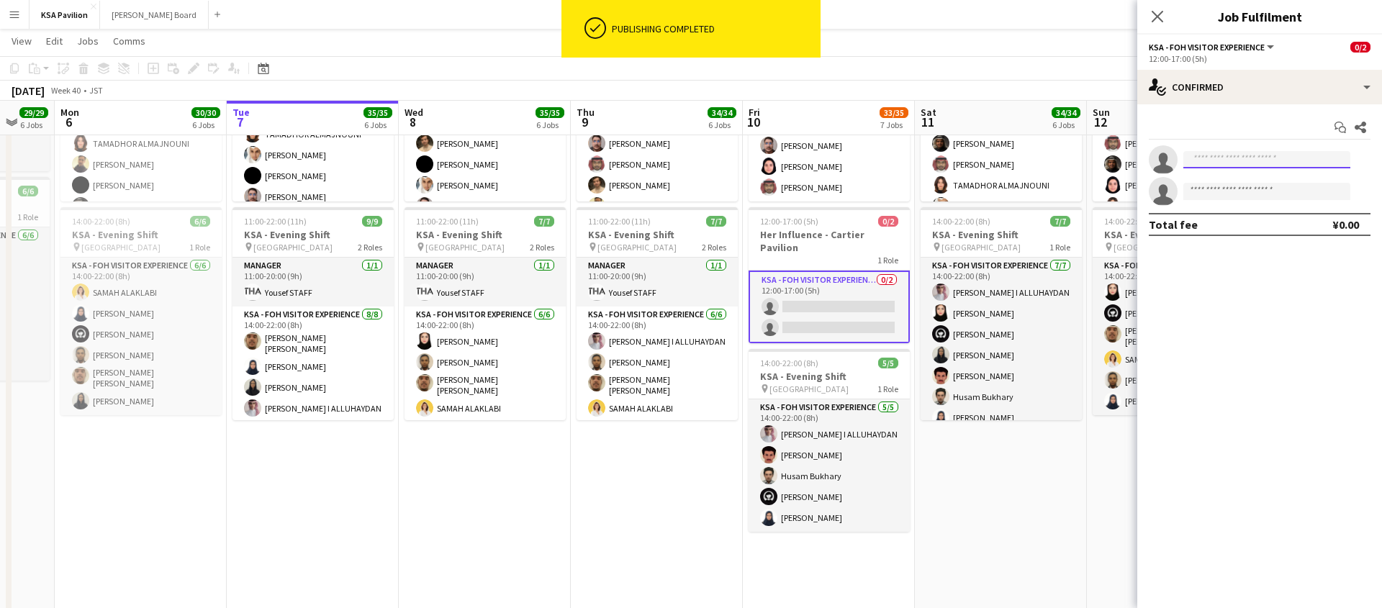
click at [1251, 158] on input at bounding box center [1267, 159] width 167 height 17
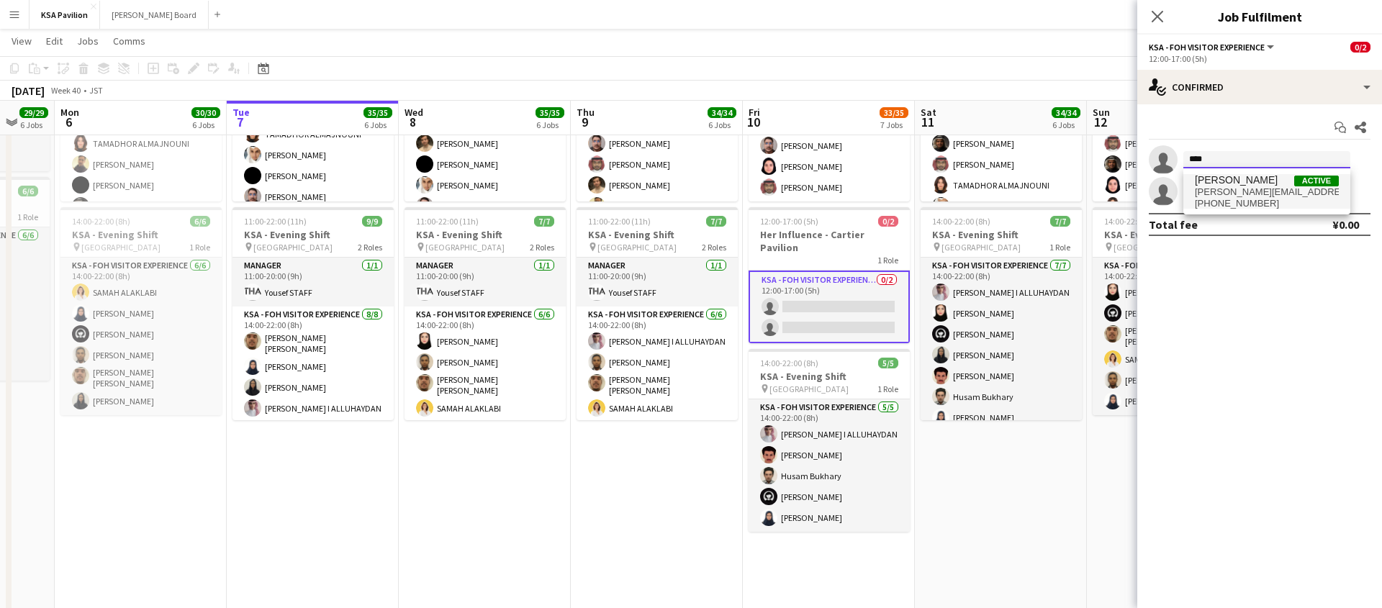
type input "****"
click at [1241, 178] on span "[PERSON_NAME]" at bounding box center [1236, 180] width 83 height 12
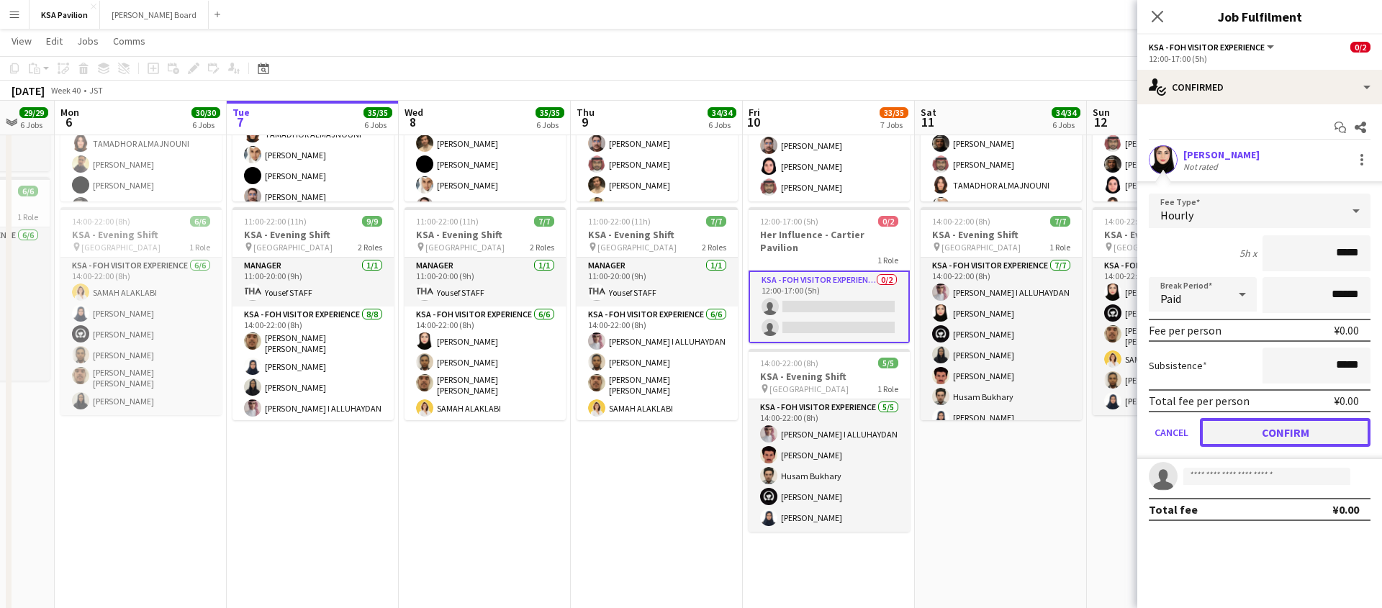
click at [1259, 428] on button "Confirm" at bounding box center [1285, 432] width 171 height 29
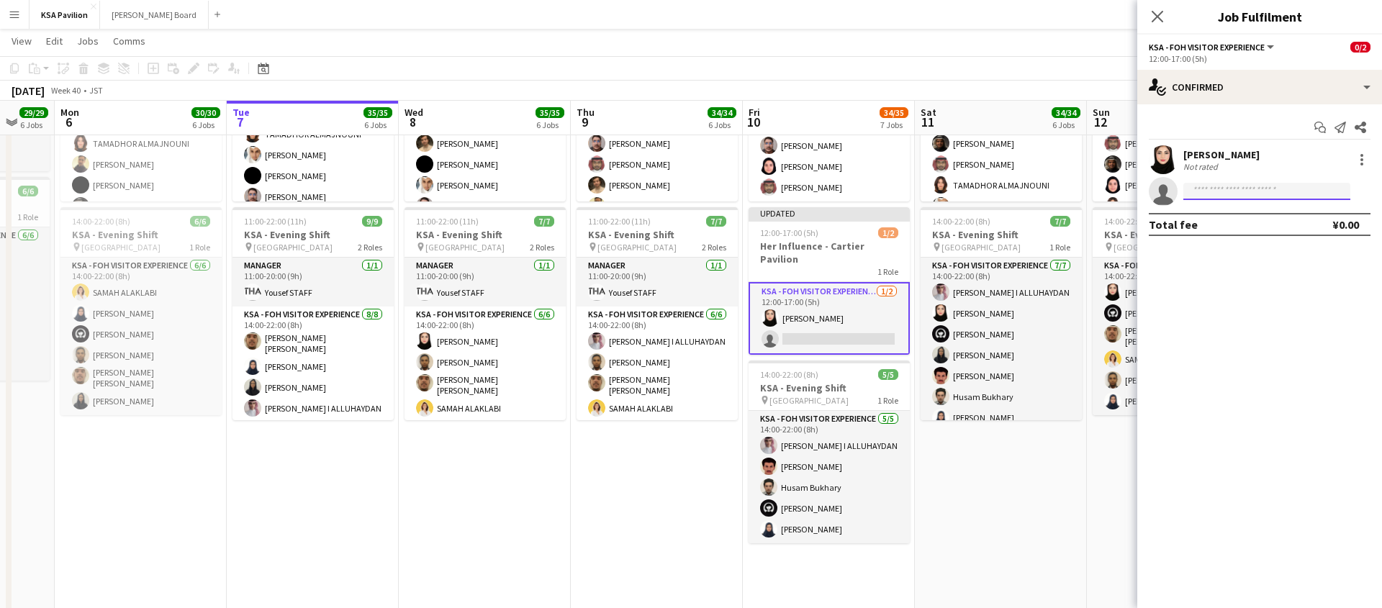
click at [1233, 195] on input at bounding box center [1267, 191] width 167 height 17
type input "*****"
click at [1239, 225] on span "[EMAIL_ADDRESS][DOMAIN_NAME]" at bounding box center [1267, 224] width 144 height 12
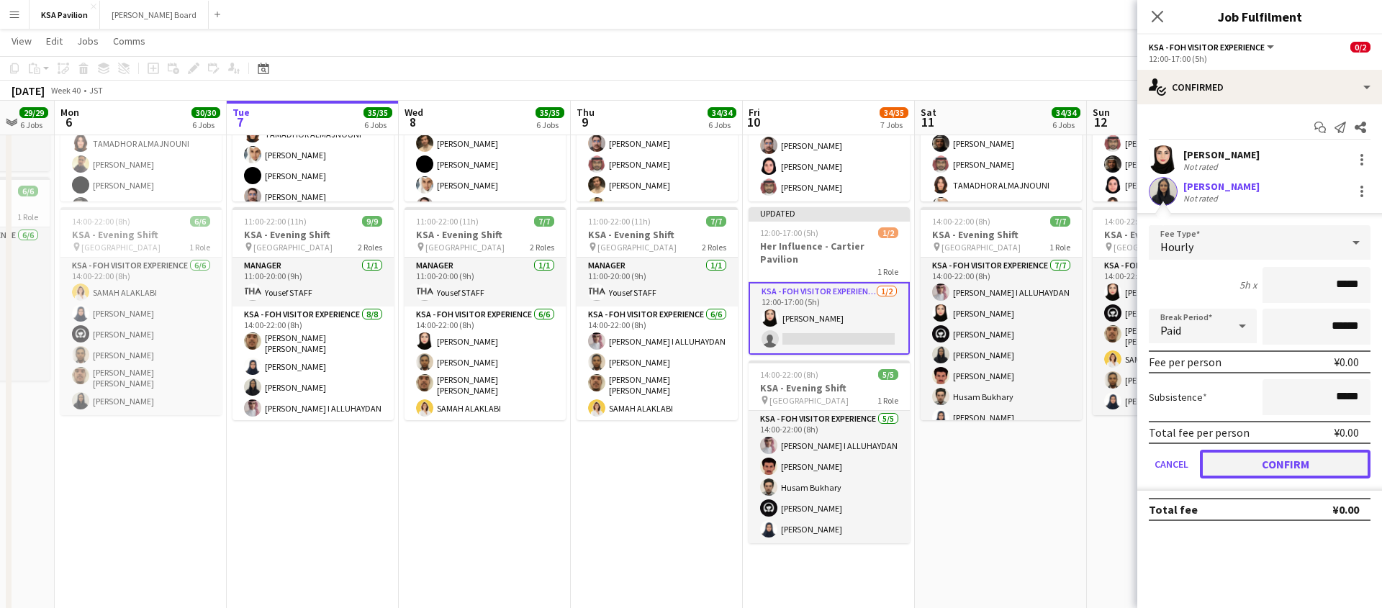
click at [1254, 461] on button "Confirm" at bounding box center [1285, 464] width 171 height 29
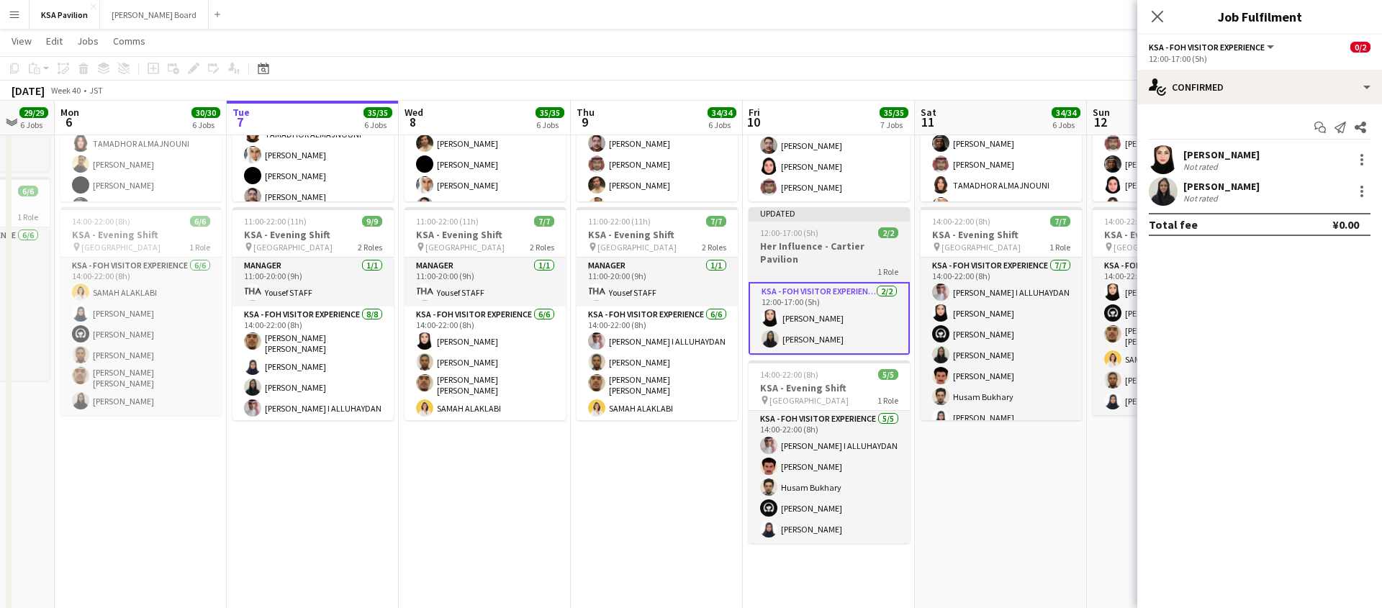
click at [834, 240] on h3 "Her Influence - Cartier Pavilion" at bounding box center [829, 253] width 161 height 26
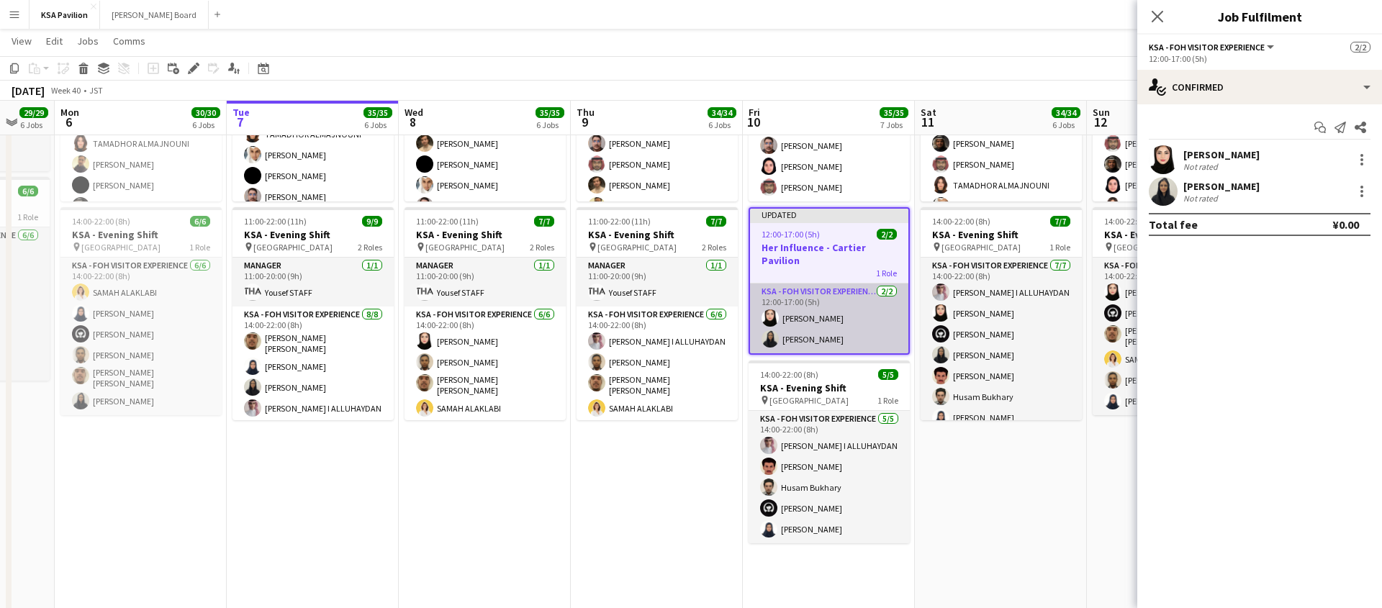
click at [824, 320] on app-card-role "KSA - FOH Visitor Experience [DATE] 12:00-17:00 (5h) [PERSON_NAME] Alharethy [P…" at bounding box center [829, 319] width 158 height 70
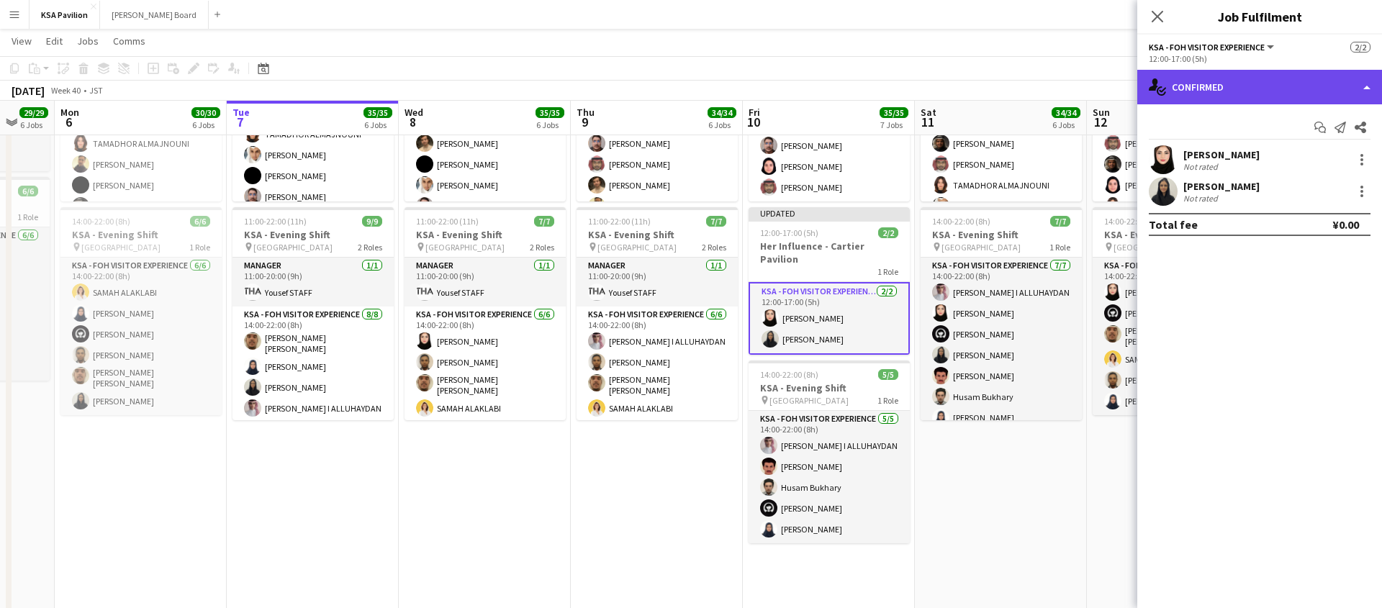
click at [1370, 87] on div "single-neutral-actions-check-2 Confirmed" at bounding box center [1260, 87] width 245 height 35
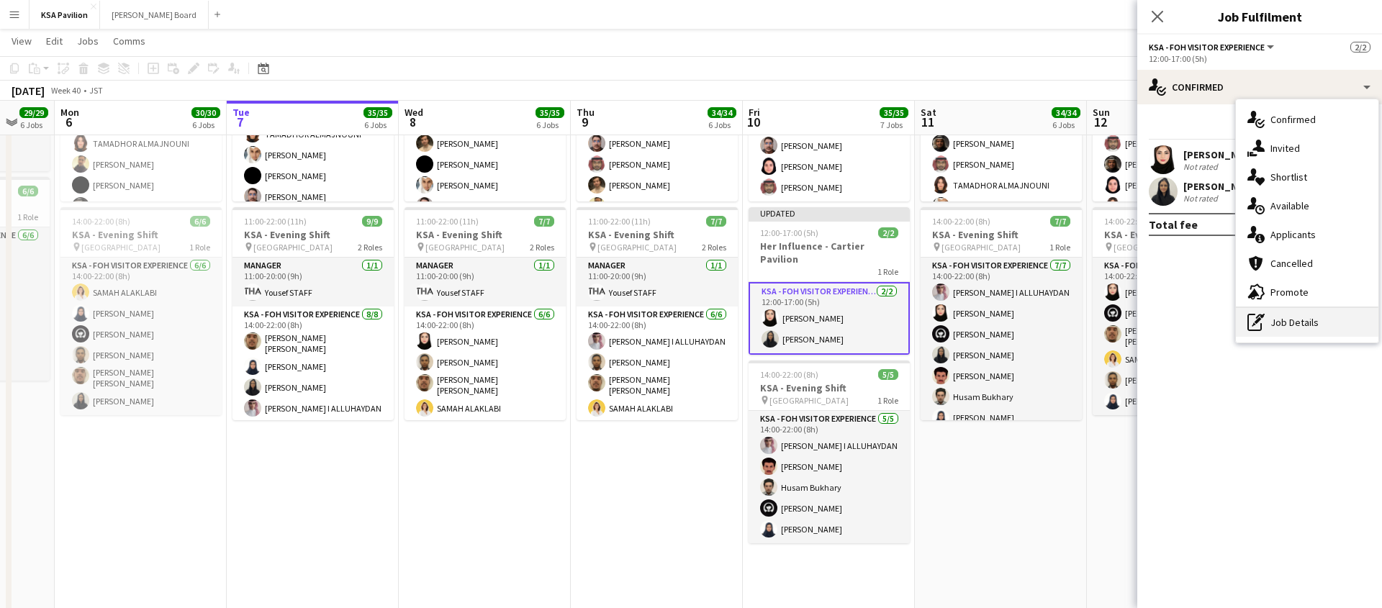
click at [1287, 328] on div "pen-write Job Details" at bounding box center [1307, 322] width 143 height 29
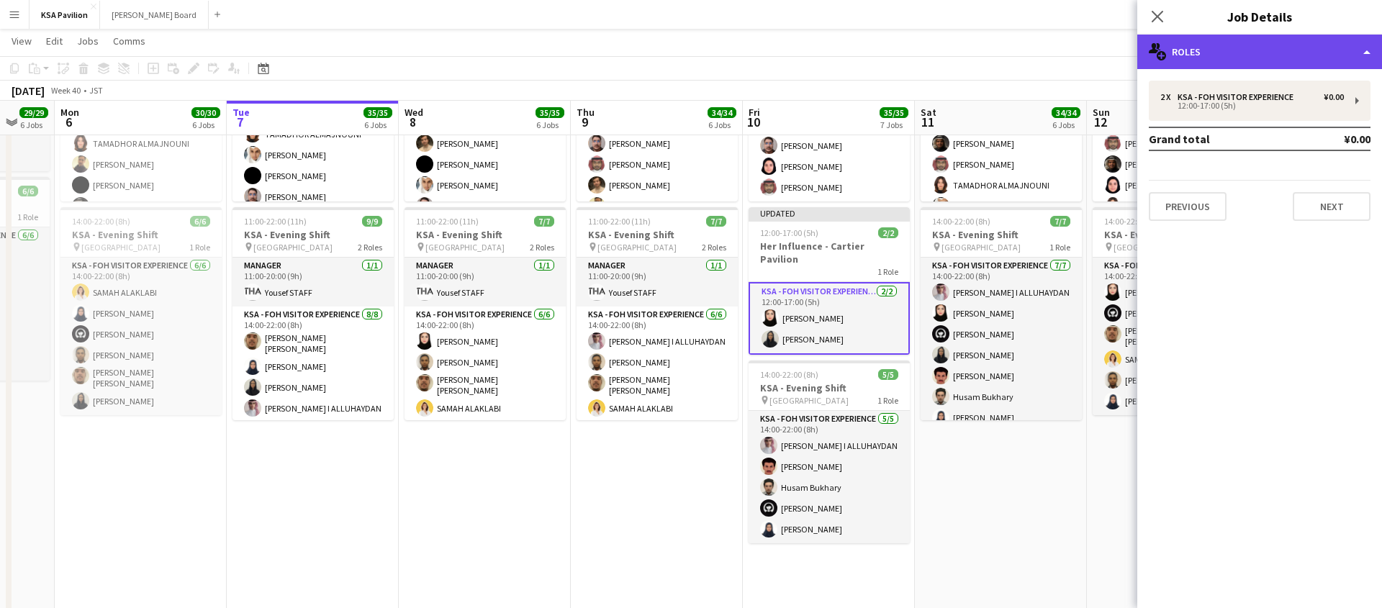
click at [1357, 55] on div "multiple-users-add Roles" at bounding box center [1260, 52] width 245 height 35
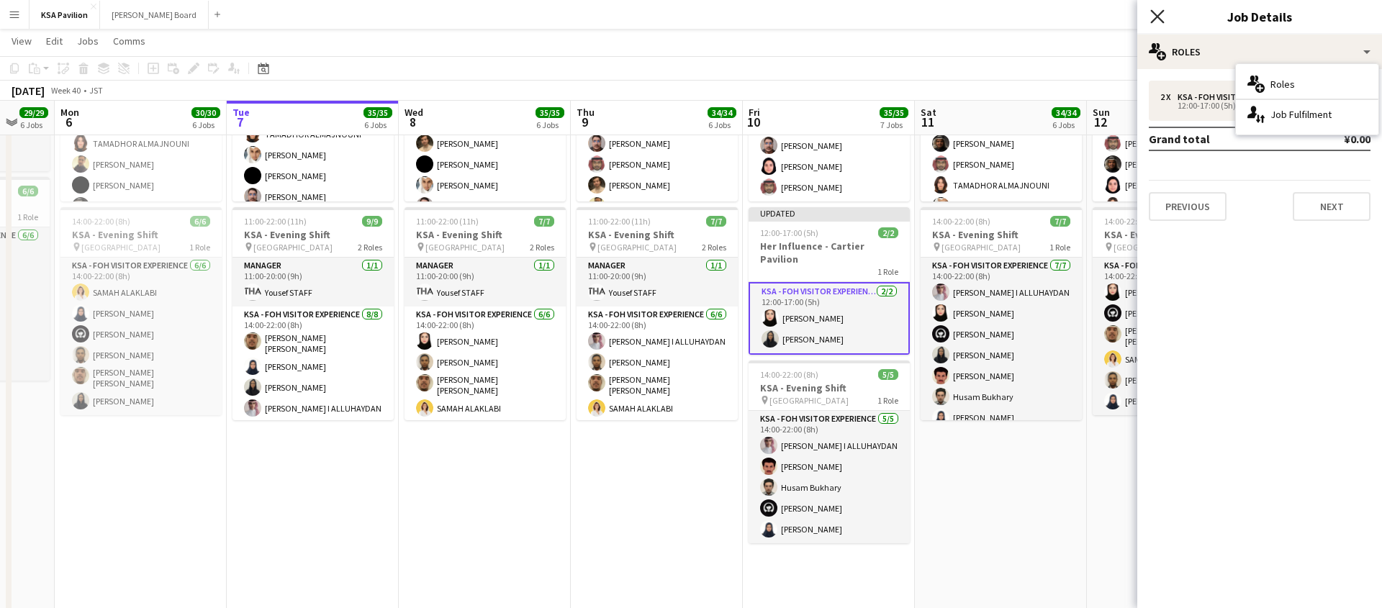
click at [1153, 14] on icon "Close pop-in" at bounding box center [1158, 16] width 14 height 14
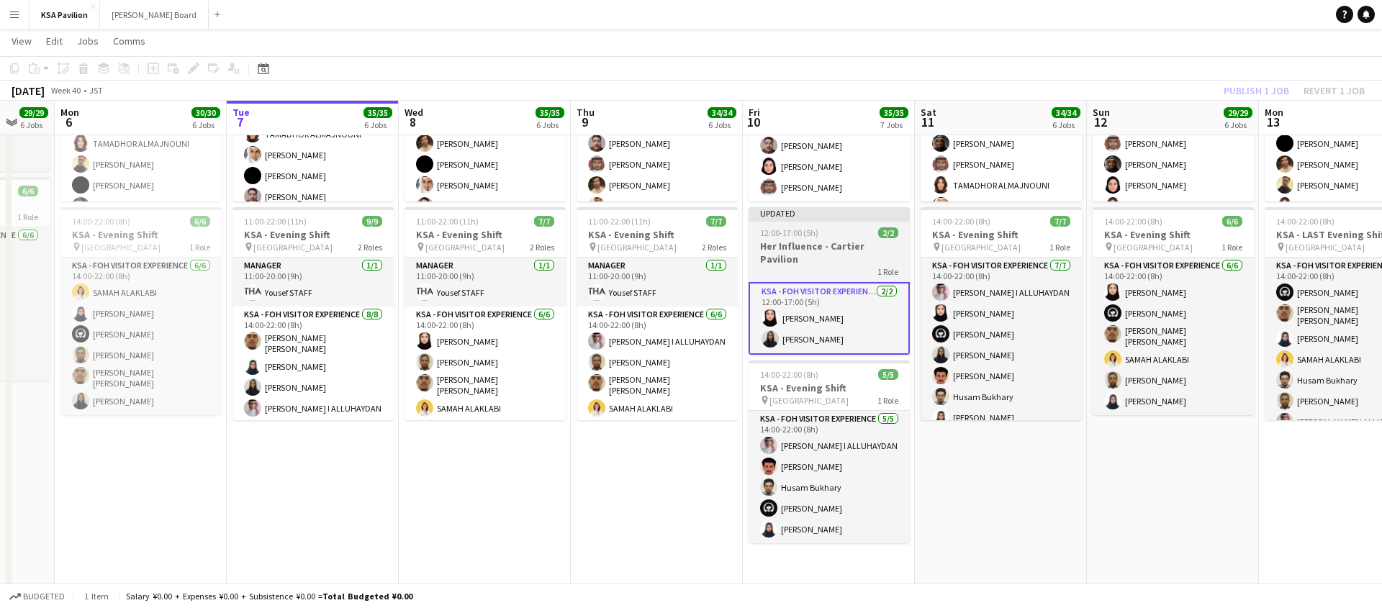
click at [824, 251] on h3 "Her Influence - Cartier Pavilion" at bounding box center [829, 253] width 161 height 26
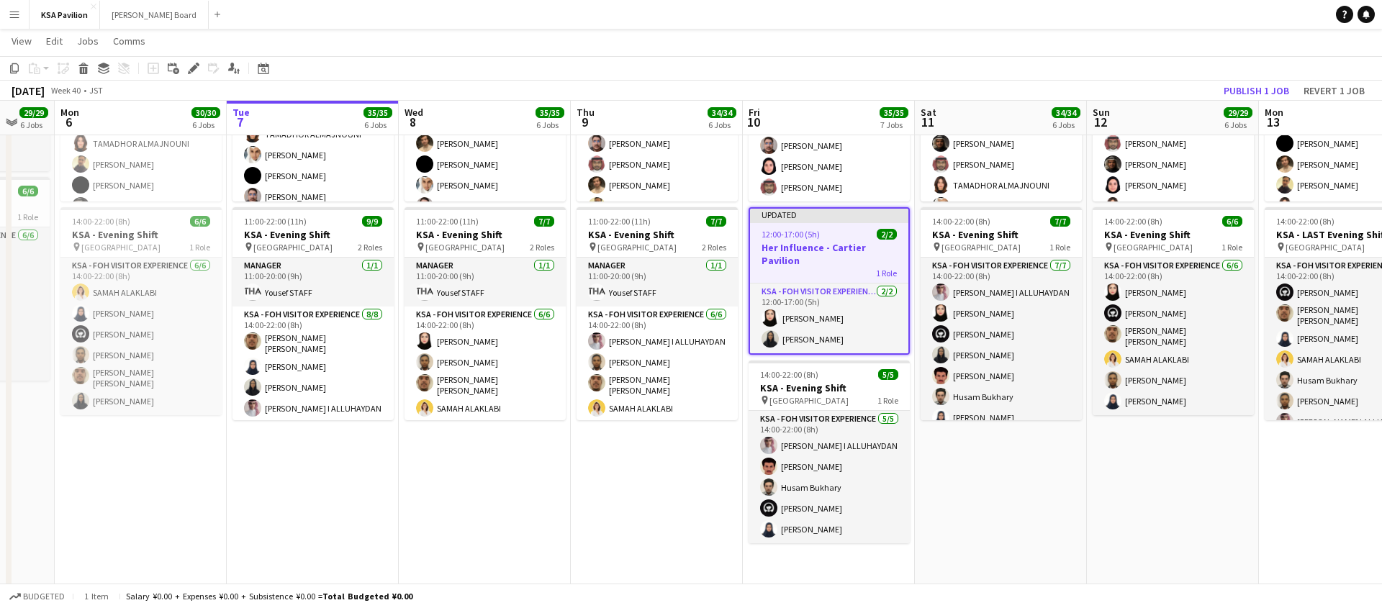
click at [847, 229] on div "12:00-17:00 (5h) 2/2" at bounding box center [829, 234] width 158 height 11
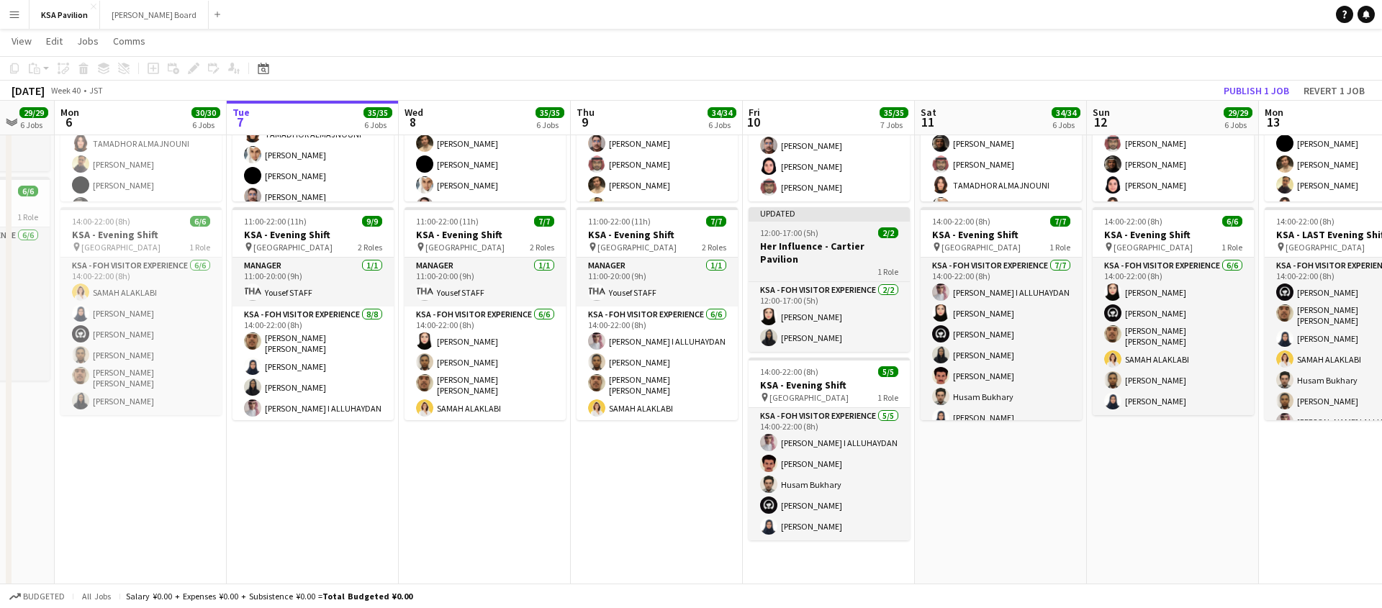
click at [847, 228] on div "12:00-17:00 (5h) 2/2" at bounding box center [829, 233] width 161 height 11
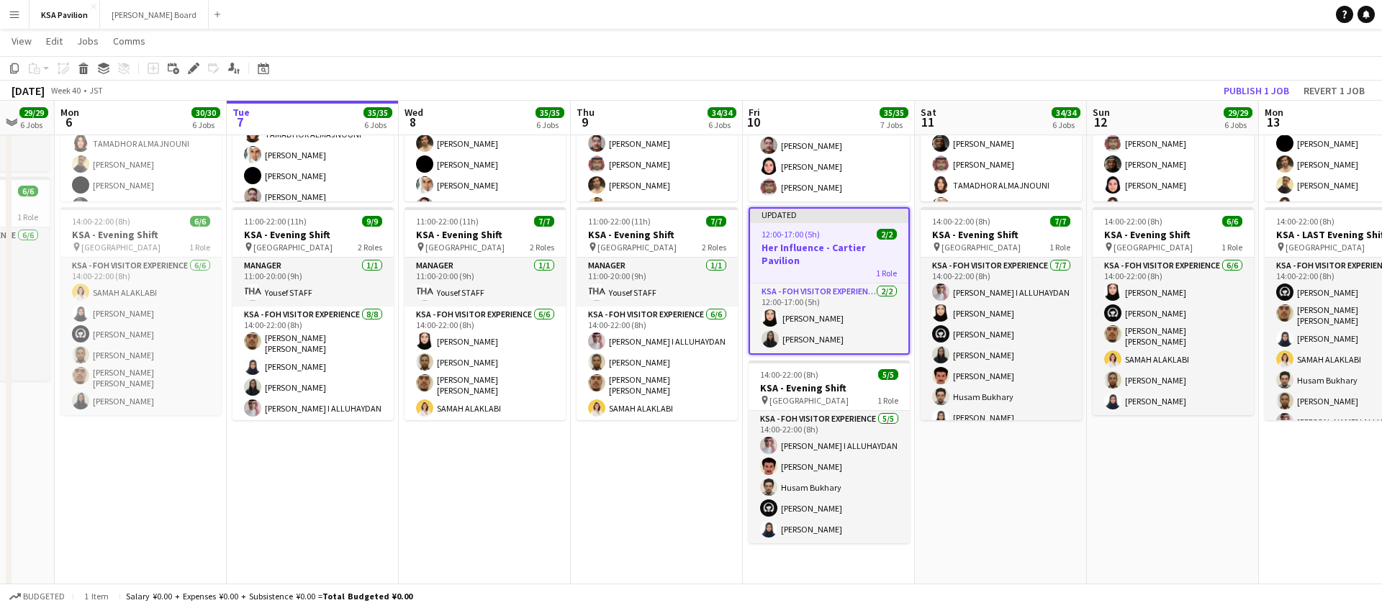
click at [828, 256] on h3 "Her Influence - Cartier Pavilion" at bounding box center [829, 254] width 158 height 26
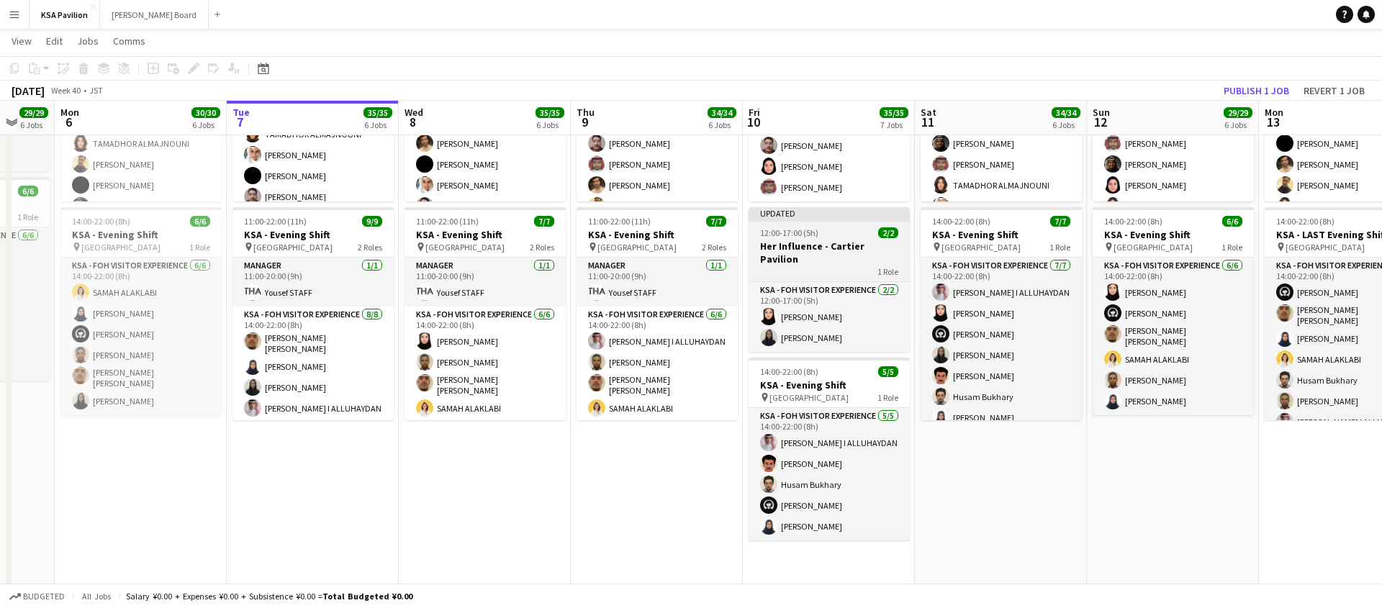
click at [828, 266] on div "1 Role" at bounding box center [829, 272] width 161 height 12
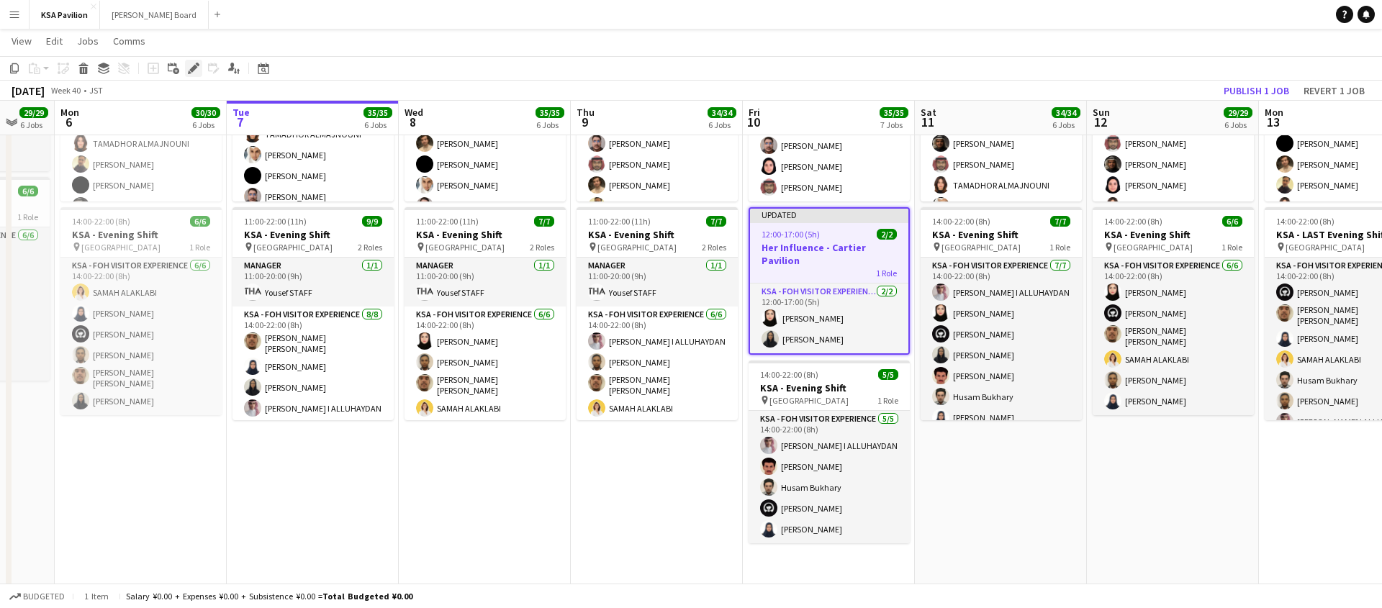
click at [189, 63] on icon "Edit" at bounding box center [194, 69] width 12 height 12
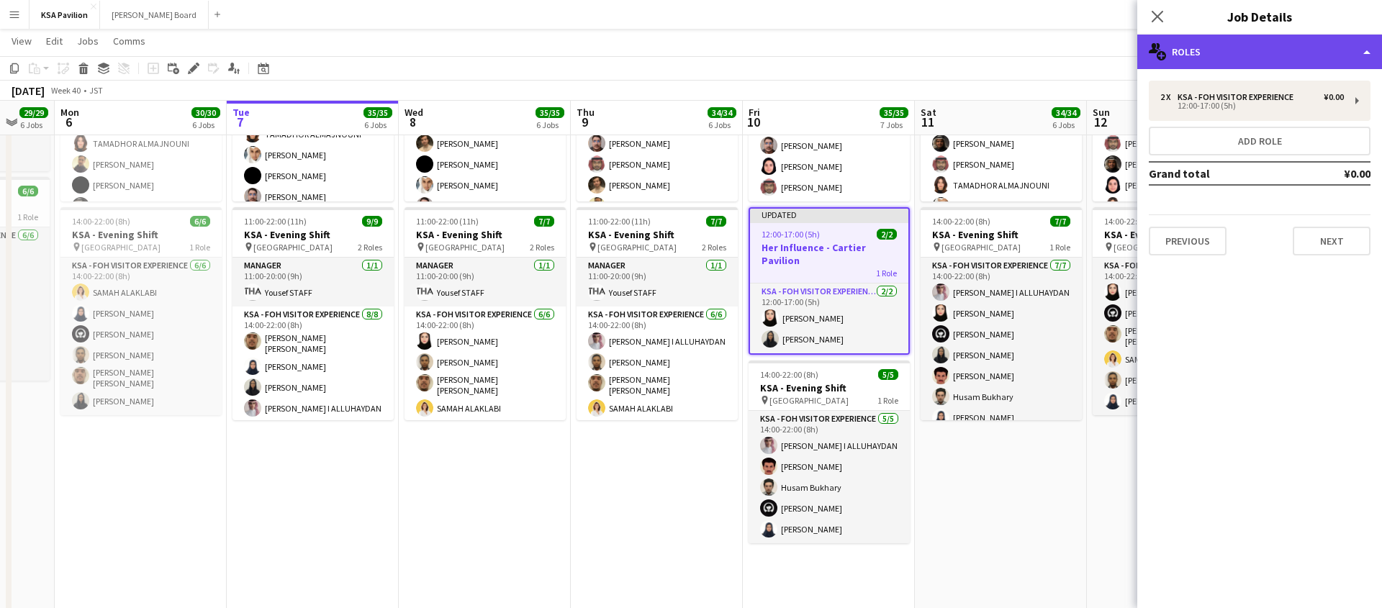
click at [1370, 51] on div "multiple-users-add Roles" at bounding box center [1260, 52] width 245 height 35
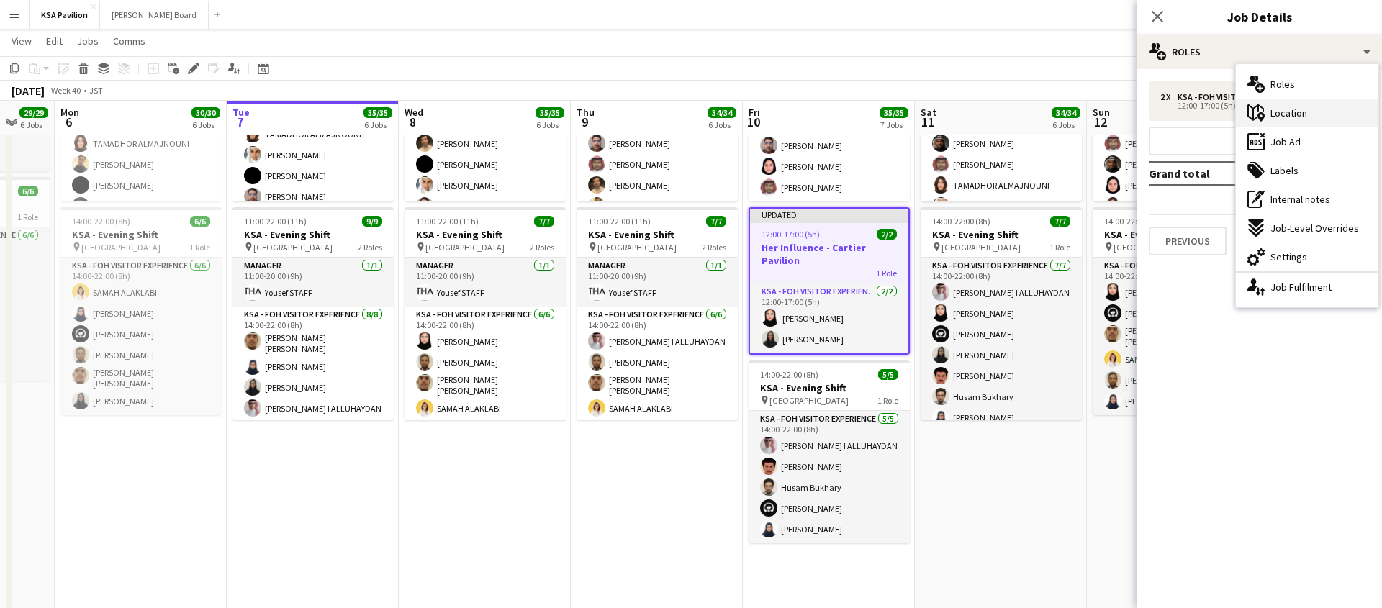
click at [1303, 112] on span "Location" at bounding box center [1289, 113] width 37 height 13
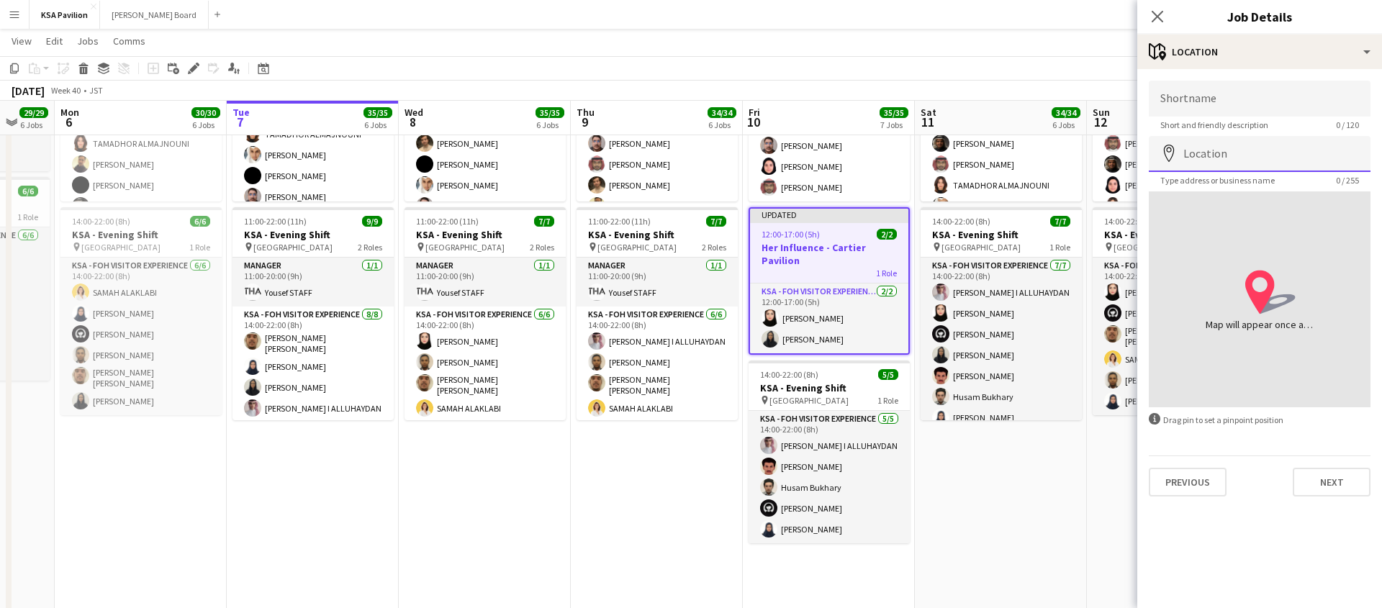
click at [1224, 154] on input "Location" at bounding box center [1260, 154] width 222 height 36
type input "*"
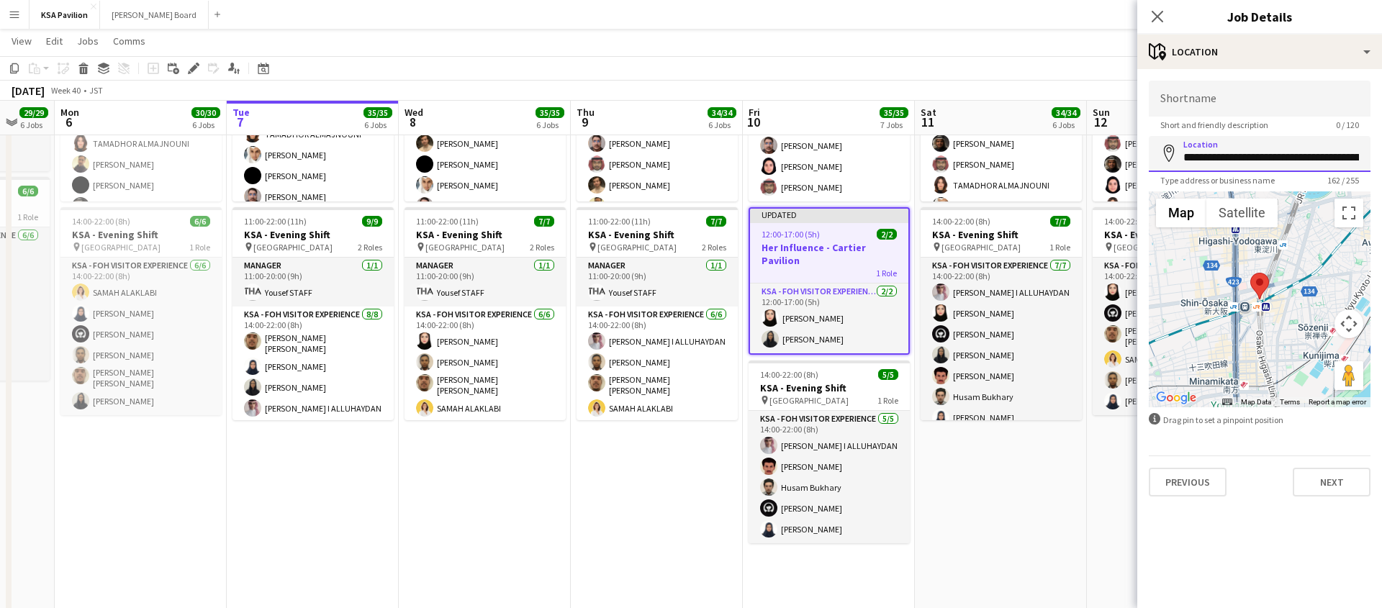
click at [1247, 161] on input "**********" at bounding box center [1260, 154] width 222 height 36
paste input
type input "**********"
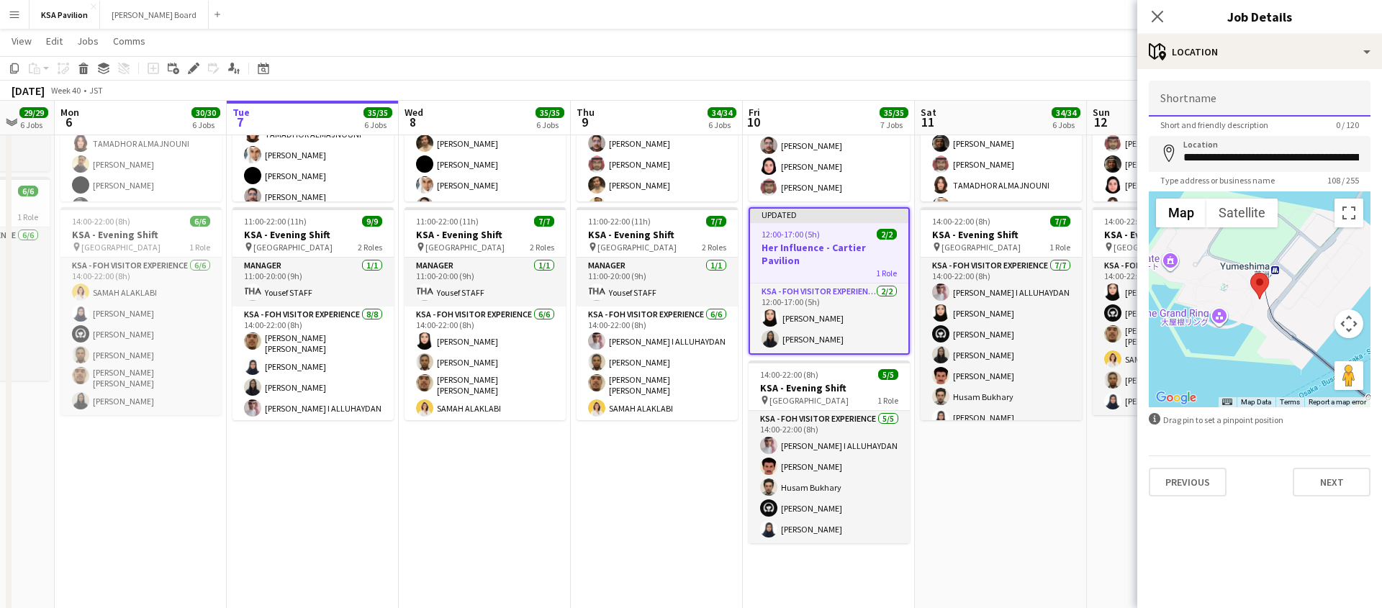
click at [1174, 102] on input "Shortname" at bounding box center [1260, 99] width 222 height 36
type input "**********"
click at [1240, 450] on form "**********" at bounding box center [1260, 289] width 245 height 416
click at [1327, 480] on button "Next" at bounding box center [1332, 482] width 78 height 29
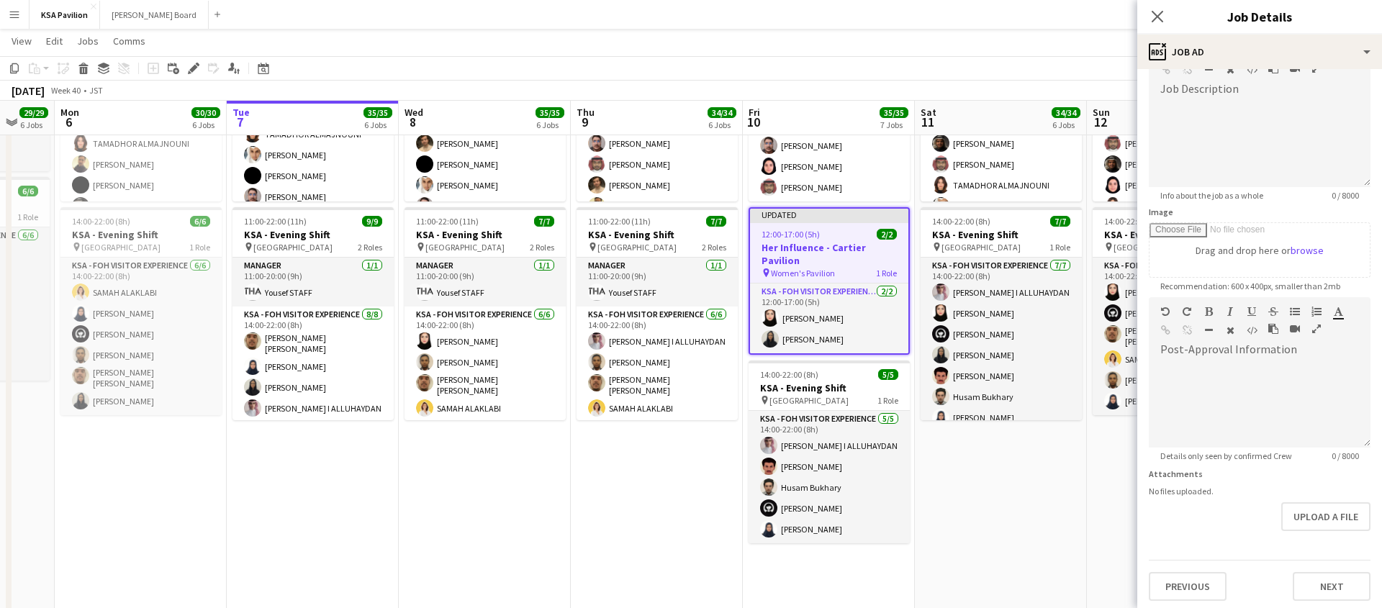
scroll to position [104, 0]
click at [1318, 579] on button "Next" at bounding box center [1332, 582] width 78 height 29
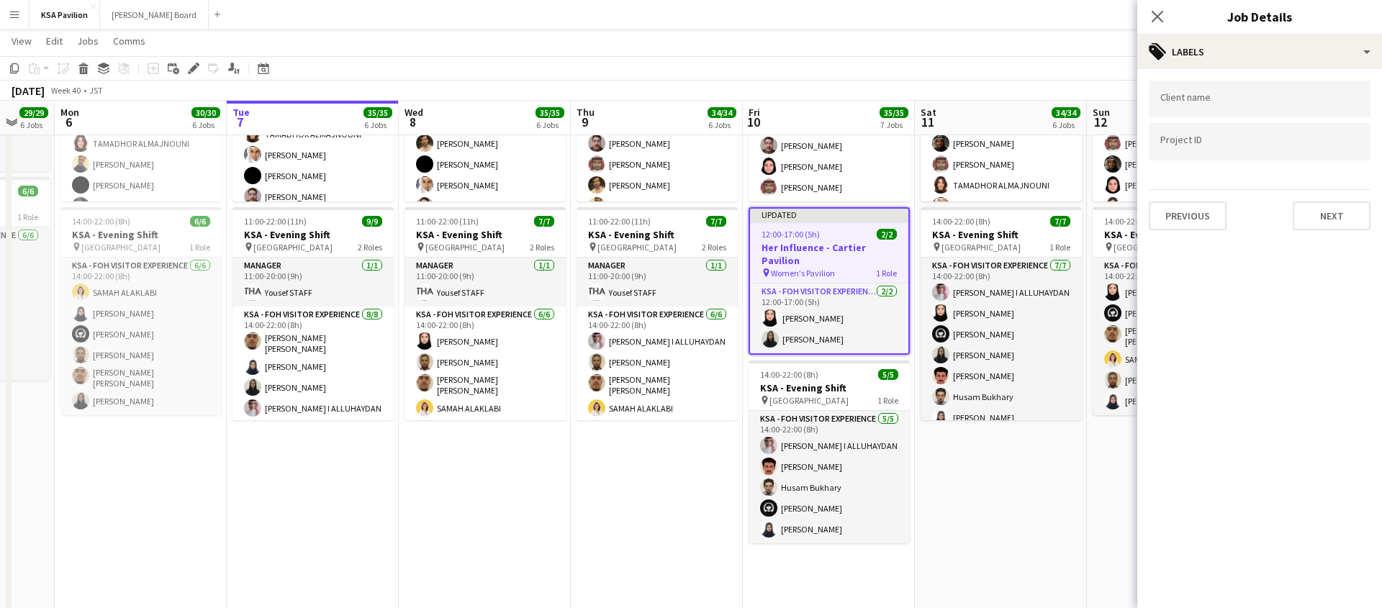
scroll to position [0, 0]
click at [1332, 212] on button "Next" at bounding box center [1332, 216] width 78 height 29
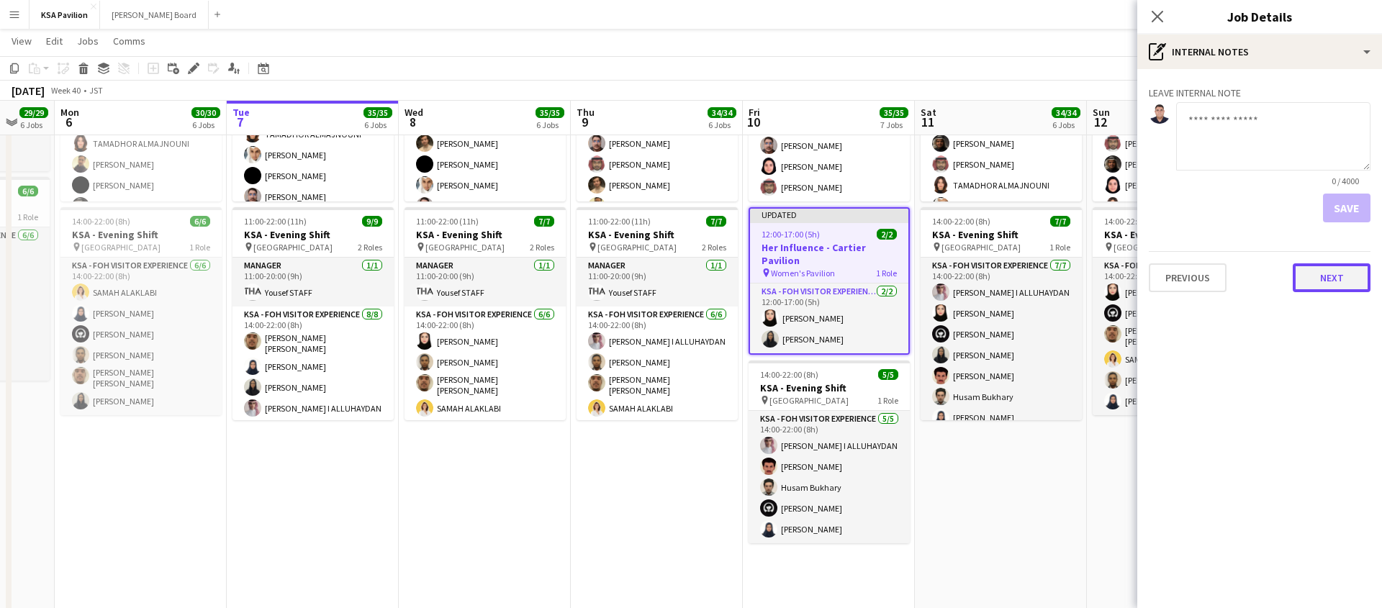
click at [1331, 274] on button "Next" at bounding box center [1332, 278] width 78 height 29
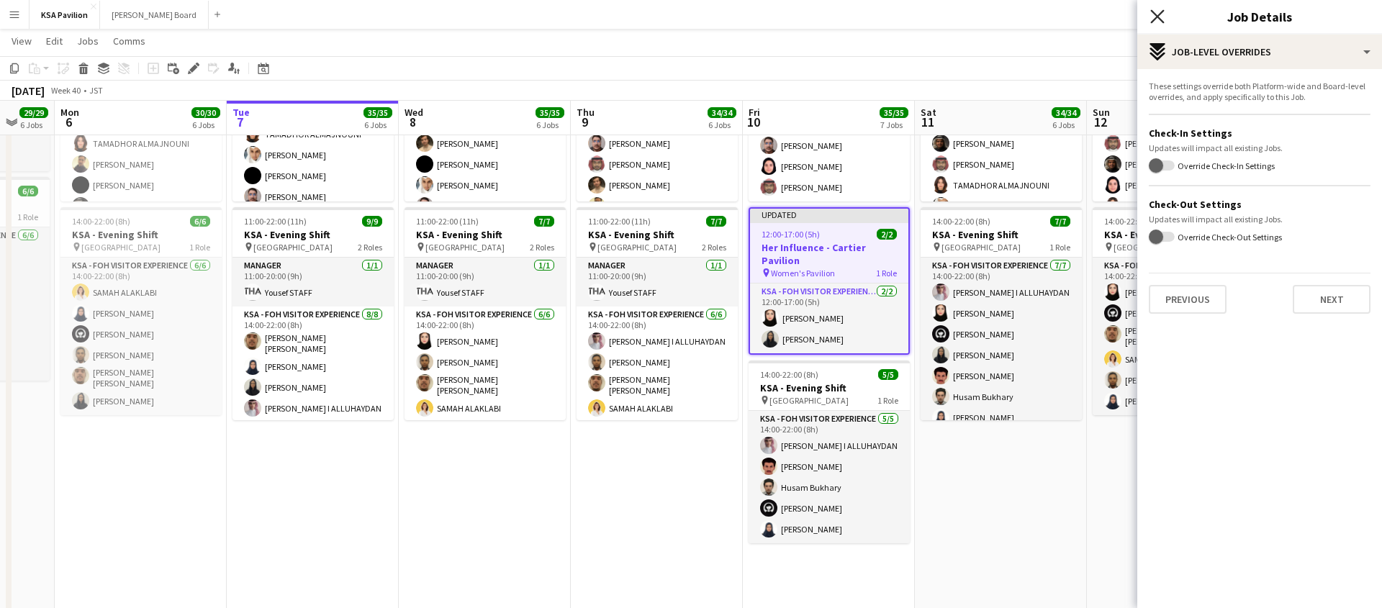
click at [1156, 13] on icon "Close pop-in" at bounding box center [1158, 16] width 14 height 14
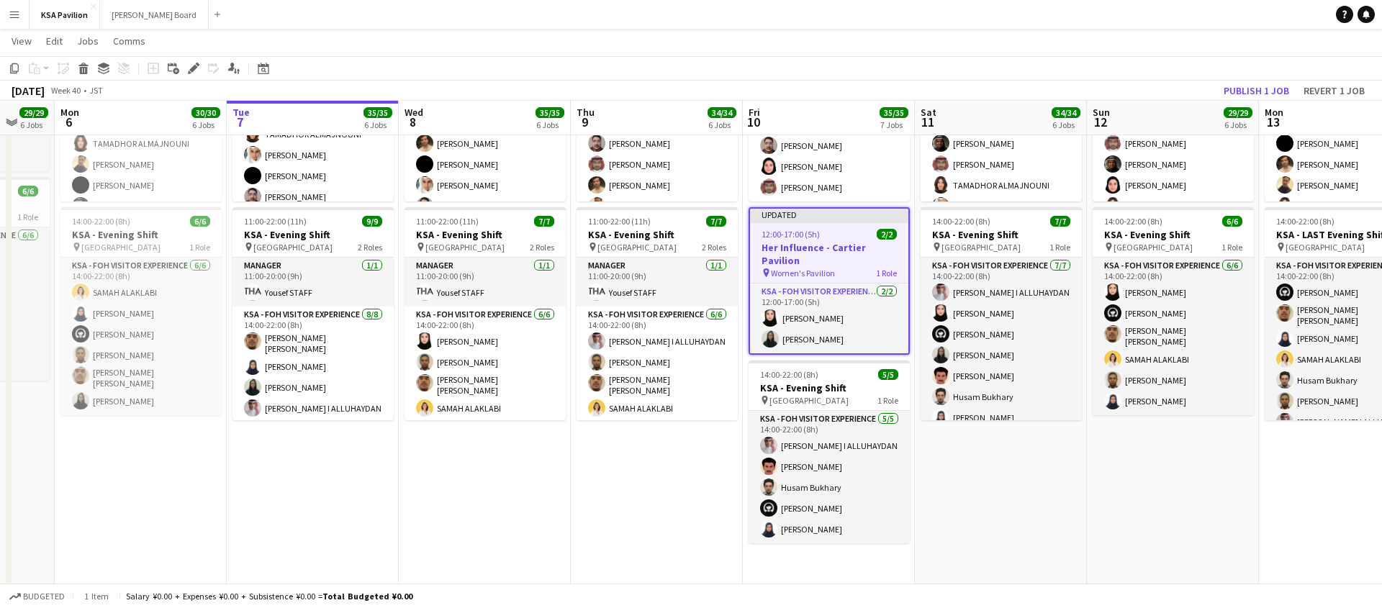
click at [827, 71] on app-toolbar "Copy Paste Paste Command V Paste with crew Command Shift V Paste linked Job [GE…" at bounding box center [691, 68] width 1382 height 24
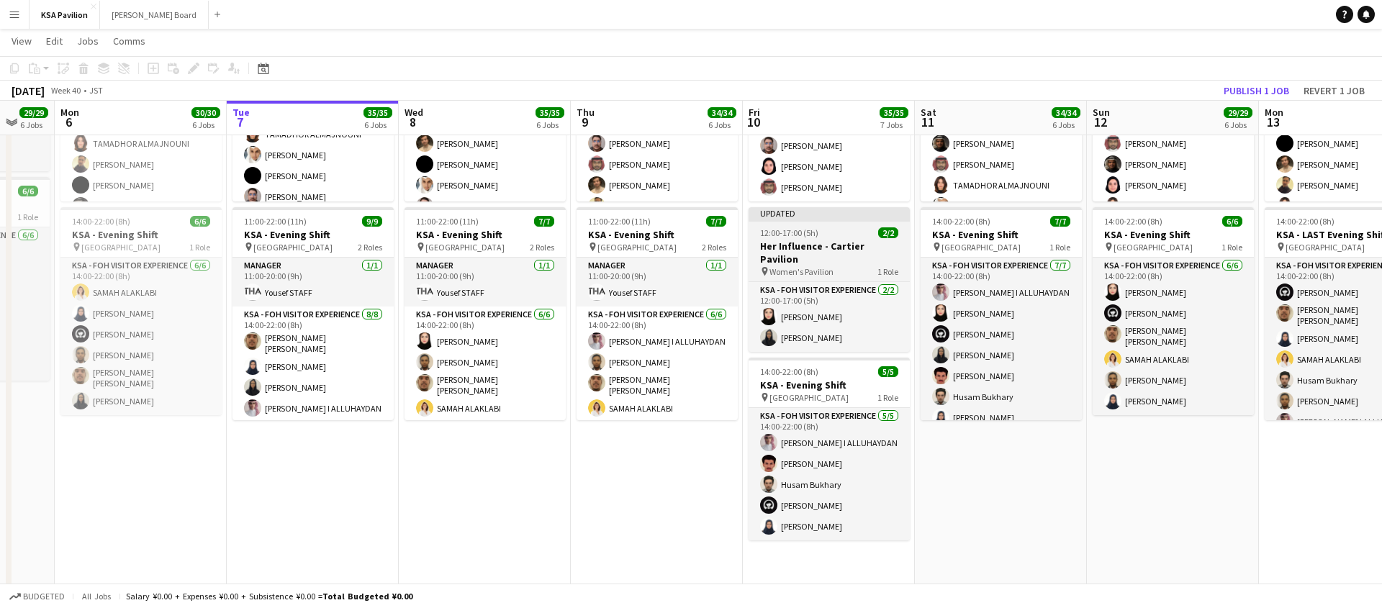
click at [822, 245] on h3 "Her Influence - Cartier Pavilion" at bounding box center [829, 253] width 161 height 26
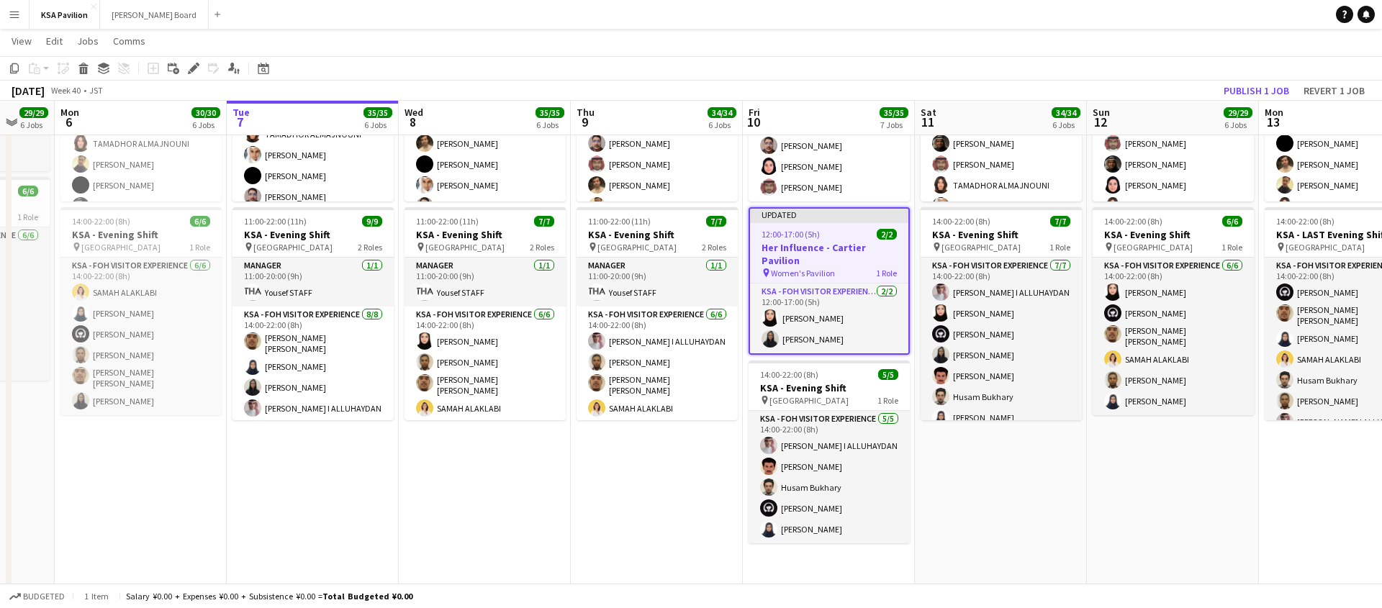
click at [821, 252] on h3 "Her Influence - Cartier Pavilion" at bounding box center [829, 254] width 158 height 26
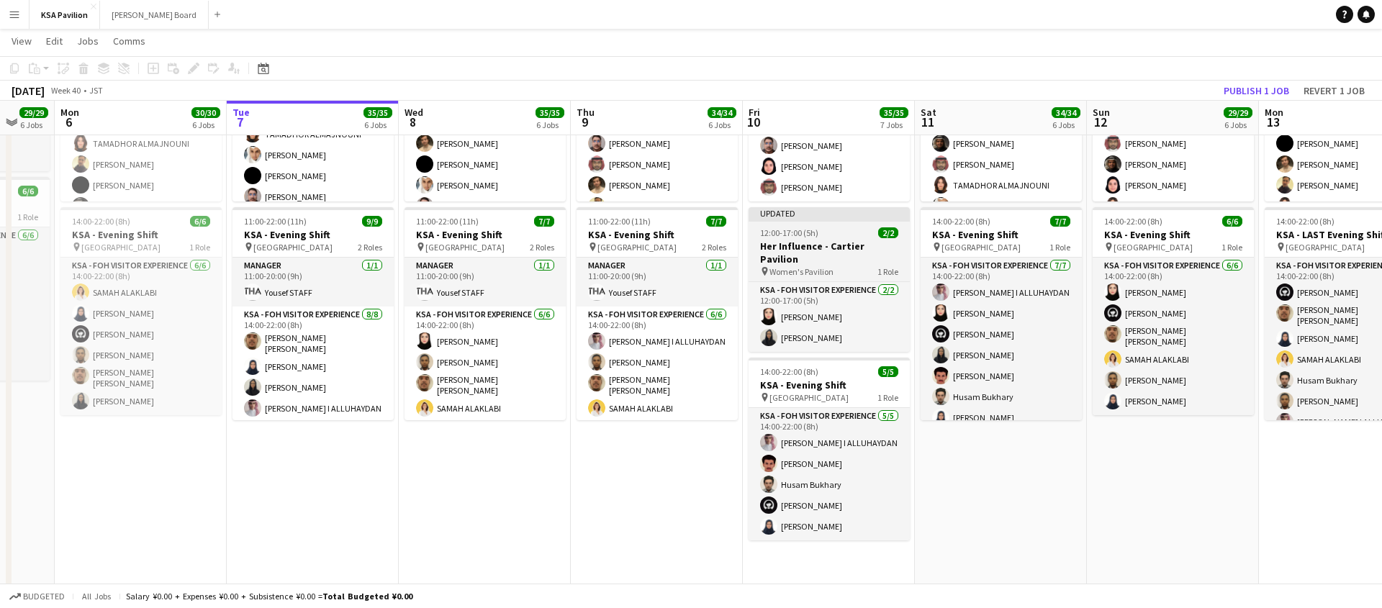
click at [825, 249] on h3 "Her Influence - Cartier Pavilion" at bounding box center [829, 253] width 161 height 26
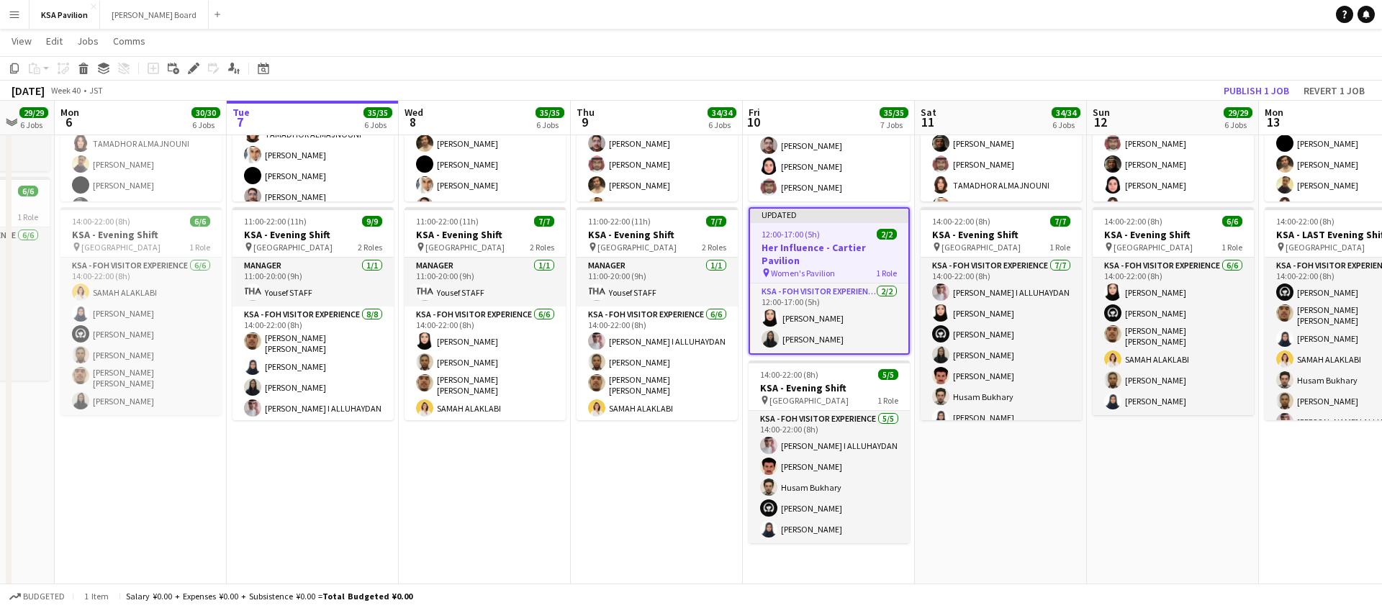
click at [825, 249] on h3 "Her Influence - Cartier Pavilion" at bounding box center [829, 254] width 158 height 26
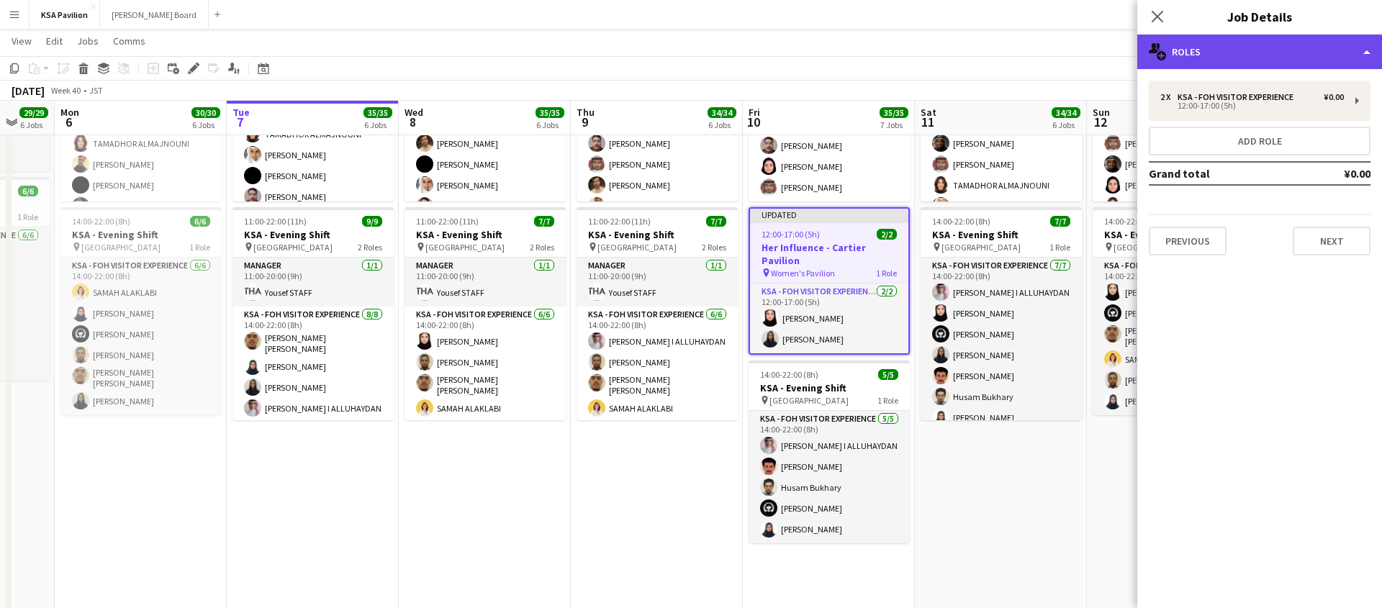
click at [1326, 50] on div "multiple-users-add Roles" at bounding box center [1260, 52] width 245 height 35
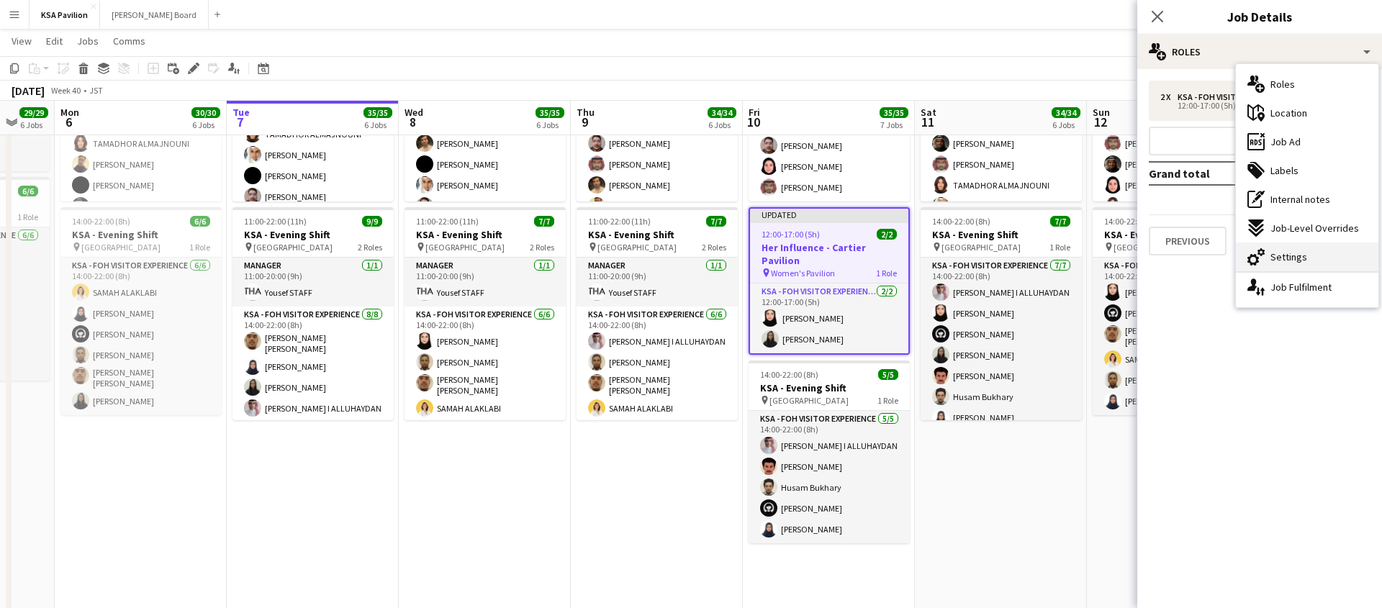
click at [1290, 248] on div "cog-double-3 Settings" at bounding box center [1307, 257] width 143 height 29
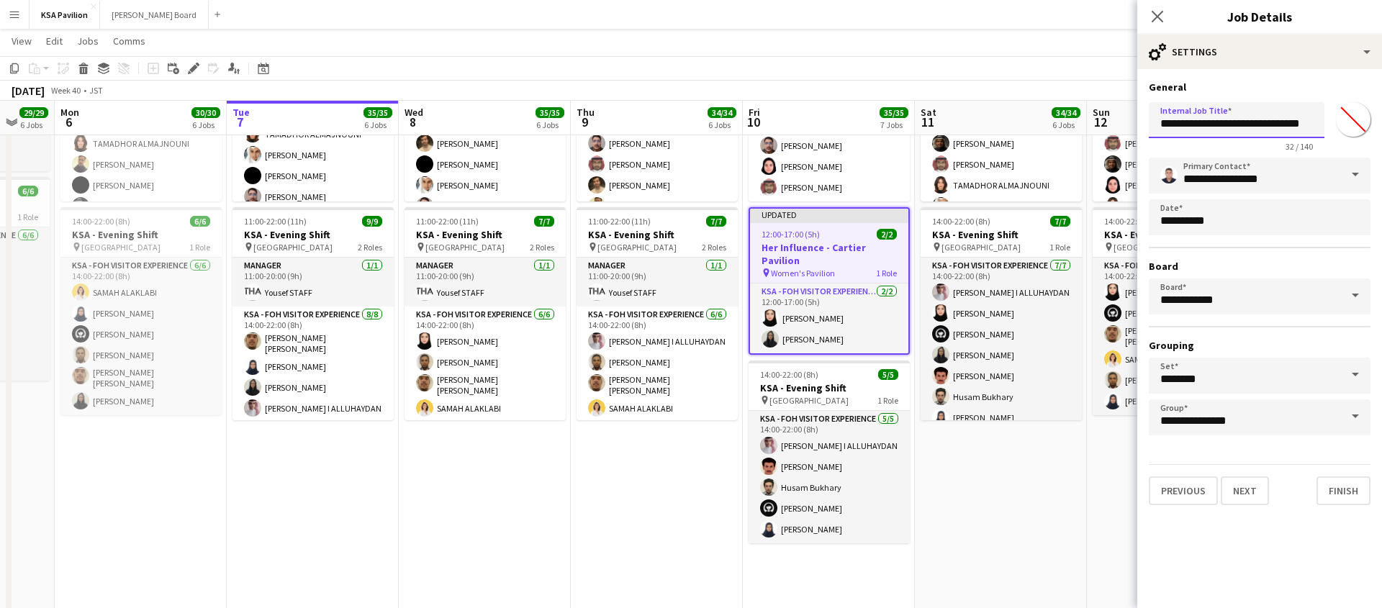
drag, startPoint x: 1234, startPoint y: 125, endPoint x: 1265, endPoint y: 127, distance: 31.0
click at [1265, 127] on input "**********" at bounding box center [1237, 120] width 176 height 36
click at [1236, 123] on input "**********" at bounding box center [1237, 120] width 176 height 36
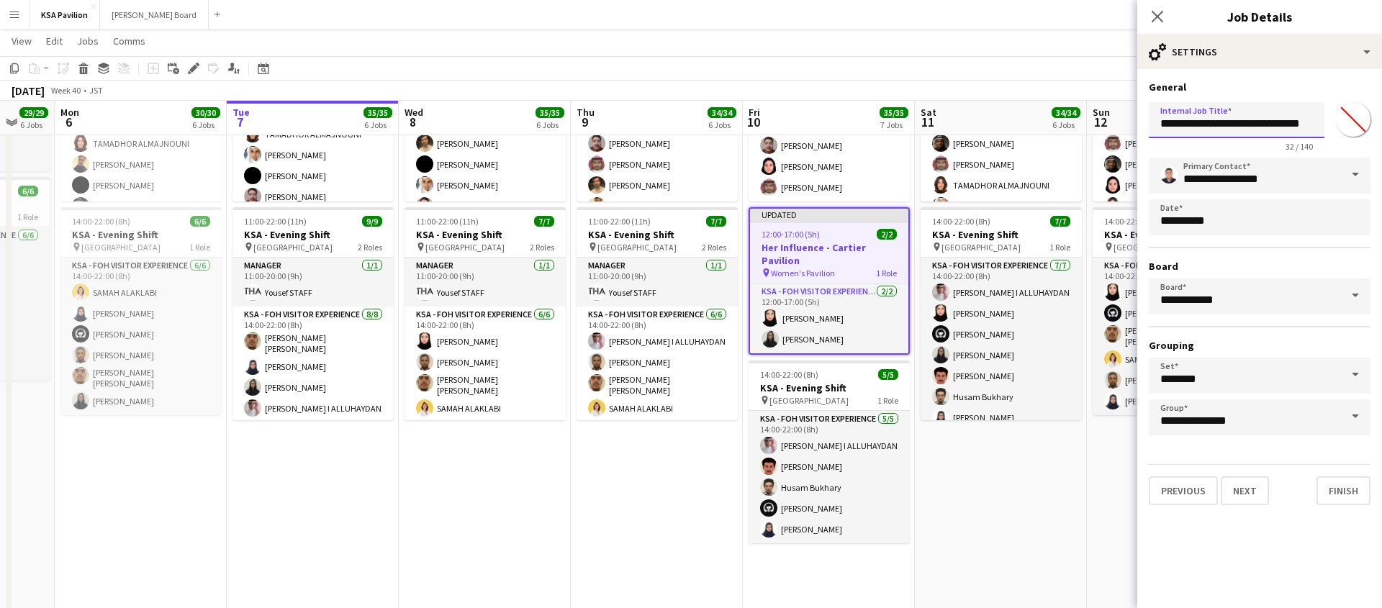
drag, startPoint x: 1235, startPoint y: 123, endPoint x: 1362, endPoint y: 131, distance: 127.7
click at [1362, 131] on div "**********" at bounding box center [1260, 123] width 222 height 55
paste input "**********"
type input "**********"
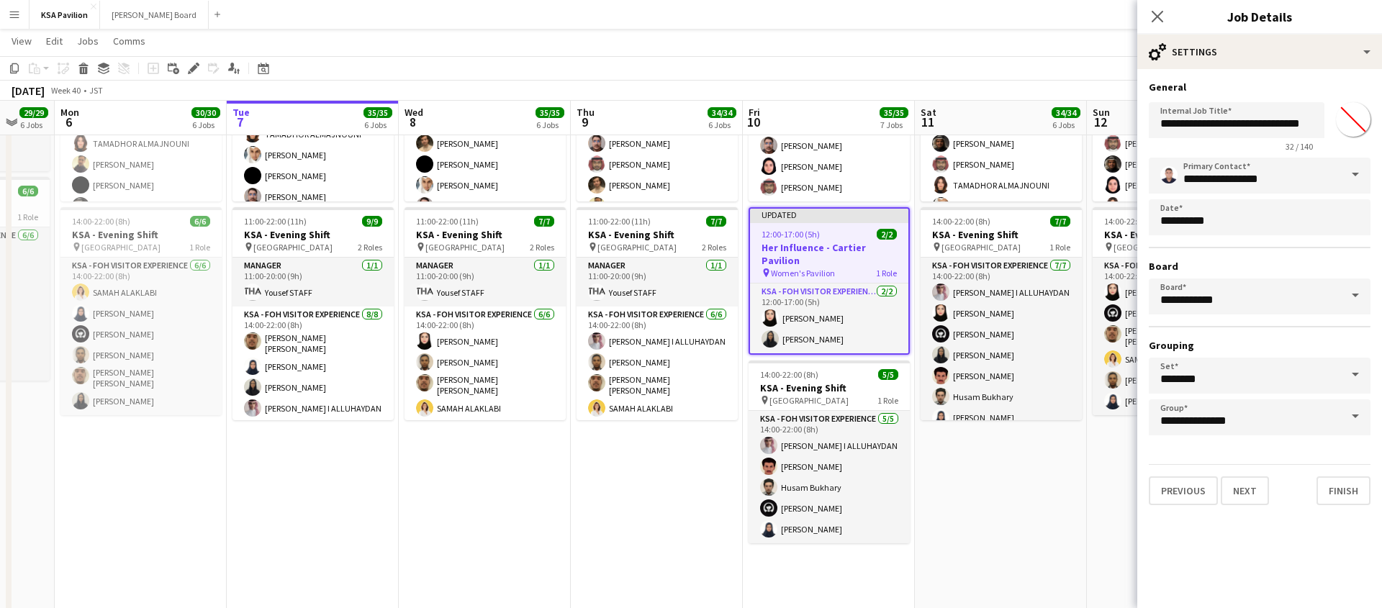
click at [1270, 81] on h3 "General" at bounding box center [1260, 87] width 222 height 13
click at [1097, 36] on app-page-menu "View Day view expanded Day view collapsed Month view Date picker Jump to [DATE]…" at bounding box center [691, 42] width 1382 height 27
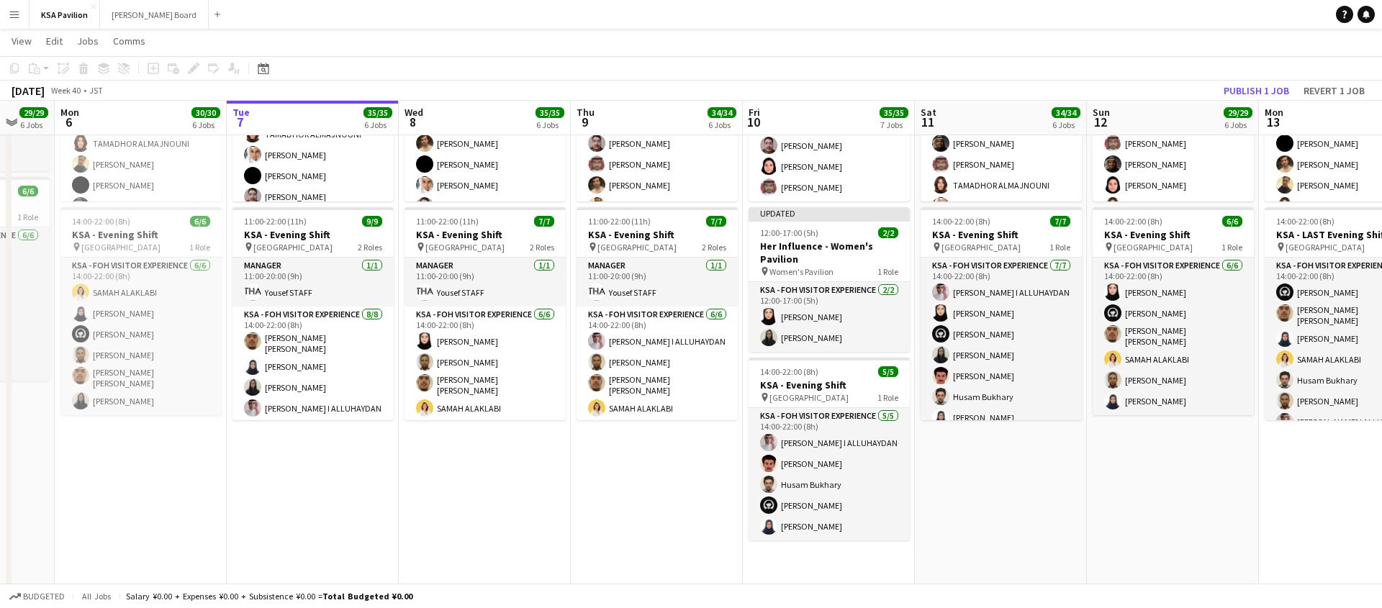
click at [1180, 68] on app-toolbar "Copy Paste Paste Command V Paste with crew Command Shift V Paste linked Job [GE…" at bounding box center [691, 68] width 1382 height 24
click at [1249, 84] on button "Publish 1 job" at bounding box center [1256, 90] width 77 height 19
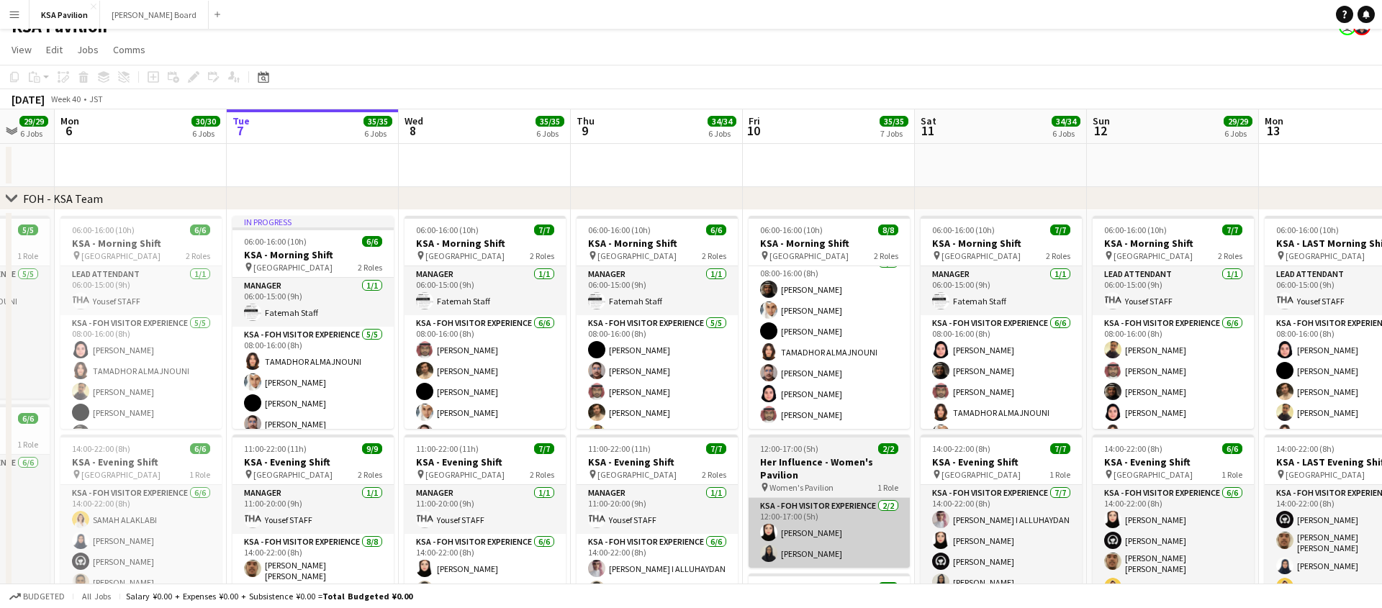
scroll to position [1, 0]
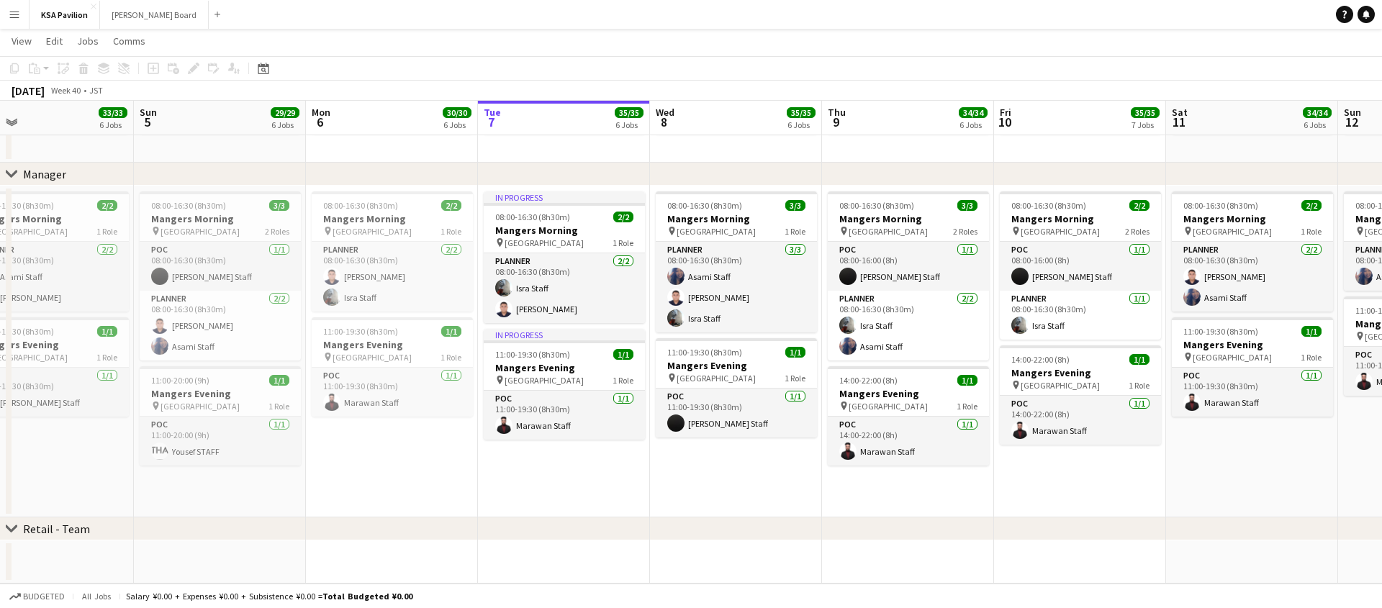
scroll to position [0, 381]
